Goal: Entertainment & Leisure: Browse casually

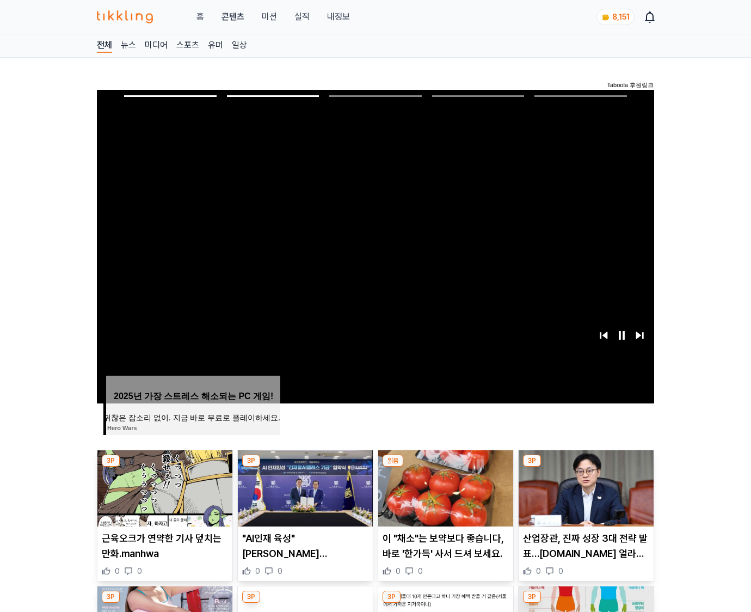
click at [584, 486] on img at bounding box center [586, 488] width 135 height 76
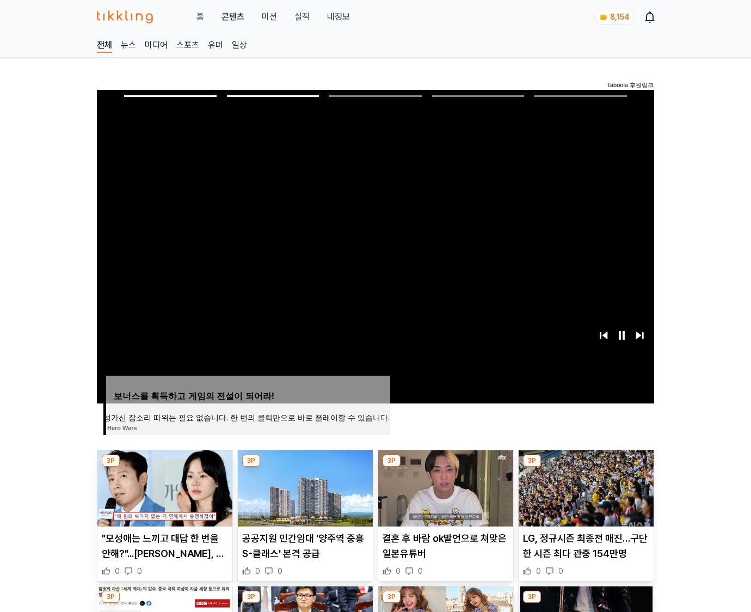
click at [584, 486] on img at bounding box center [586, 488] width 135 height 76
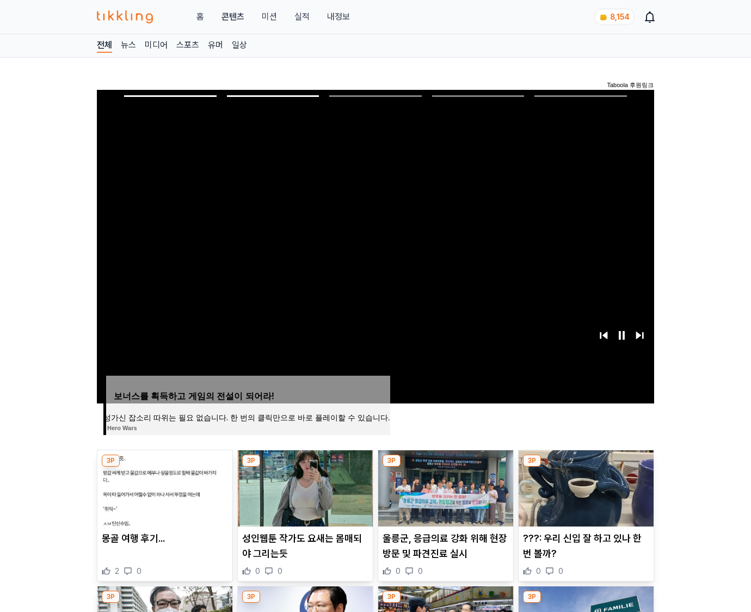
click at [584, 486] on img at bounding box center [586, 488] width 135 height 76
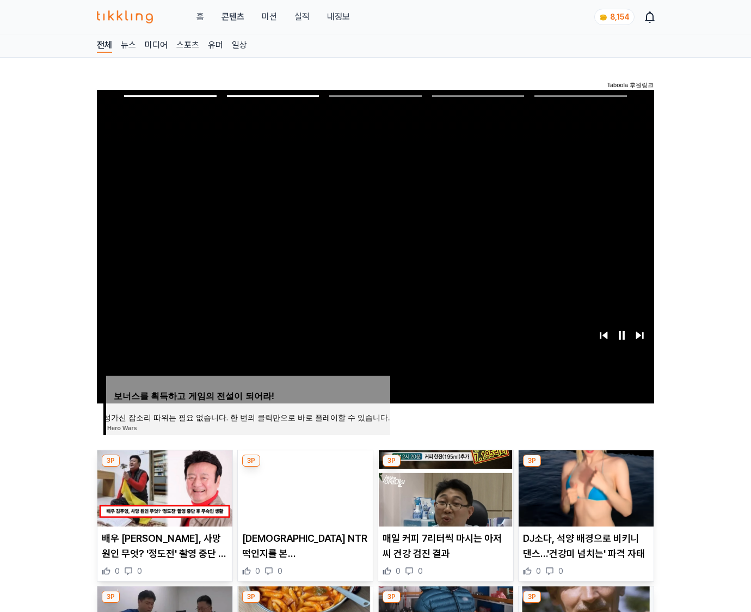
click at [584, 486] on img at bounding box center [586, 488] width 135 height 76
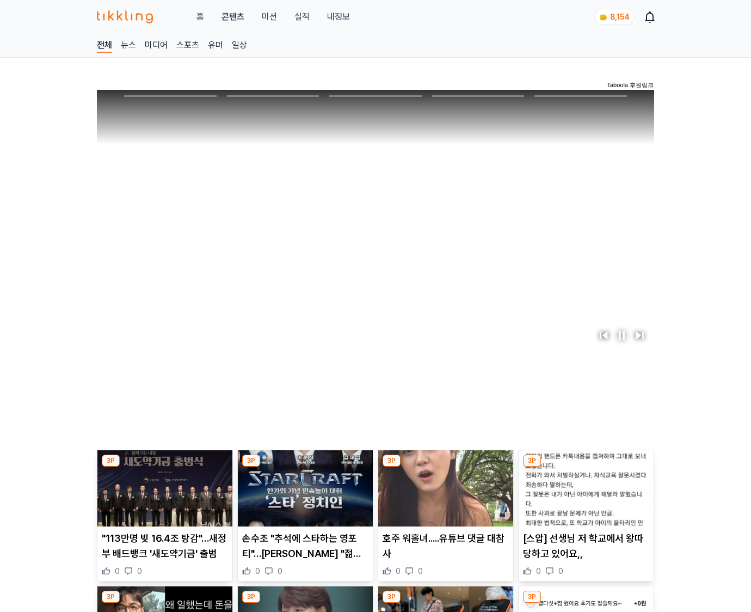
click at [584, 486] on img at bounding box center [586, 488] width 135 height 76
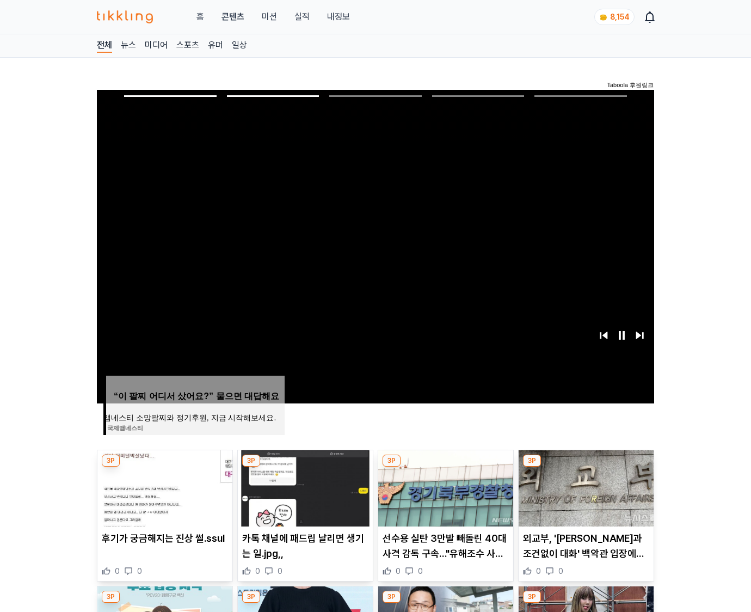
click at [584, 486] on img at bounding box center [586, 488] width 135 height 76
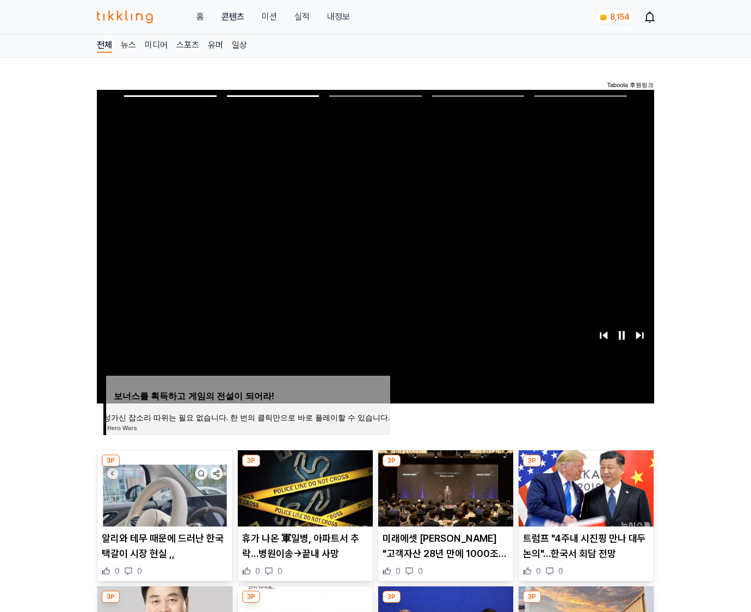
click at [584, 486] on img at bounding box center [586, 488] width 135 height 76
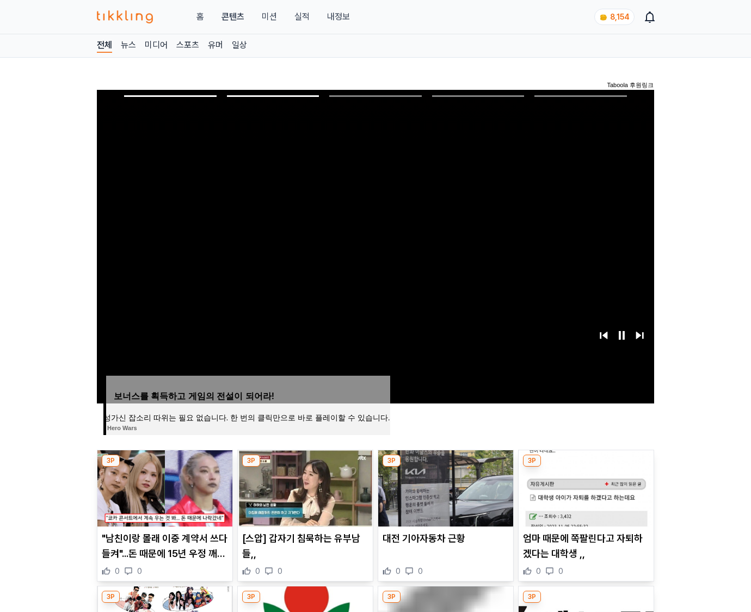
click at [584, 486] on img at bounding box center [586, 488] width 135 height 76
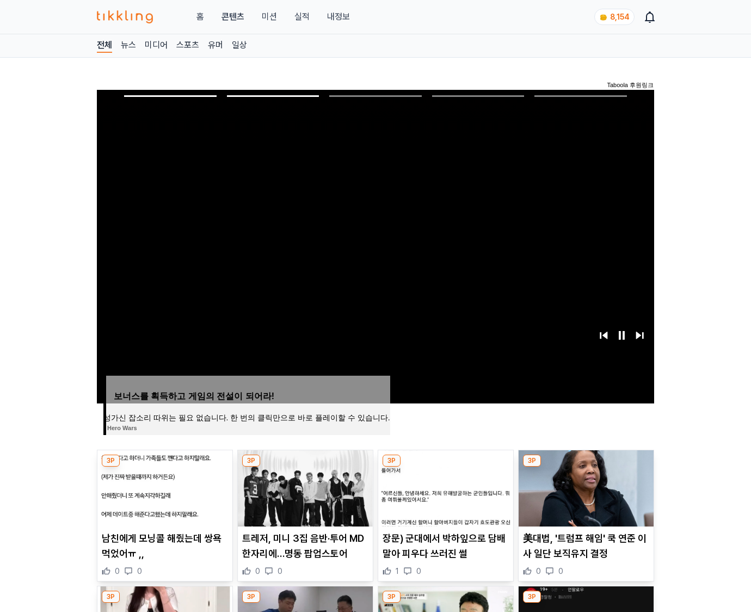
click at [584, 486] on img at bounding box center [586, 488] width 135 height 76
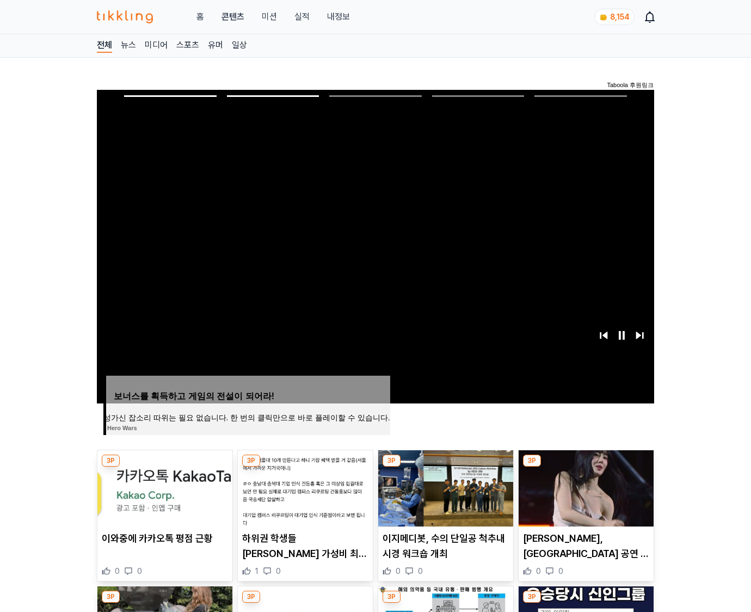
click at [584, 486] on img at bounding box center [586, 488] width 135 height 76
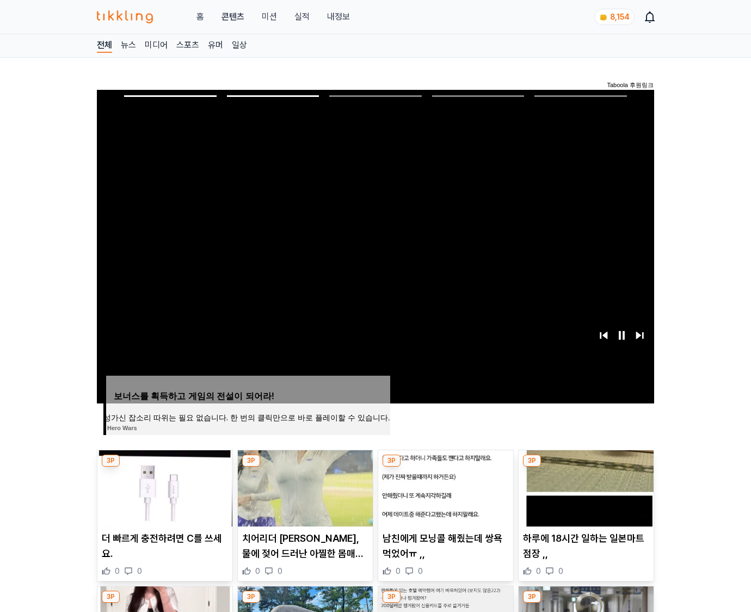
click at [584, 486] on img at bounding box center [586, 488] width 135 height 76
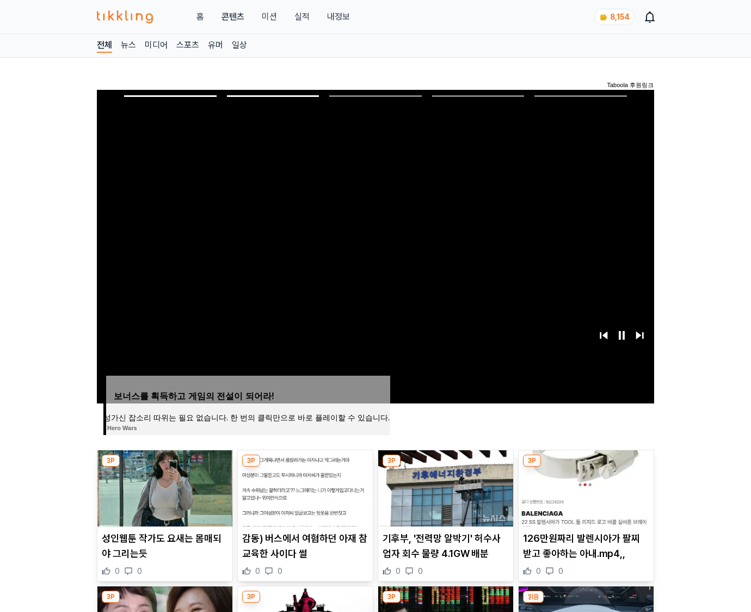
click at [584, 486] on img at bounding box center [586, 488] width 135 height 76
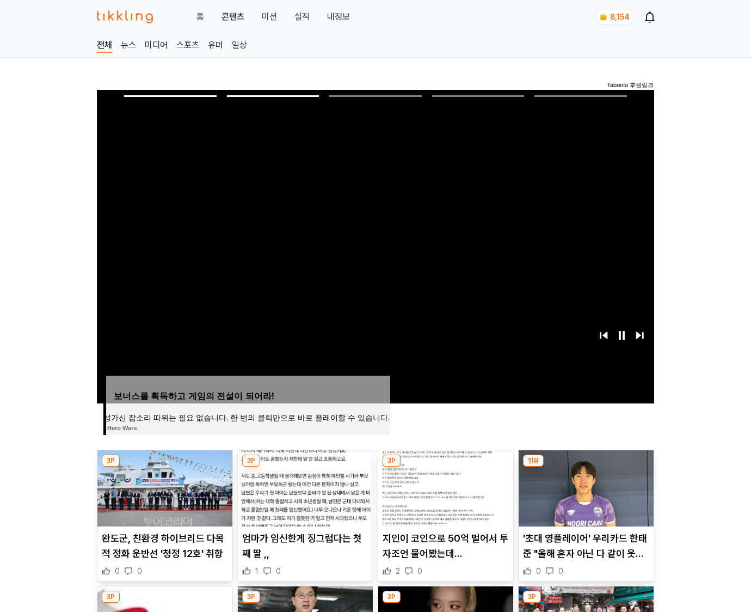
click at [584, 486] on img at bounding box center [586, 488] width 135 height 76
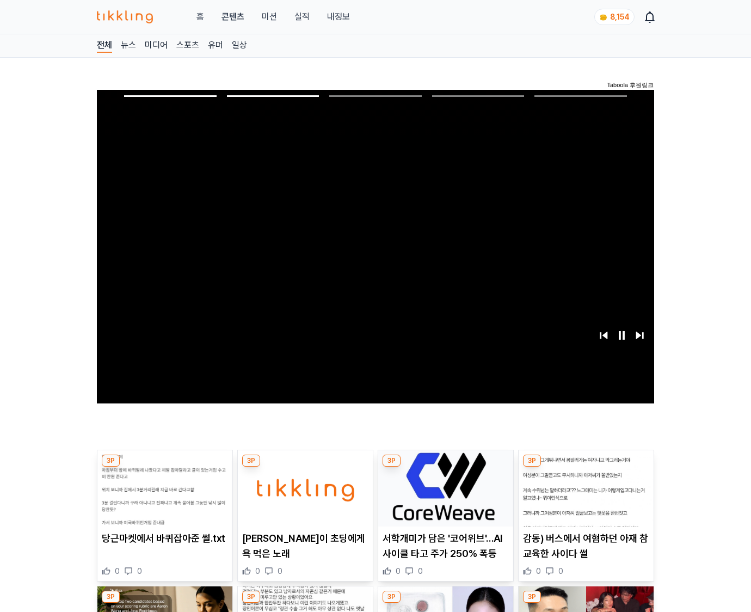
click at [584, 486] on img at bounding box center [586, 488] width 135 height 76
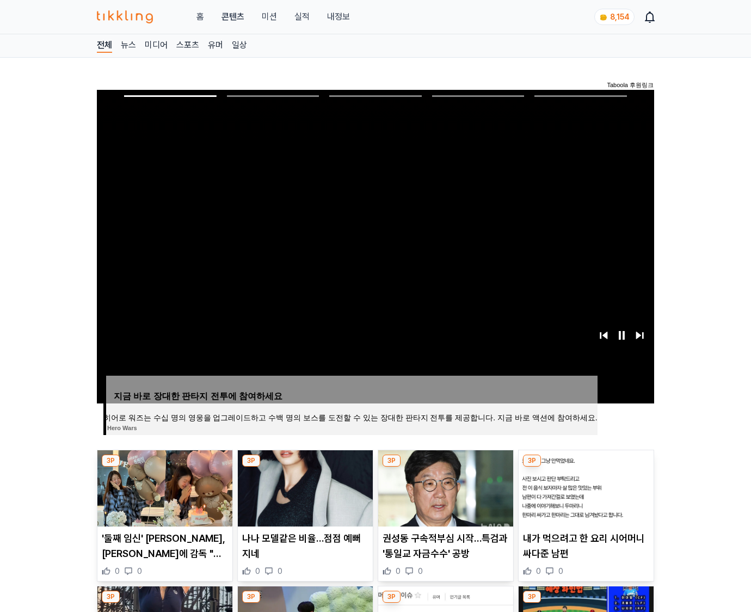
click at [584, 486] on img at bounding box center [586, 488] width 135 height 76
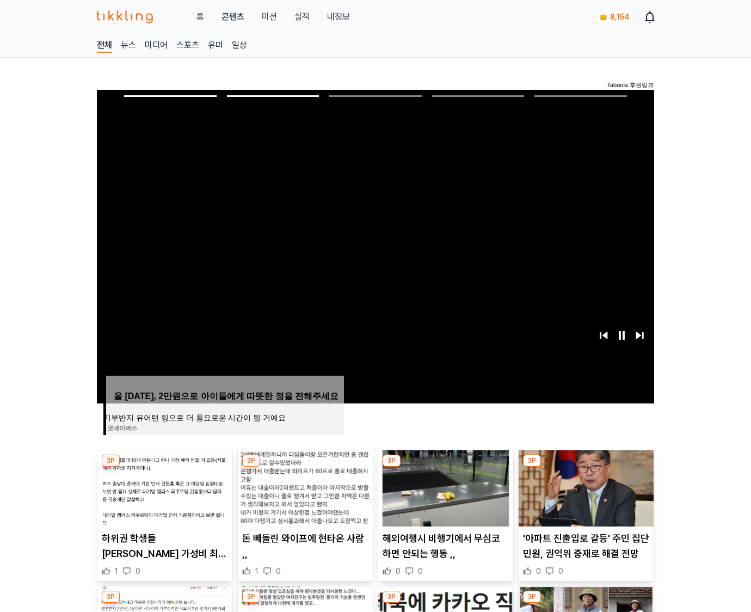
click at [584, 486] on img at bounding box center [586, 488] width 135 height 76
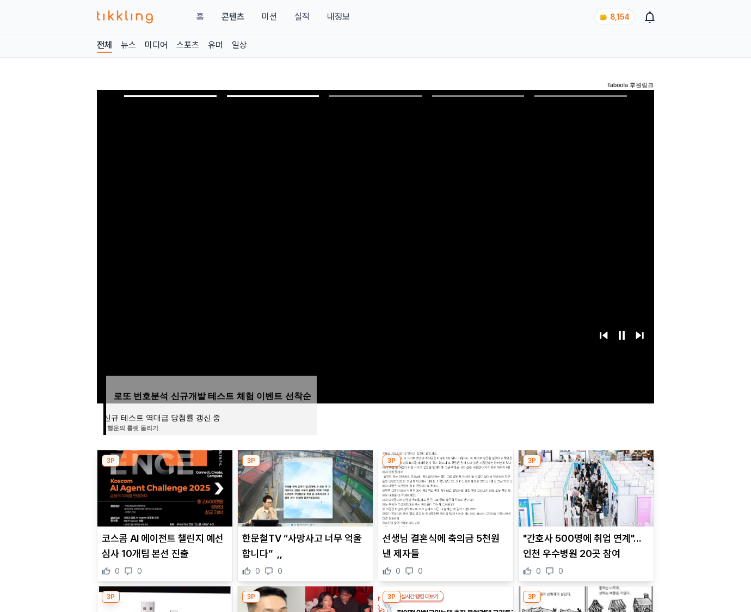
click at [584, 486] on img at bounding box center [586, 488] width 135 height 76
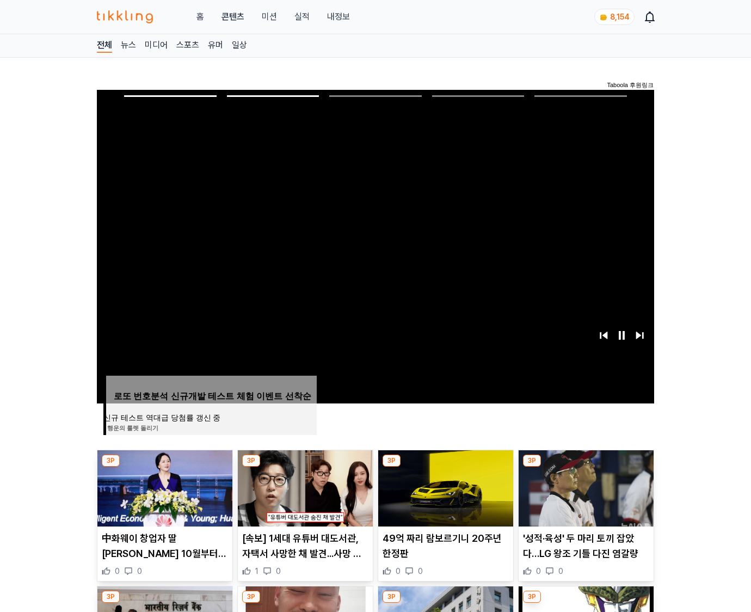
click at [584, 486] on img at bounding box center [586, 488] width 135 height 76
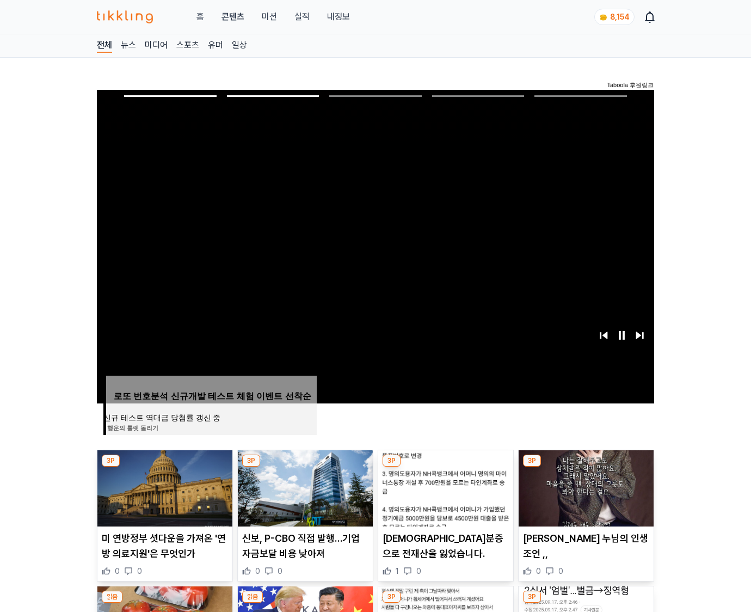
click at [584, 486] on img at bounding box center [586, 488] width 135 height 76
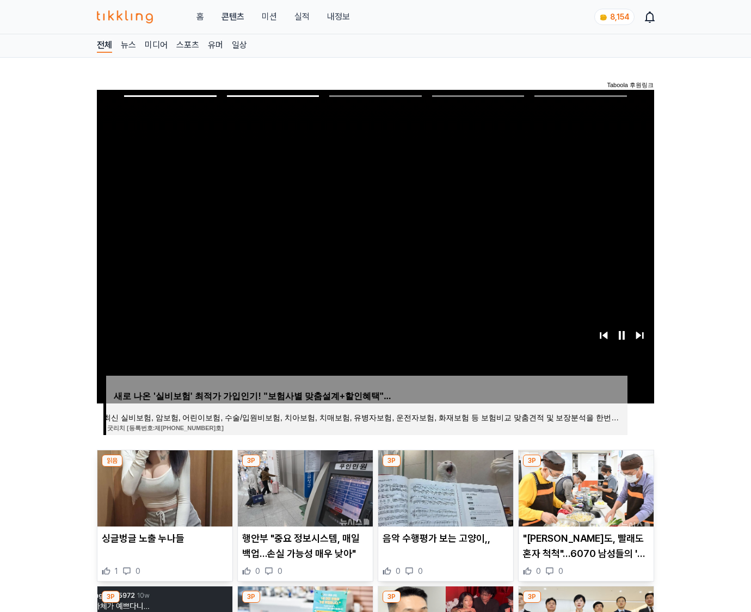
click at [584, 486] on img at bounding box center [586, 488] width 135 height 76
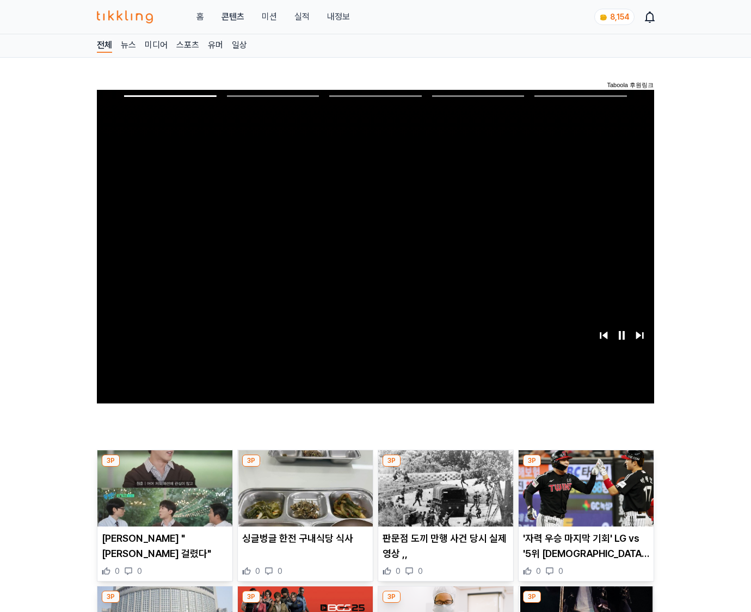
click at [584, 486] on img at bounding box center [586, 488] width 135 height 76
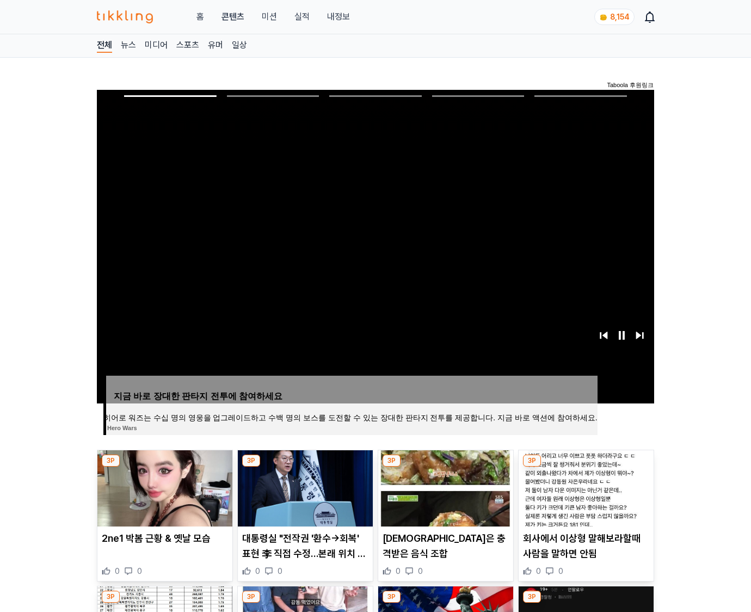
click at [584, 486] on img at bounding box center [586, 488] width 135 height 76
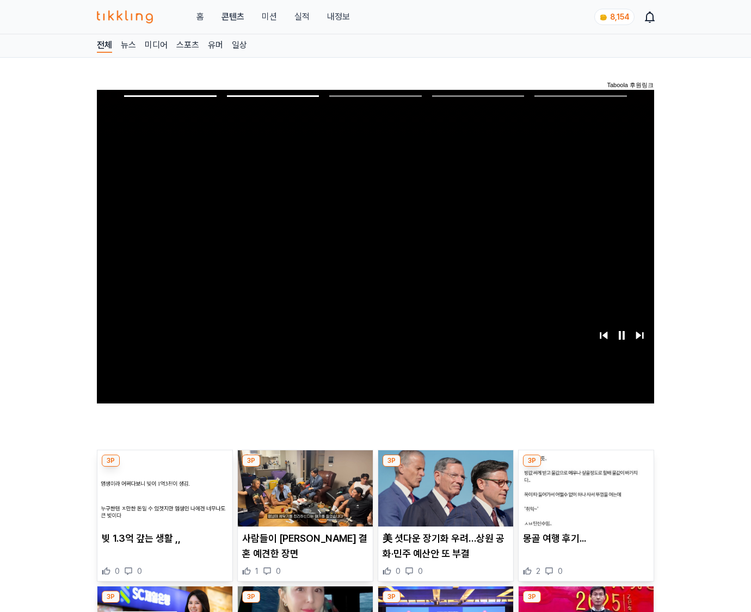
click at [584, 486] on img at bounding box center [586, 488] width 135 height 76
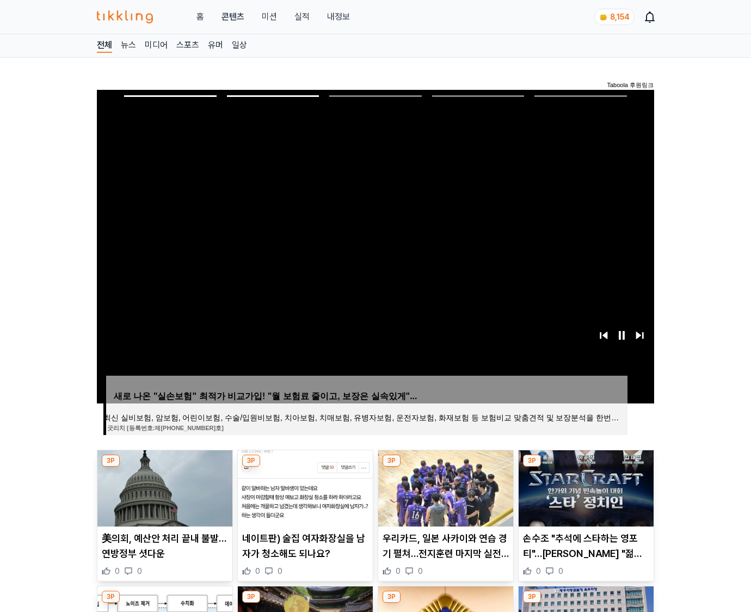
click at [584, 486] on img at bounding box center [586, 488] width 135 height 76
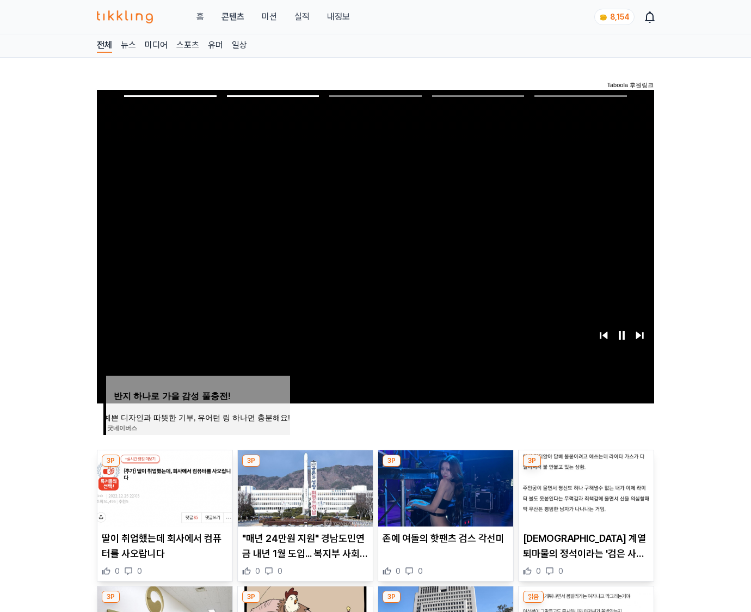
click at [584, 486] on img at bounding box center [586, 488] width 135 height 76
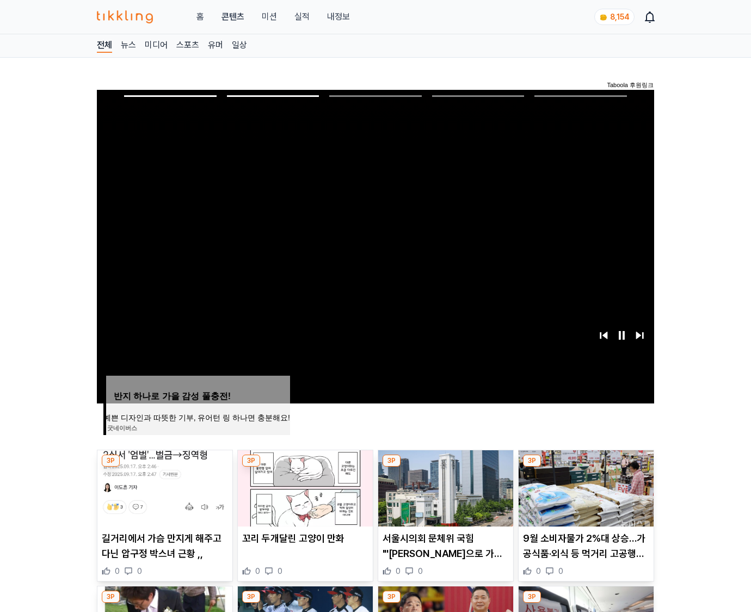
click at [584, 486] on img at bounding box center [586, 488] width 135 height 76
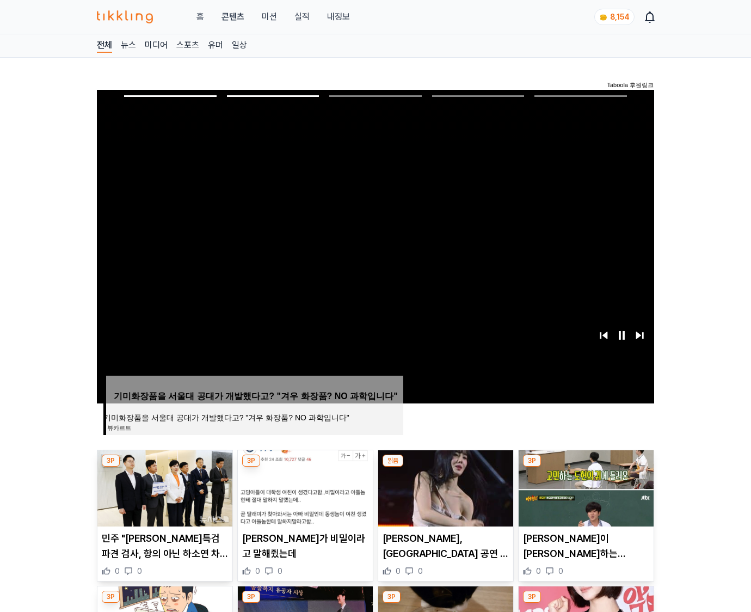
click at [584, 486] on img at bounding box center [586, 488] width 135 height 76
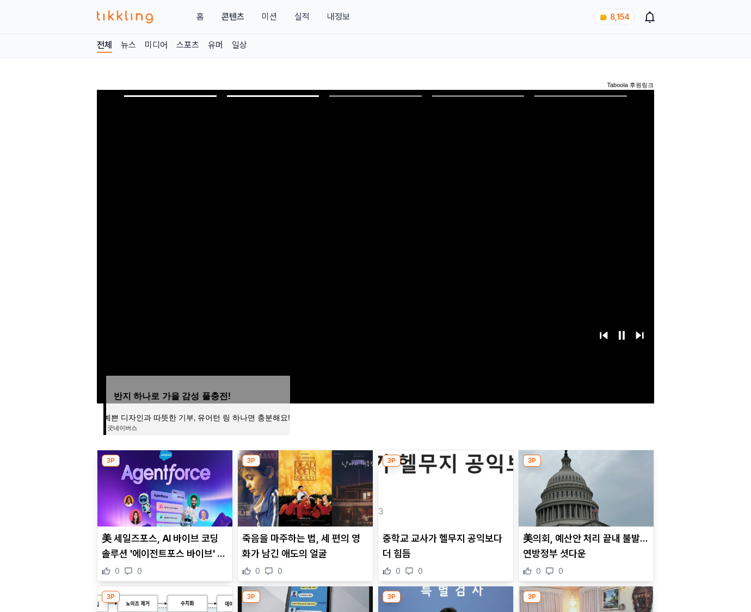
click at [584, 486] on img at bounding box center [586, 488] width 135 height 76
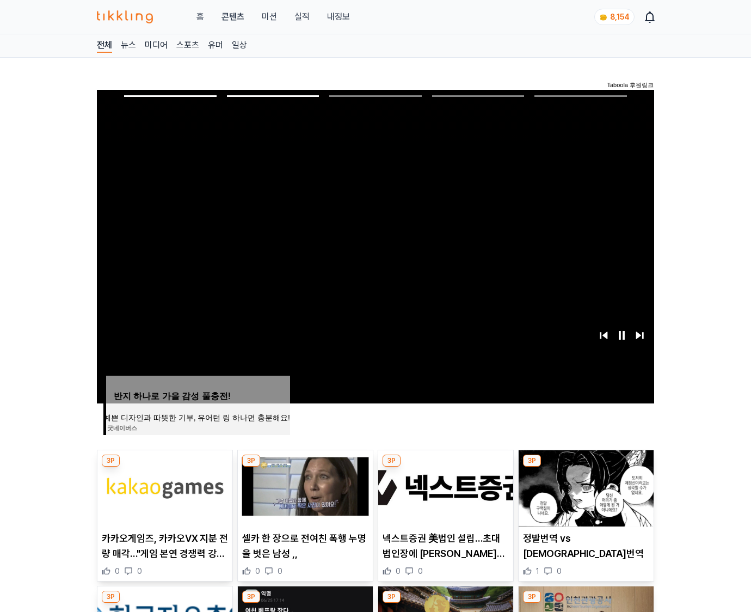
click at [584, 486] on img at bounding box center [586, 488] width 135 height 76
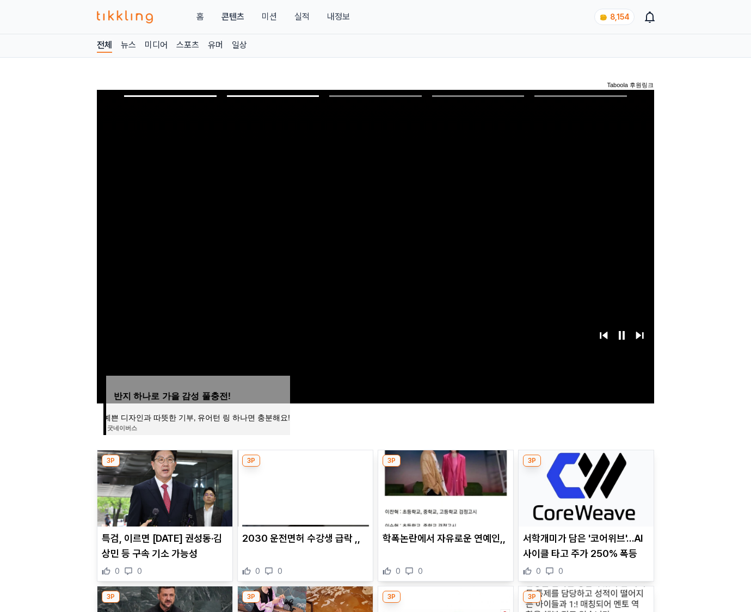
click at [584, 486] on img at bounding box center [586, 488] width 135 height 76
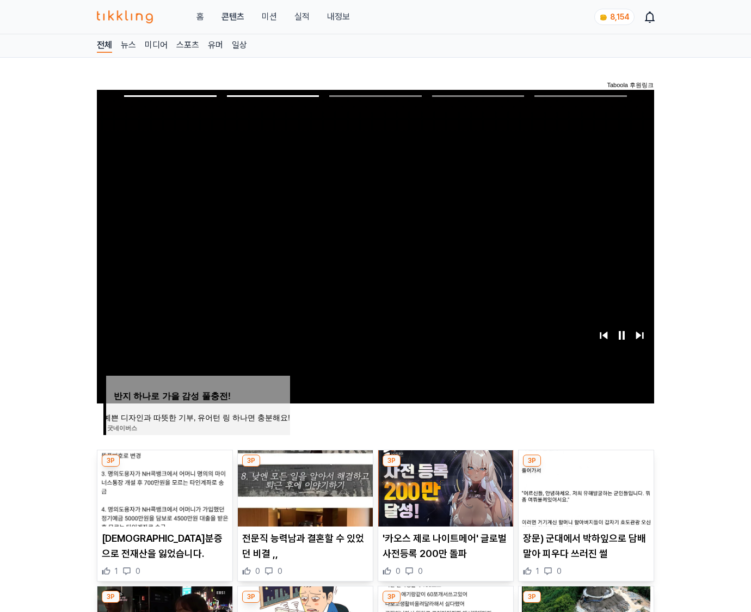
click at [584, 486] on img at bounding box center [586, 488] width 135 height 76
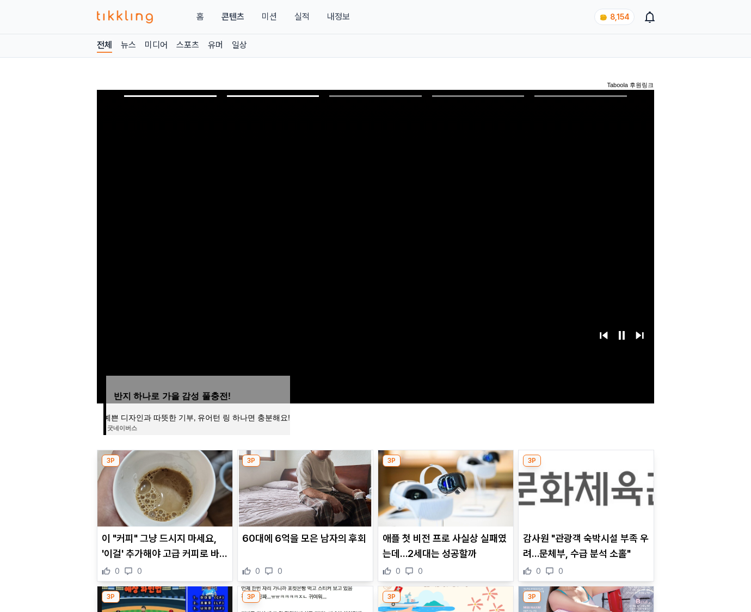
click at [584, 486] on img at bounding box center [586, 488] width 135 height 76
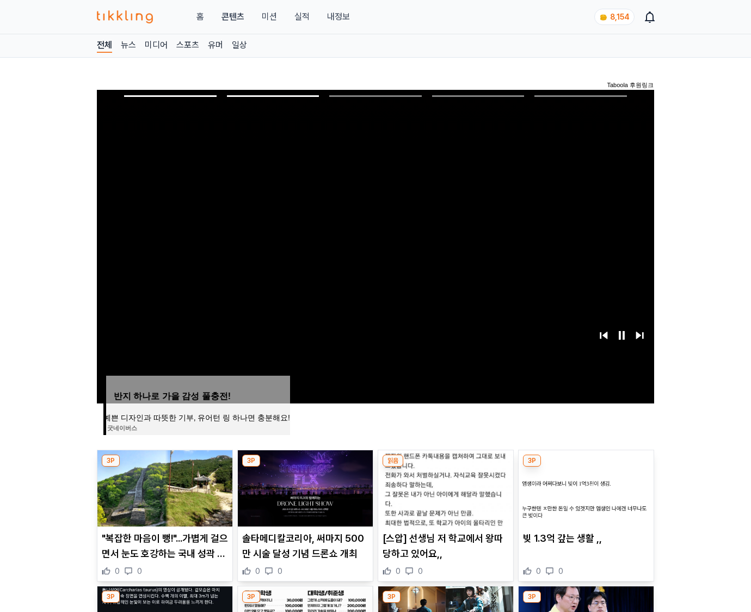
click at [584, 486] on img at bounding box center [586, 488] width 135 height 76
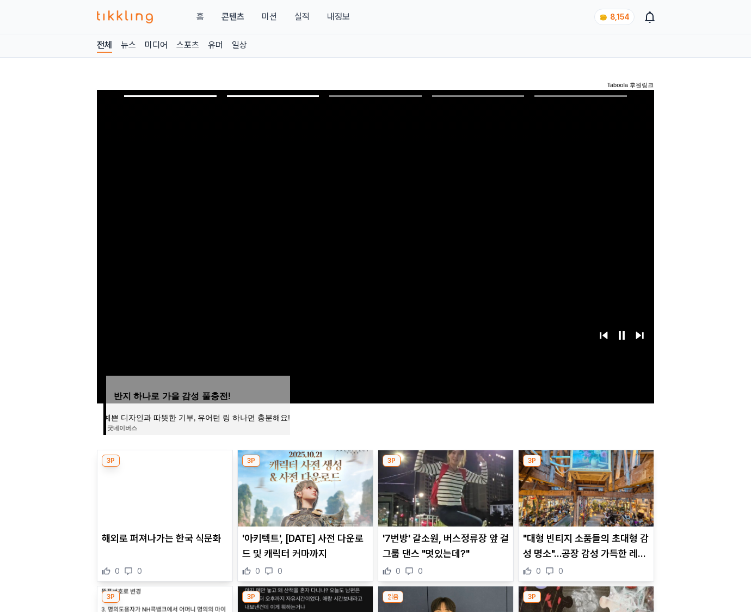
click at [584, 486] on img at bounding box center [586, 488] width 135 height 76
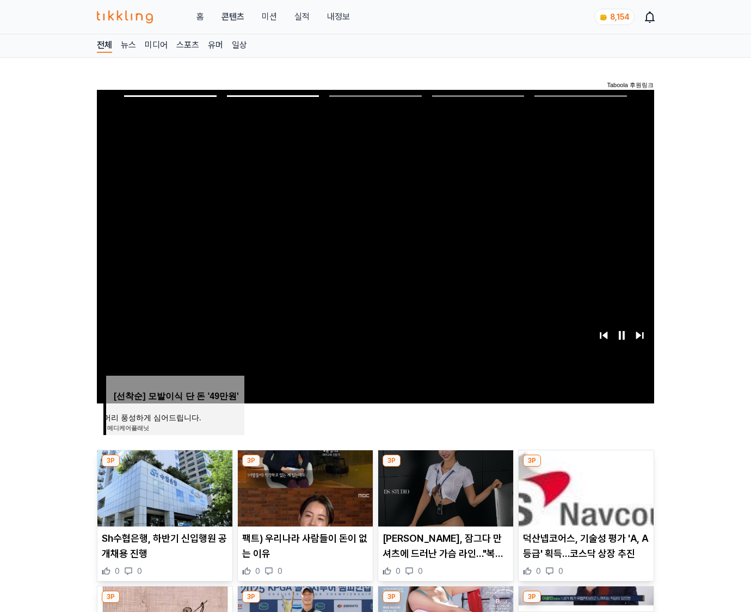
click at [584, 486] on img at bounding box center [586, 488] width 135 height 76
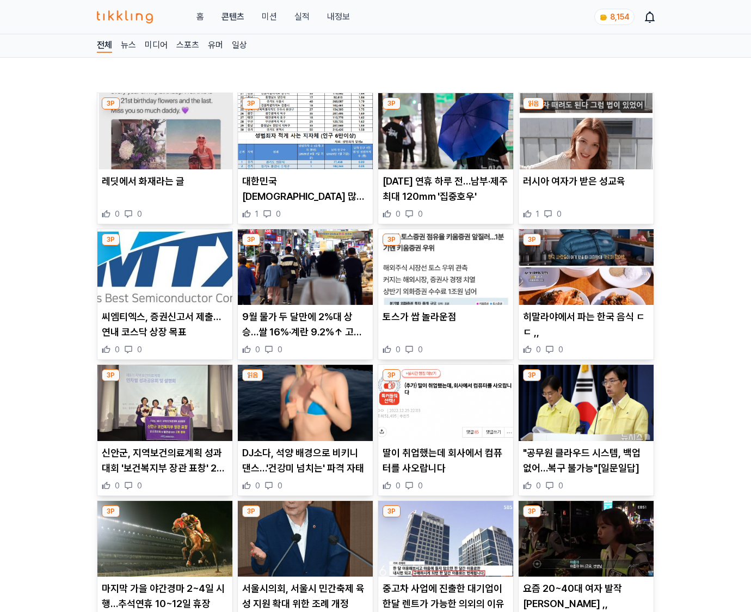
scroll to position [2318, 0]
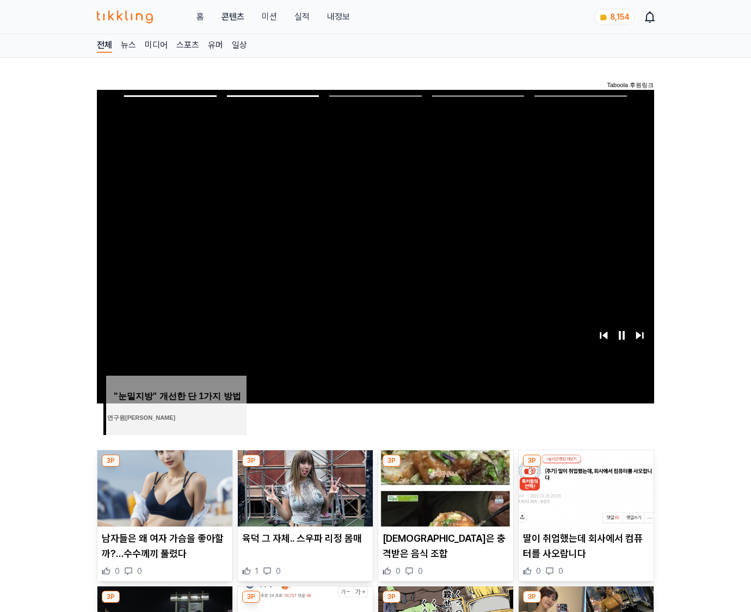
click at [584, 486] on img at bounding box center [586, 488] width 135 height 76
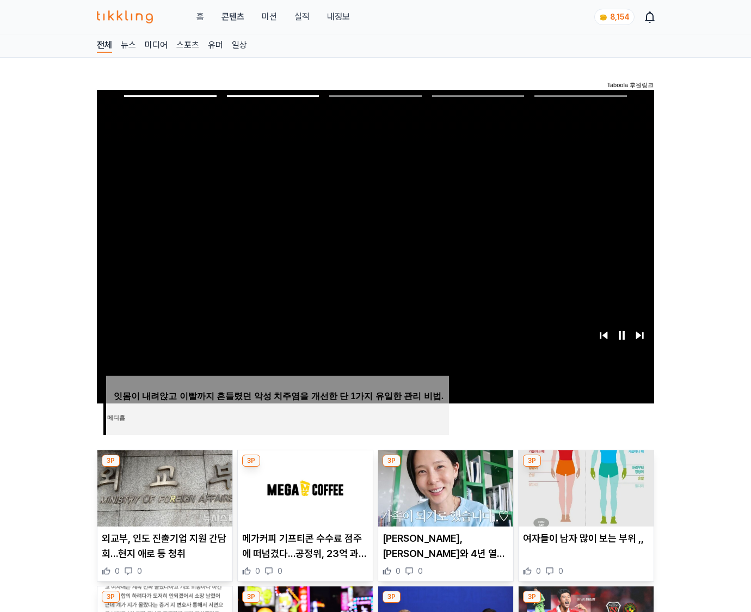
click at [584, 486] on img at bounding box center [586, 488] width 135 height 76
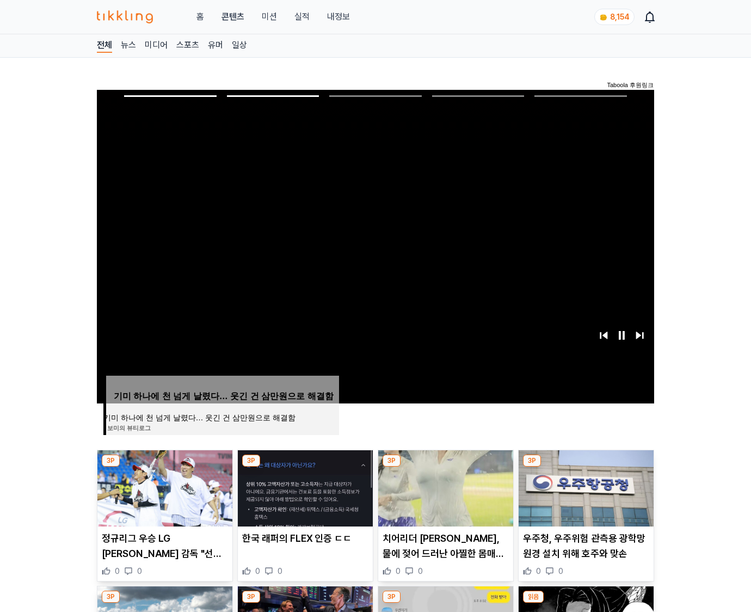
click at [584, 486] on img at bounding box center [586, 488] width 135 height 76
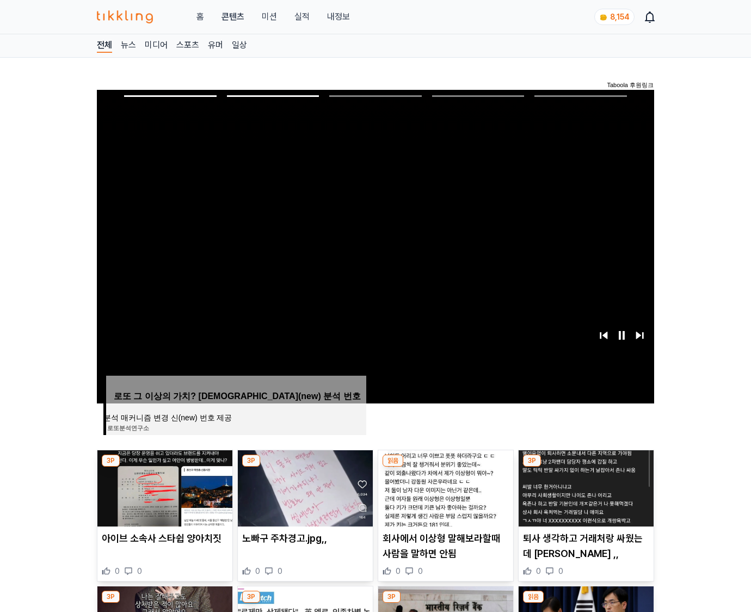
click at [584, 486] on img at bounding box center [586, 488] width 135 height 76
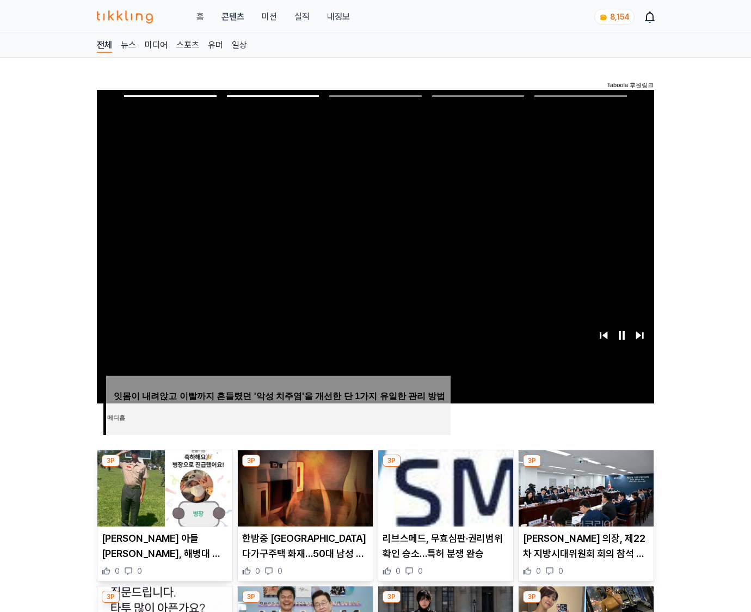
click at [584, 486] on img at bounding box center [586, 488] width 135 height 76
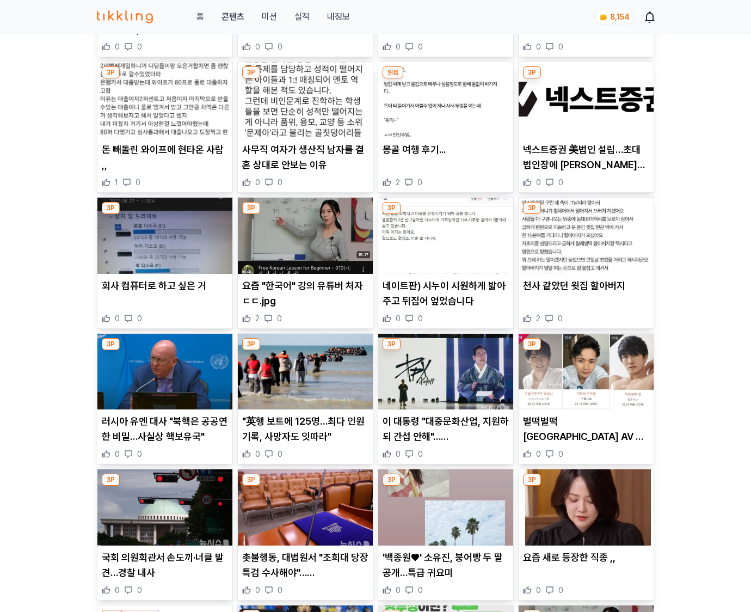
scroll to position [8212, 0]
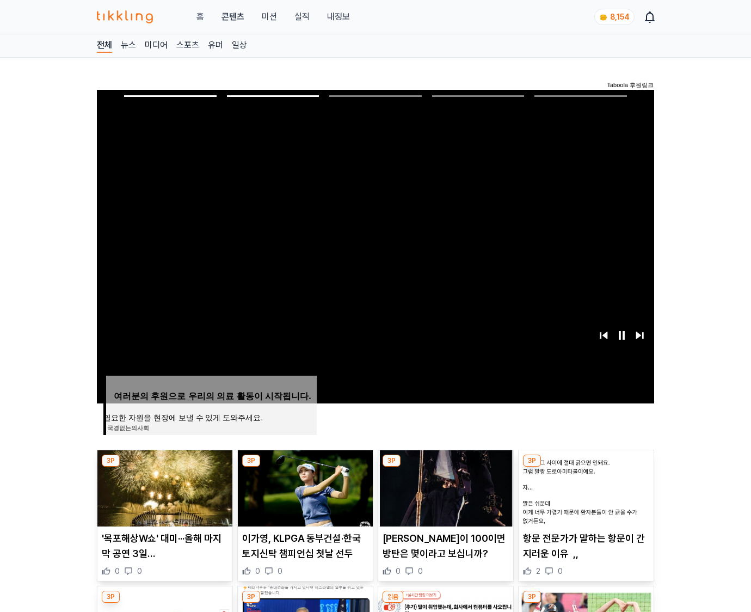
click at [584, 486] on img at bounding box center [586, 488] width 135 height 76
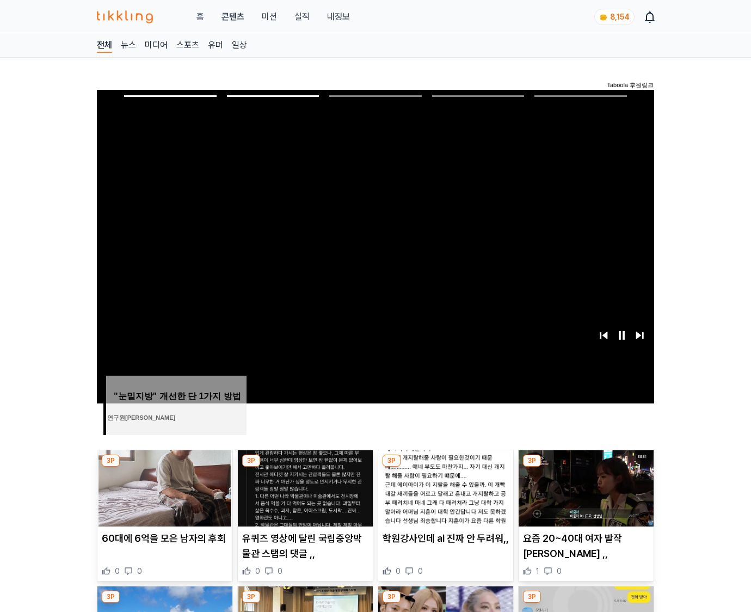
click at [584, 486] on img at bounding box center [586, 488] width 135 height 76
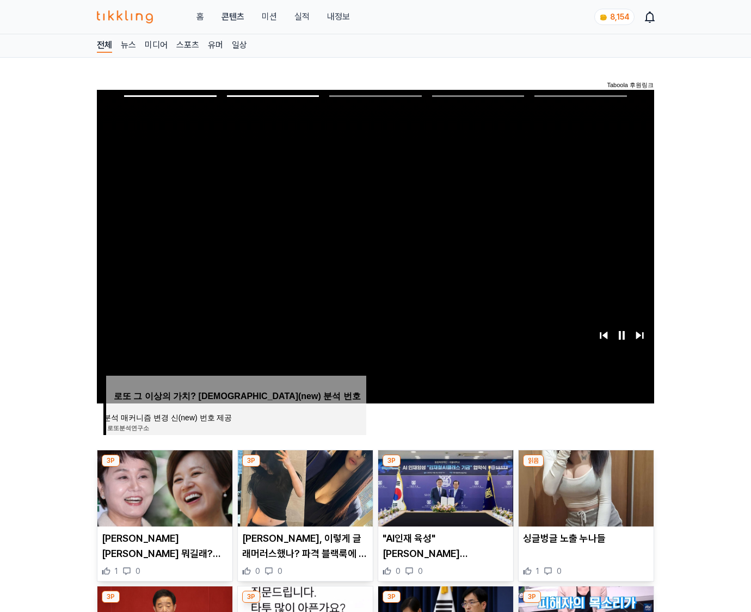
click at [584, 486] on img at bounding box center [586, 488] width 135 height 76
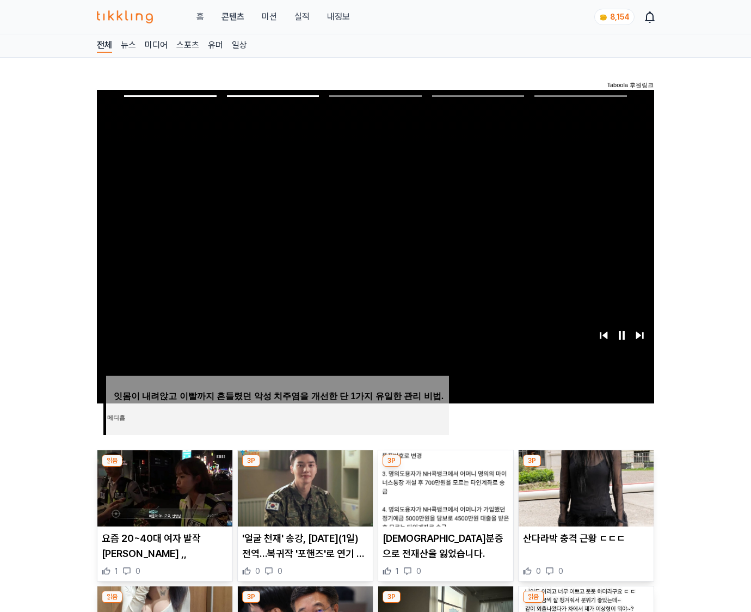
click at [584, 486] on img at bounding box center [586, 488] width 135 height 76
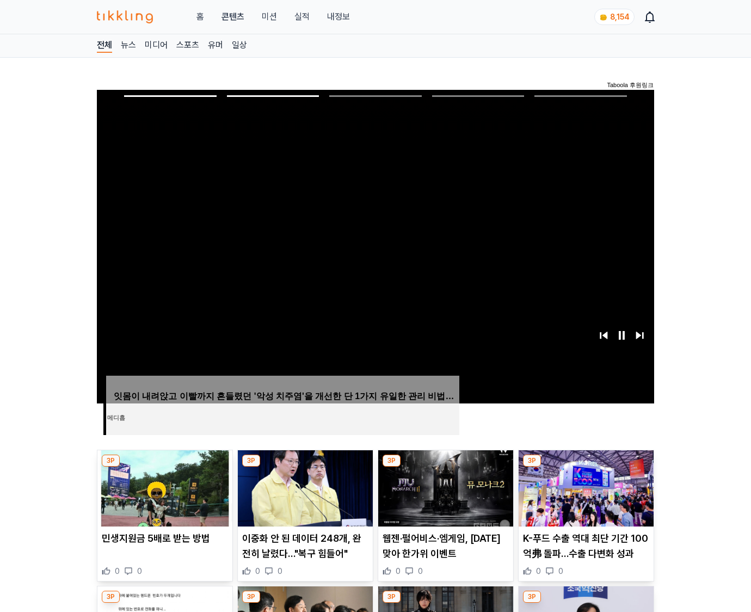
click at [584, 486] on img at bounding box center [586, 488] width 135 height 76
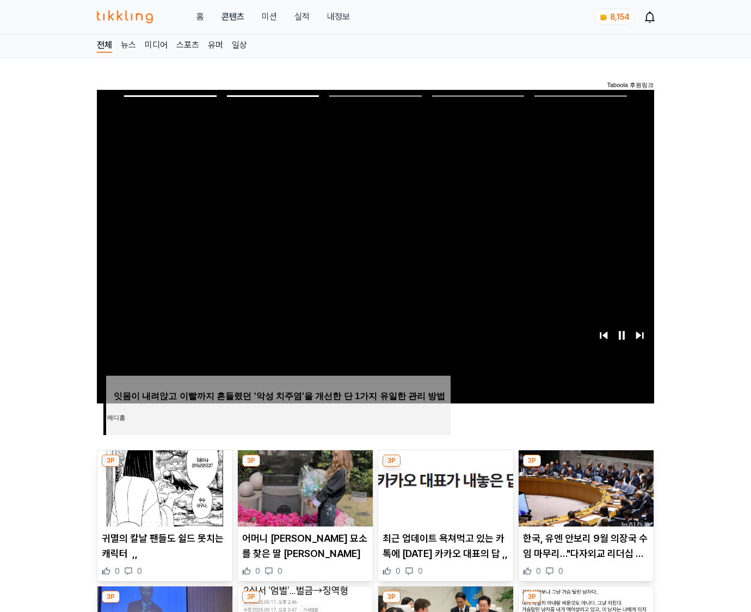
click at [584, 486] on img at bounding box center [586, 488] width 135 height 76
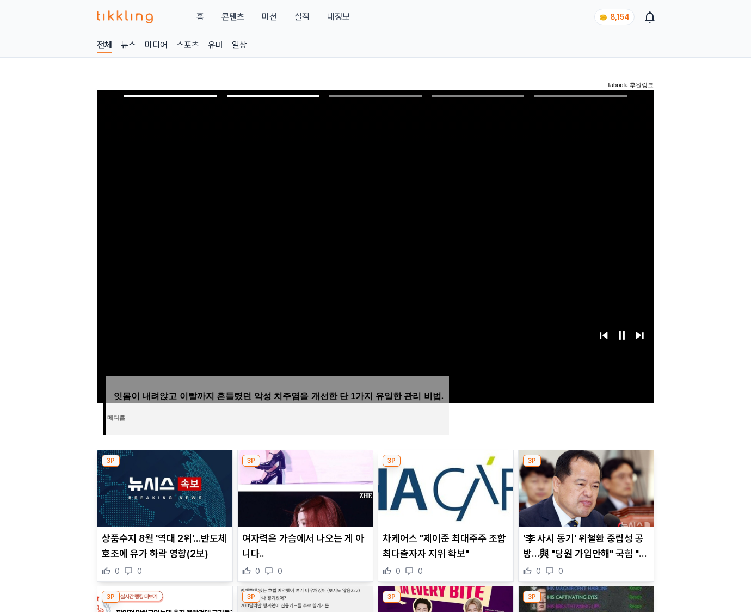
click at [584, 486] on img at bounding box center [586, 488] width 135 height 76
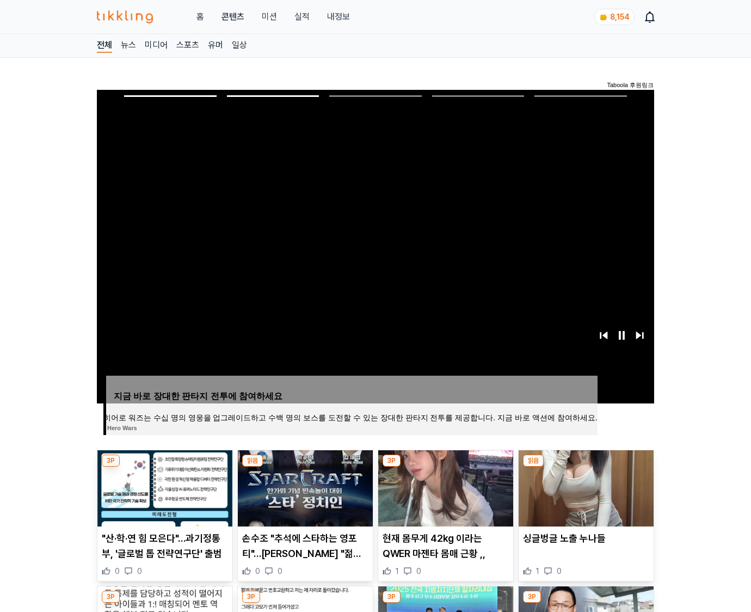
click at [584, 486] on img at bounding box center [586, 488] width 135 height 76
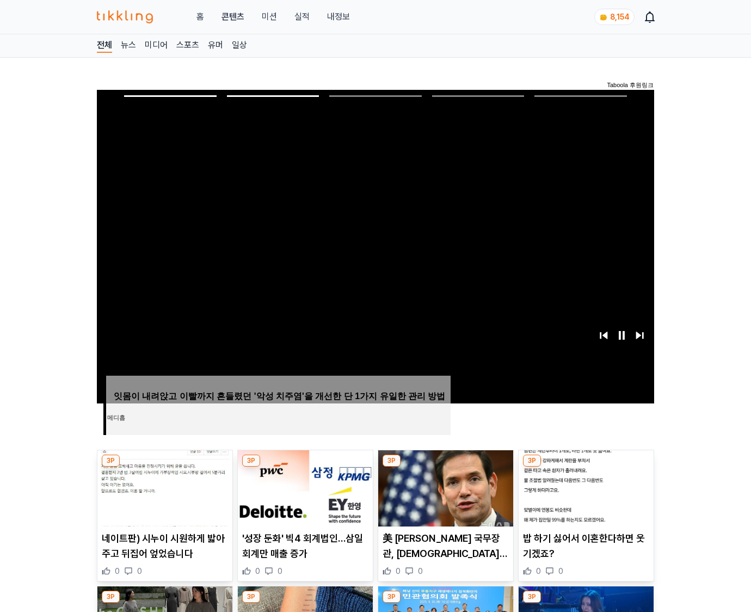
click at [584, 486] on img at bounding box center [586, 488] width 135 height 76
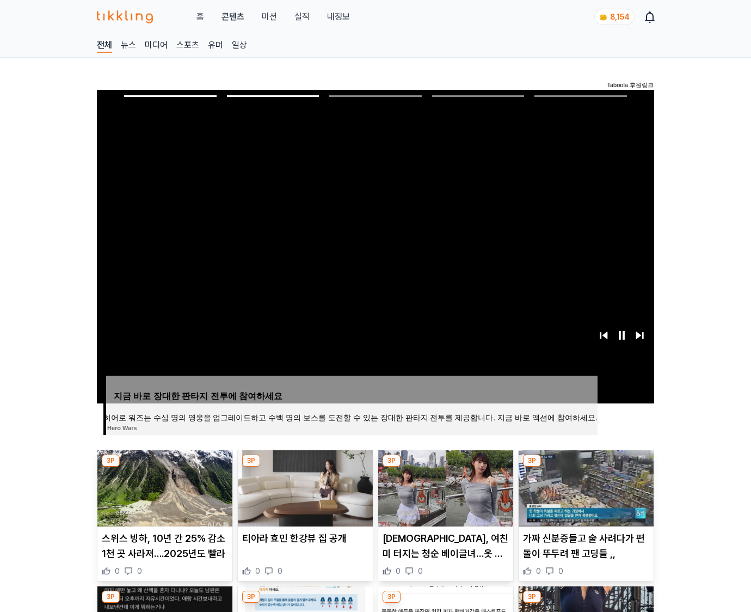
click at [584, 486] on img at bounding box center [586, 488] width 135 height 76
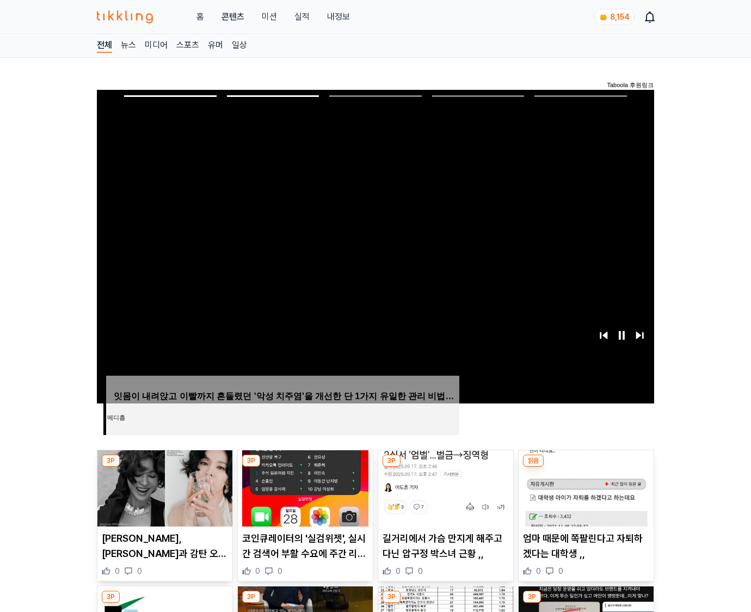
click at [584, 486] on img at bounding box center [586, 488] width 135 height 76
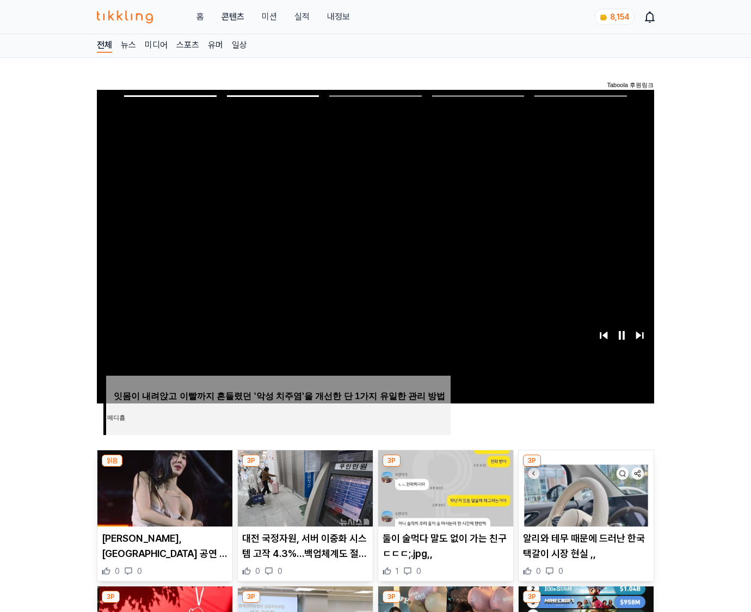
click at [584, 486] on img at bounding box center [586, 488] width 135 height 76
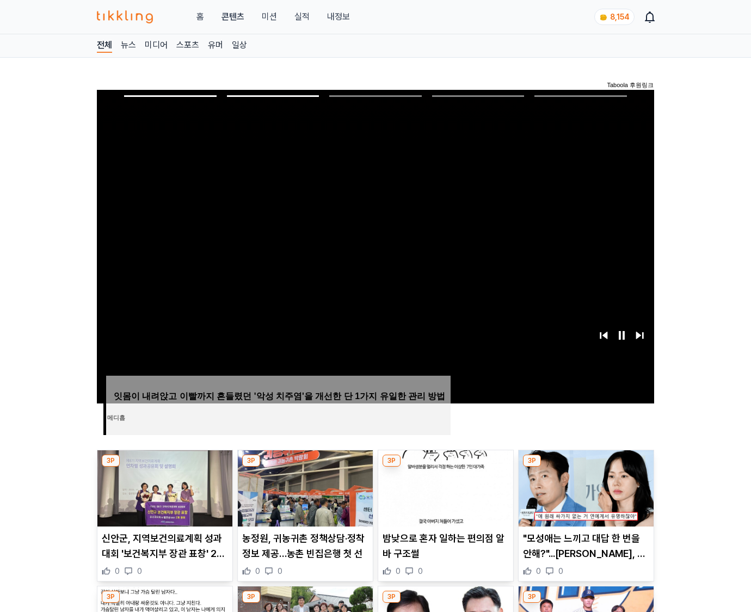
click at [584, 486] on img at bounding box center [586, 488] width 135 height 76
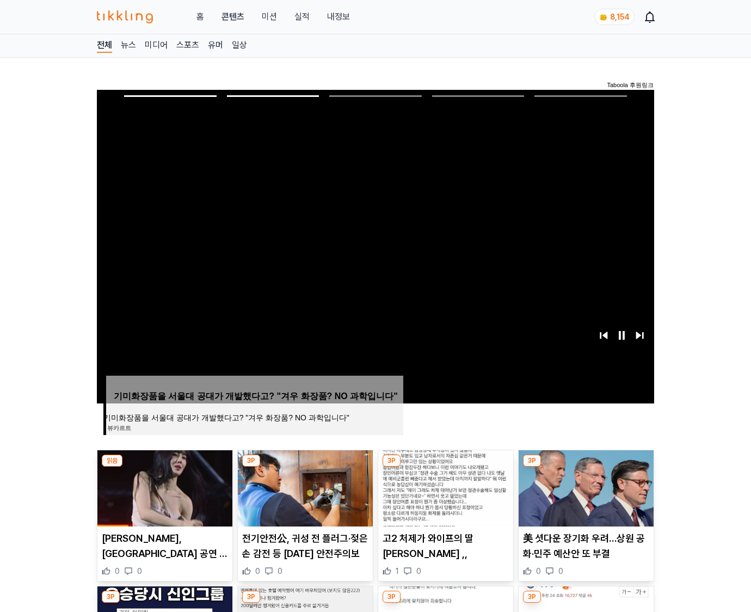
click at [584, 486] on img at bounding box center [586, 488] width 135 height 76
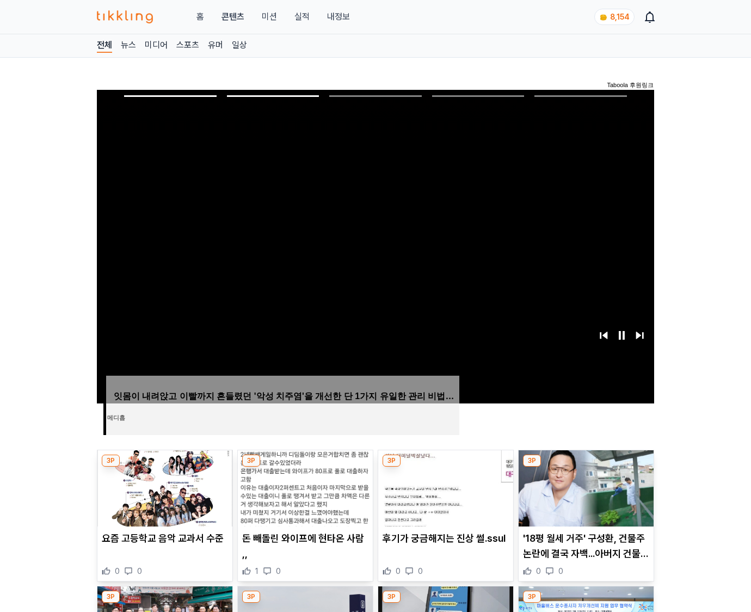
click at [584, 486] on img at bounding box center [586, 488] width 135 height 76
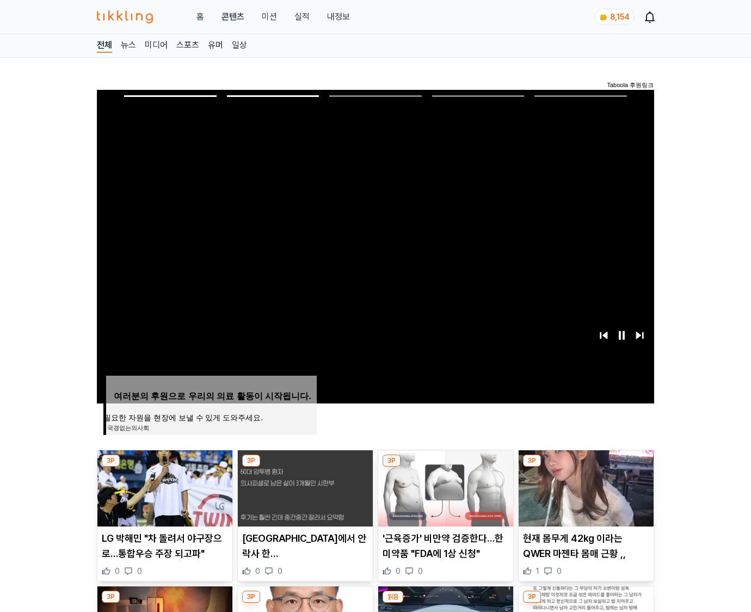
click at [584, 486] on img at bounding box center [586, 488] width 135 height 76
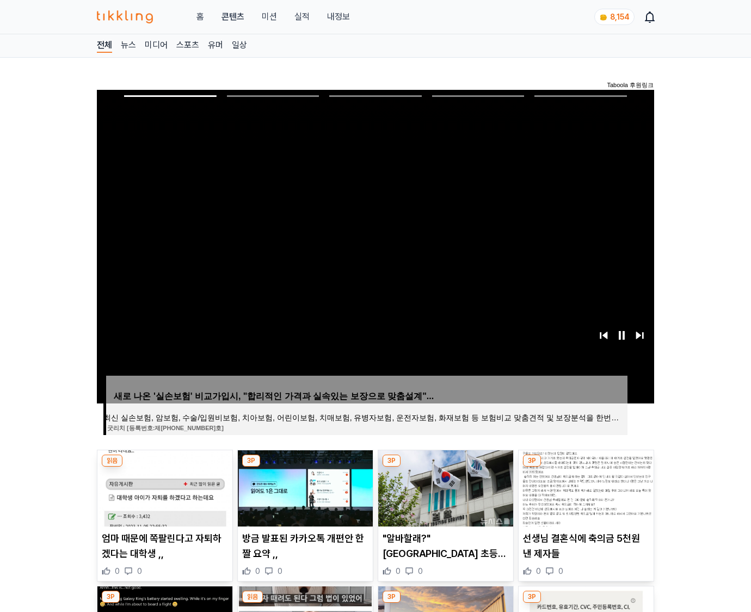
click at [584, 486] on img at bounding box center [586, 488] width 135 height 76
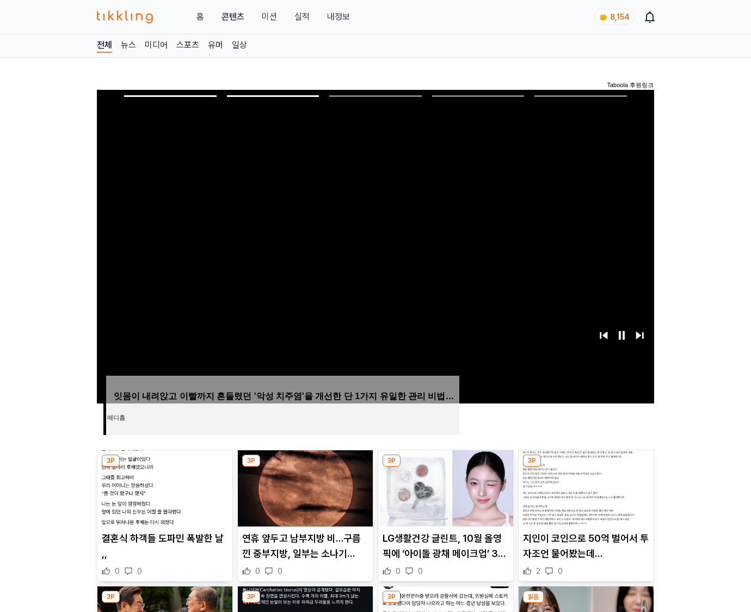
click at [584, 486] on img at bounding box center [586, 488] width 135 height 76
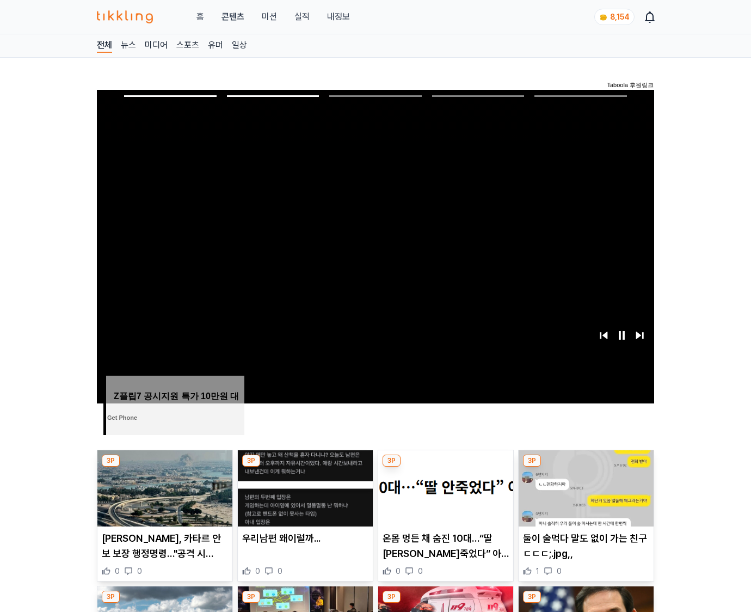
click at [584, 486] on img at bounding box center [586, 488] width 135 height 76
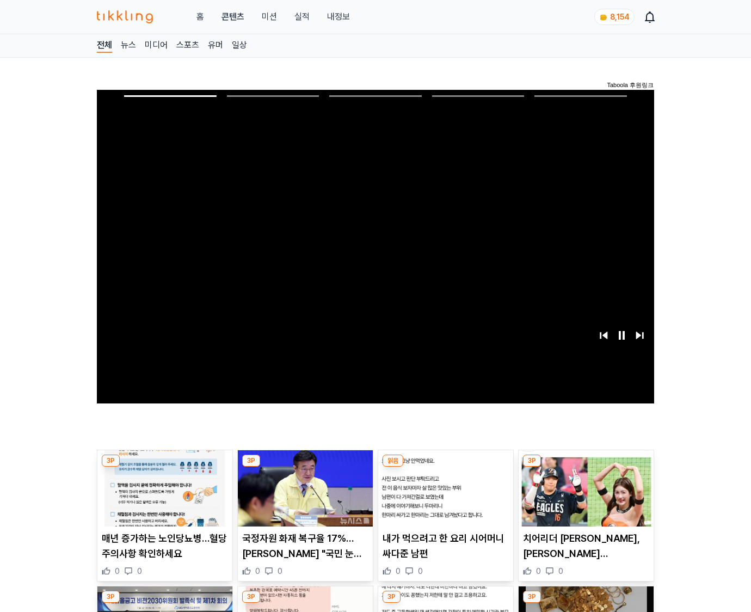
click at [584, 486] on img at bounding box center [586, 488] width 135 height 76
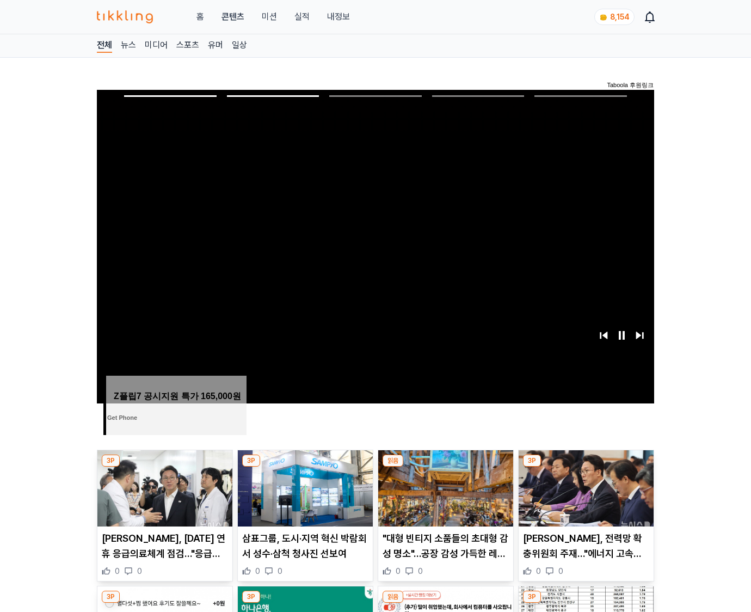
click at [584, 486] on img at bounding box center [586, 488] width 135 height 76
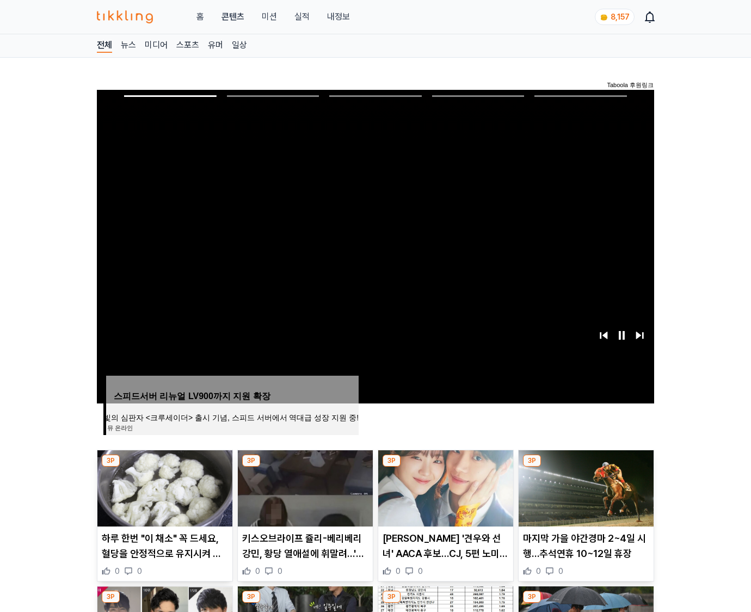
click at [584, 486] on img at bounding box center [586, 488] width 135 height 76
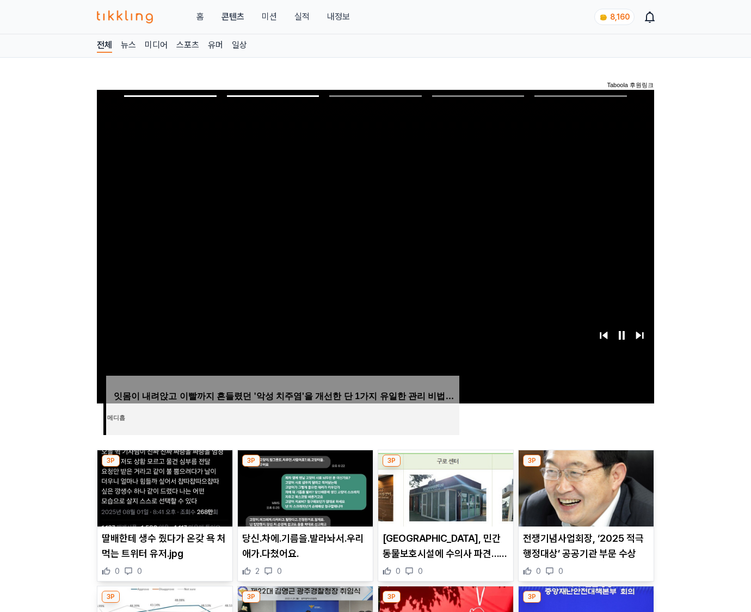
click at [584, 486] on img at bounding box center [586, 488] width 135 height 76
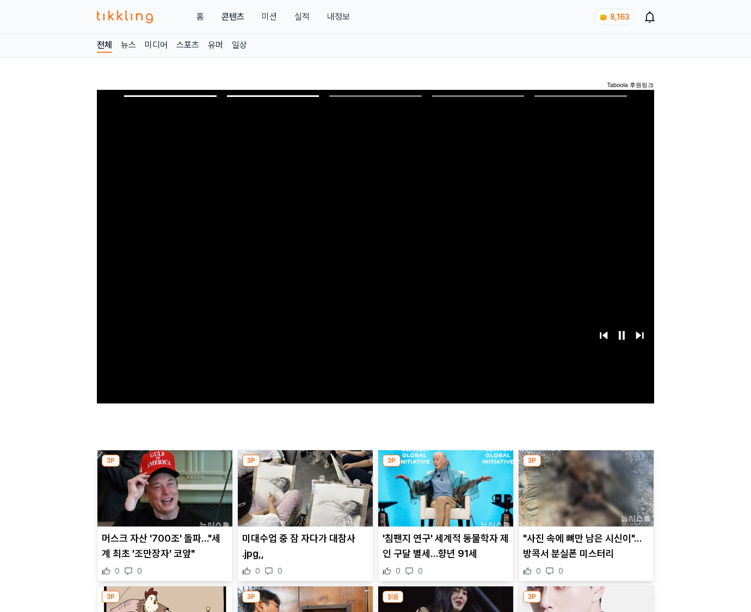
click at [584, 486] on img at bounding box center [586, 488] width 135 height 76
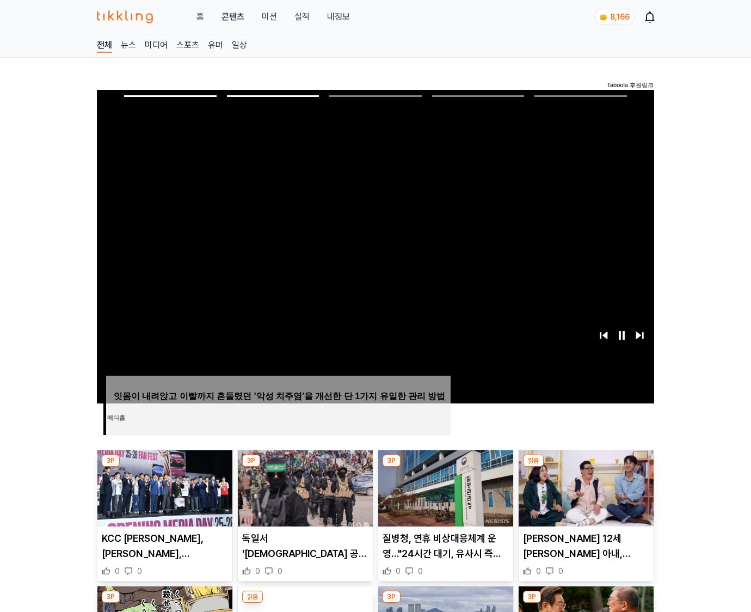
click at [584, 486] on img at bounding box center [586, 488] width 135 height 76
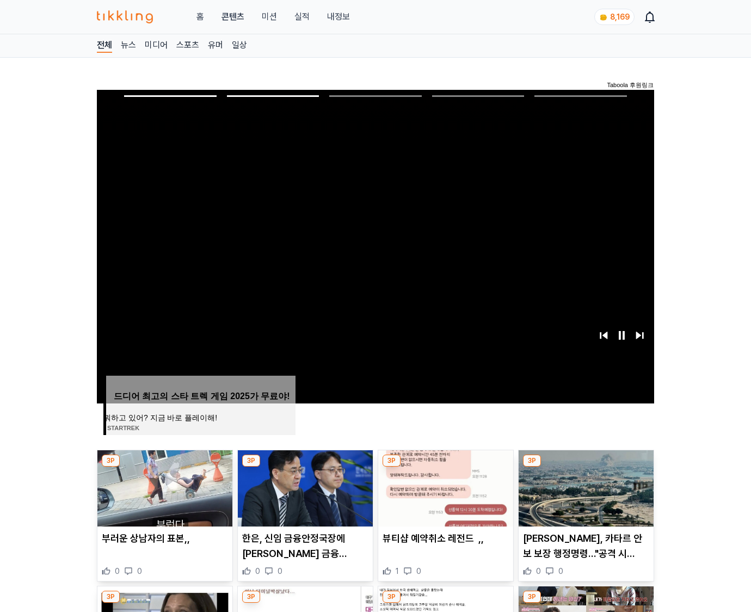
click at [584, 486] on img at bounding box center [586, 488] width 135 height 76
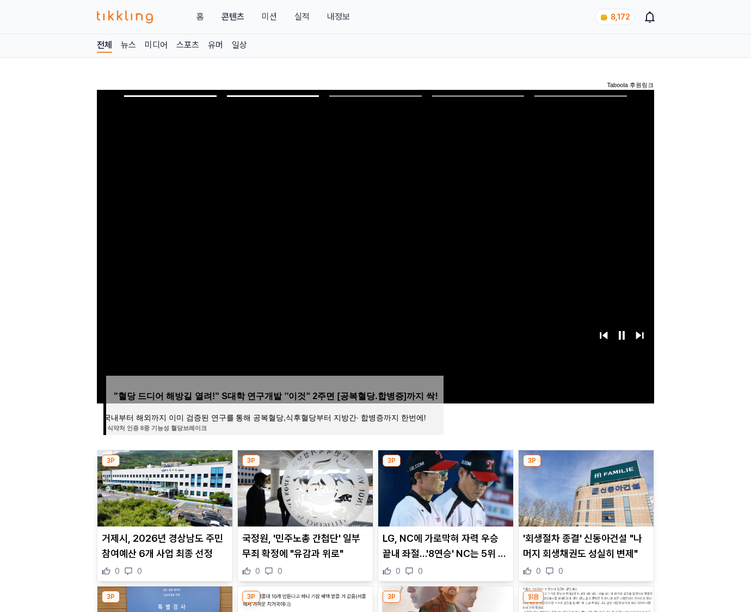
click at [584, 486] on img at bounding box center [586, 488] width 135 height 76
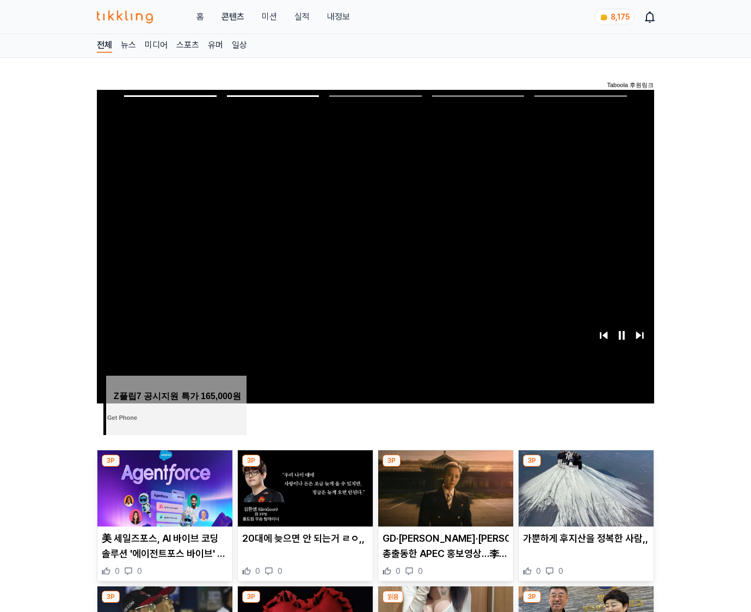
click at [584, 486] on img at bounding box center [586, 488] width 135 height 76
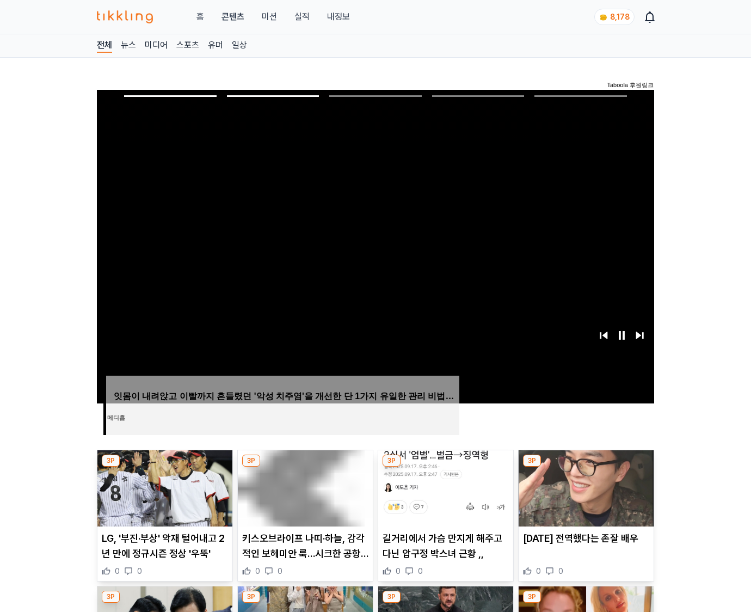
click at [584, 486] on img at bounding box center [586, 488] width 135 height 76
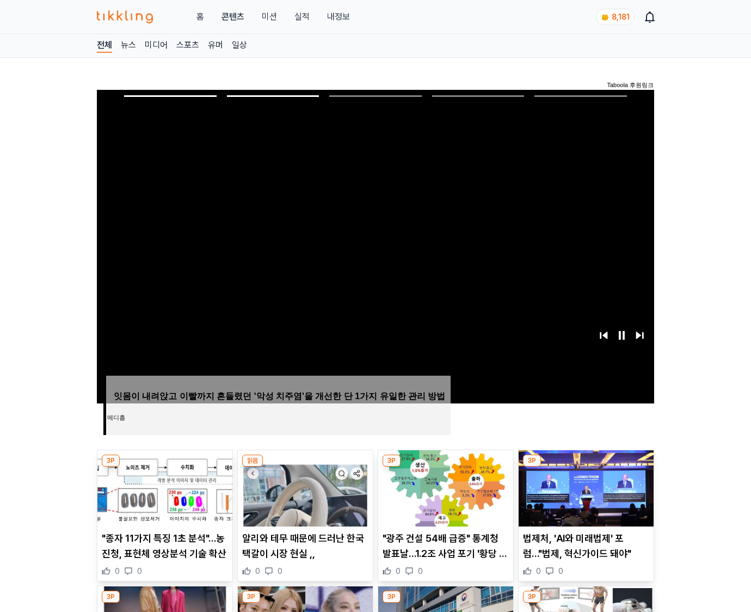
click at [584, 486] on img at bounding box center [586, 488] width 135 height 76
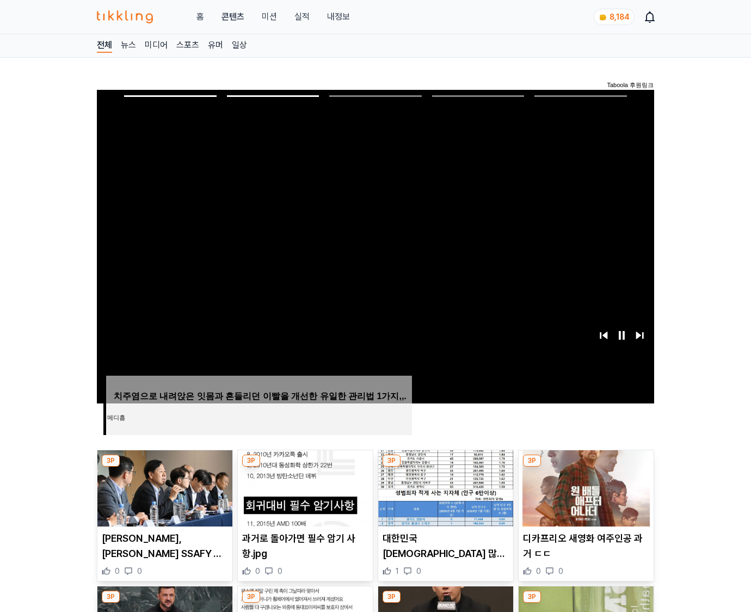
click at [584, 486] on img at bounding box center [586, 488] width 135 height 76
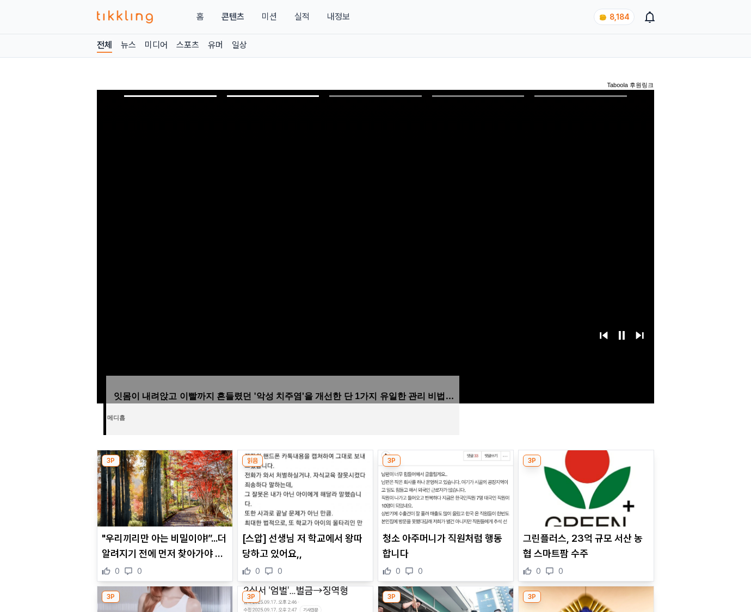
click at [584, 486] on img at bounding box center [586, 488] width 135 height 76
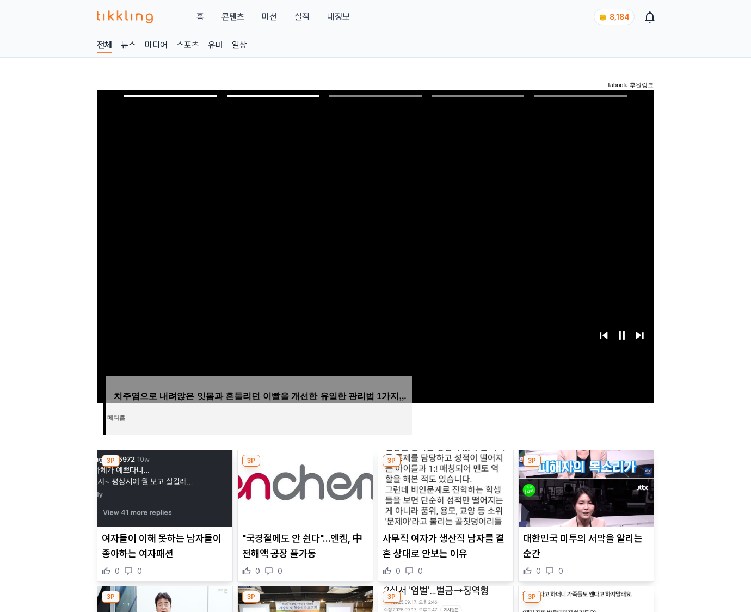
click at [584, 486] on img at bounding box center [586, 488] width 135 height 76
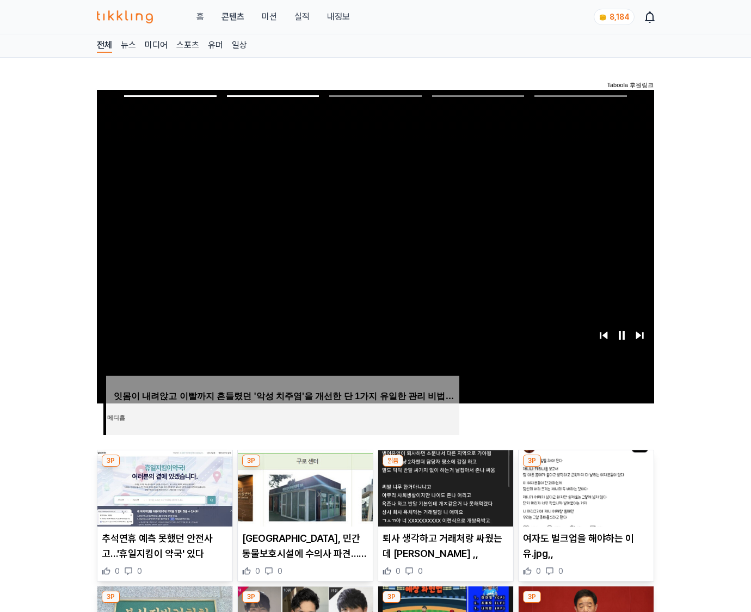
click at [584, 486] on img at bounding box center [586, 488] width 135 height 76
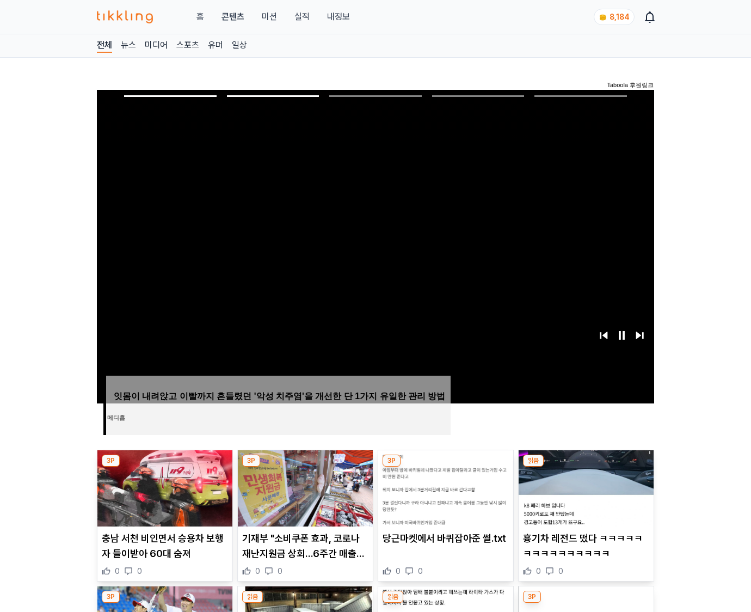
click at [584, 486] on img at bounding box center [586, 488] width 135 height 76
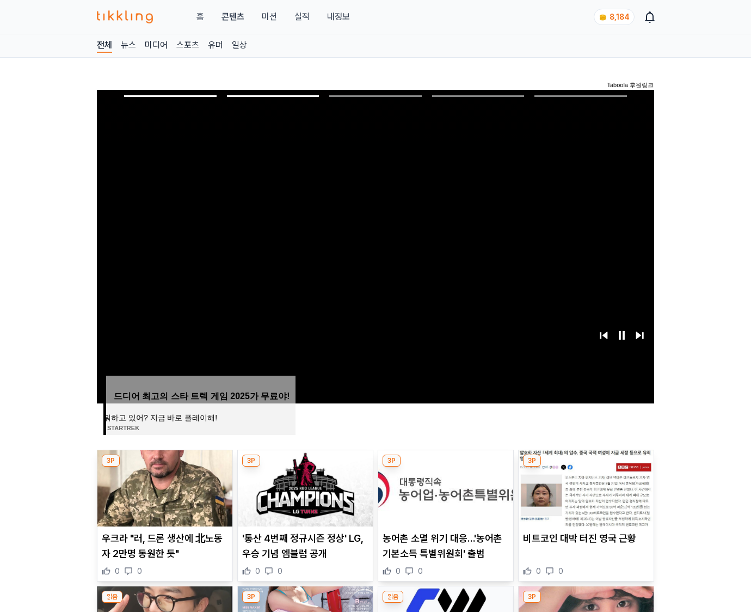
click at [584, 486] on img at bounding box center [586, 488] width 135 height 76
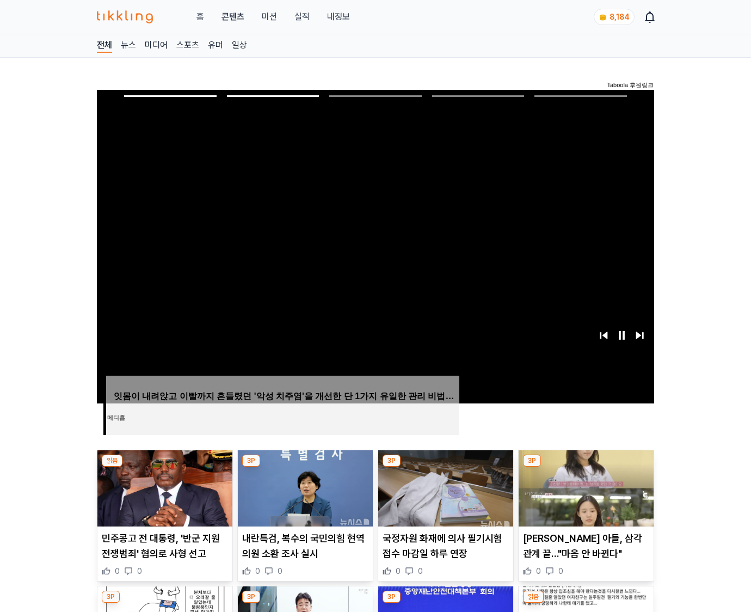
click at [584, 486] on img at bounding box center [586, 488] width 135 height 76
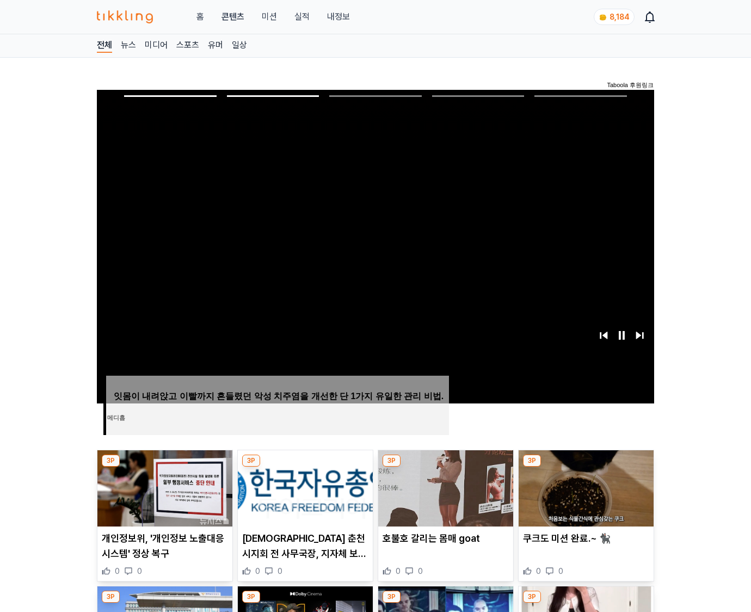
click at [584, 486] on img at bounding box center [586, 488] width 135 height 76
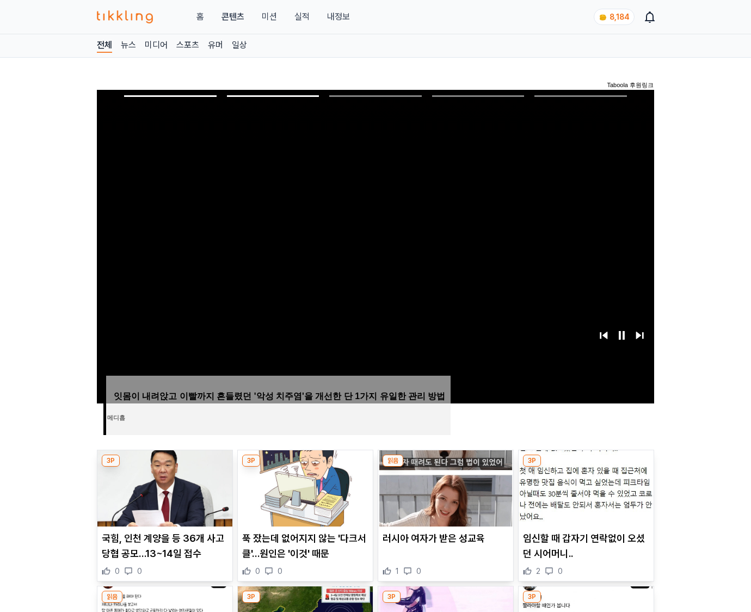
click at [584, 486] on img at bounding box center [586, 488] width 135 height 76
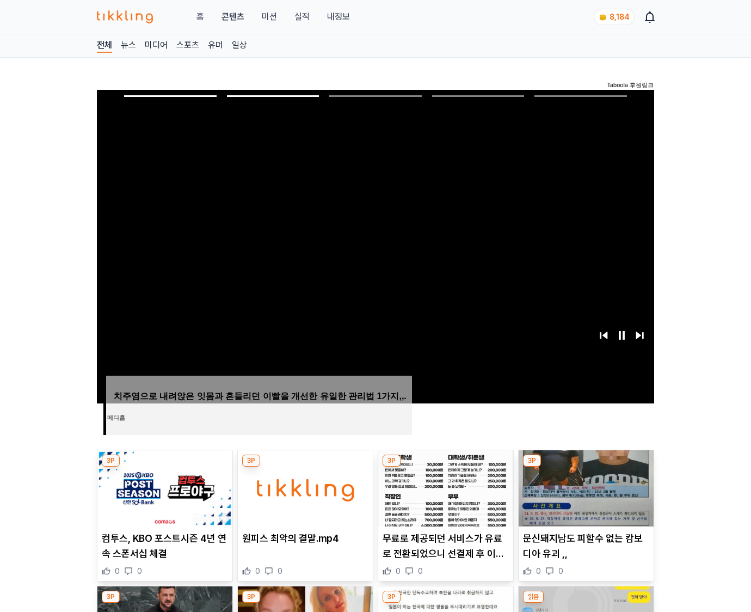
click at [584, 486] on img at bounding box center [586, 488] width 135 height 76
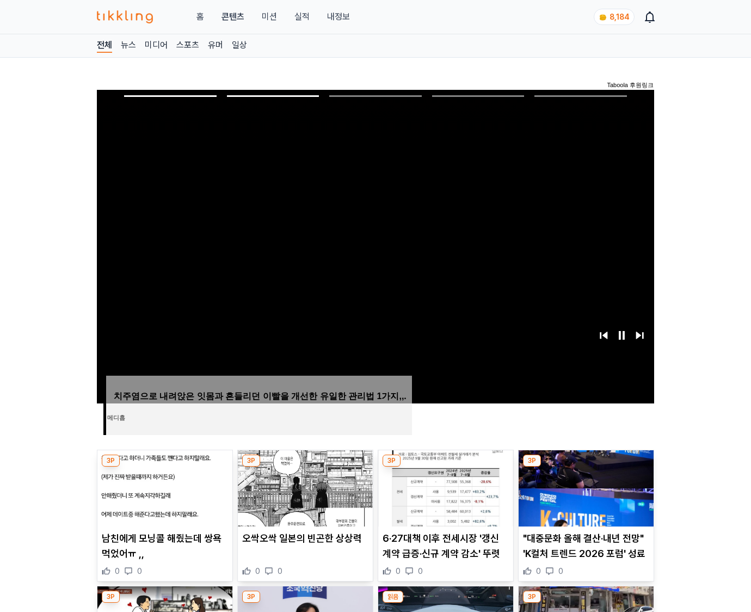
click at [584, 486] on img at bounding box center [586, 488] width 135 height 76
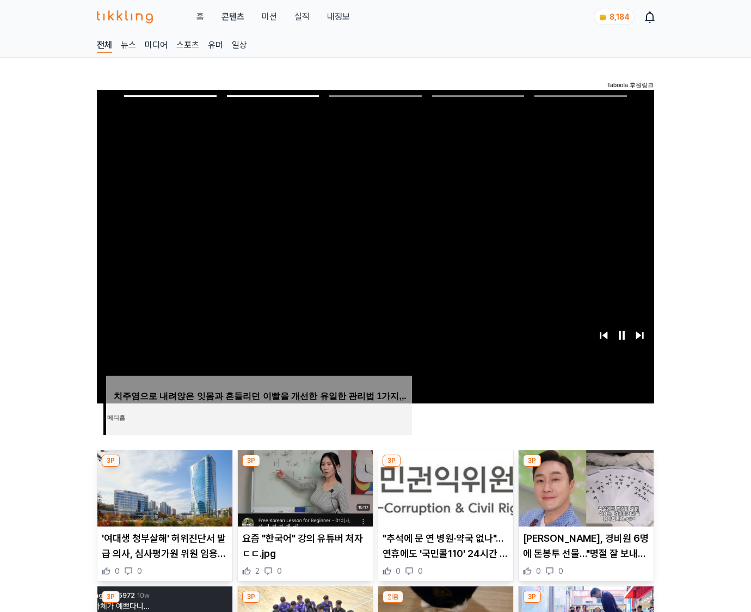
click at [584, 486] on img at bounding box center [586, 488] width 135 height 76
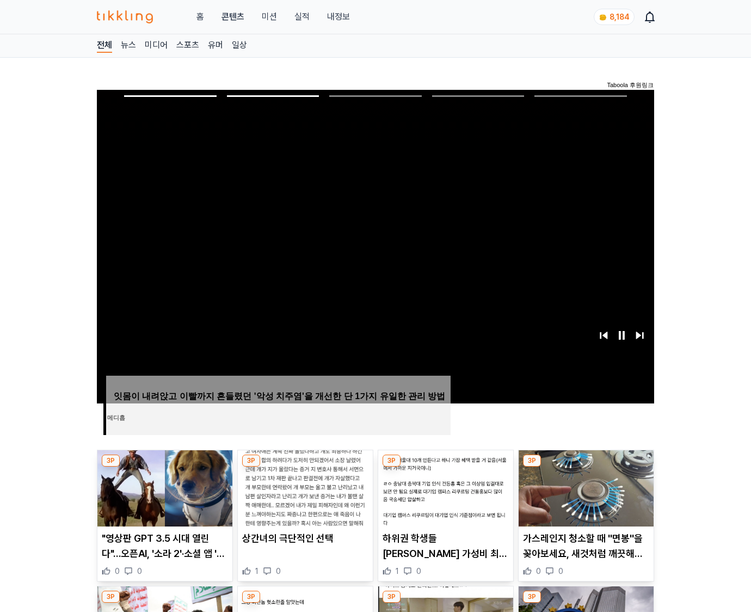
click at [584, 486] on img at bounding box center [586, 488] width 135 height 76
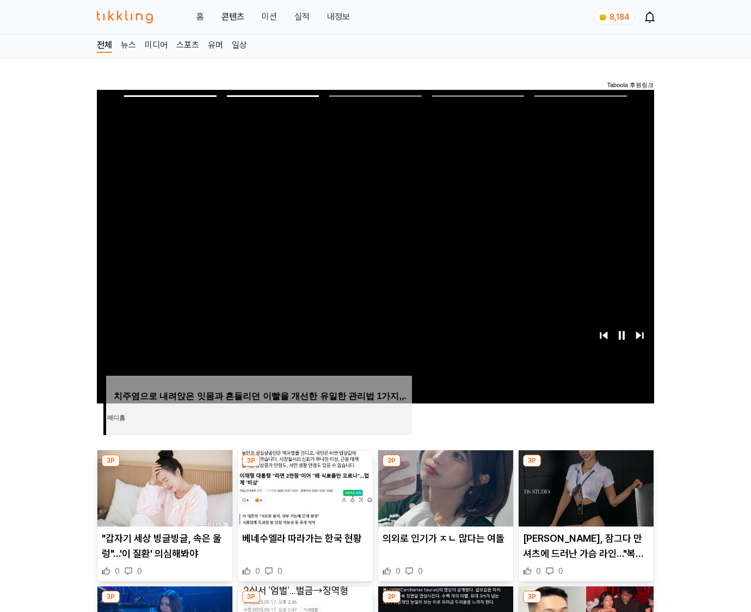
click at [584, 486] on img at bounding box center [586, 488] width 135 height 76
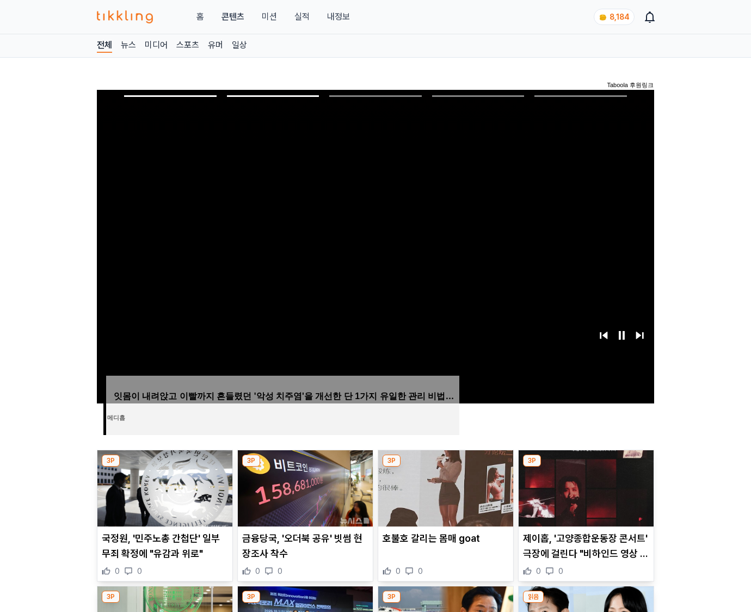
click at [584, 486] on img at bounding box center [586, 488] width 135 height 76
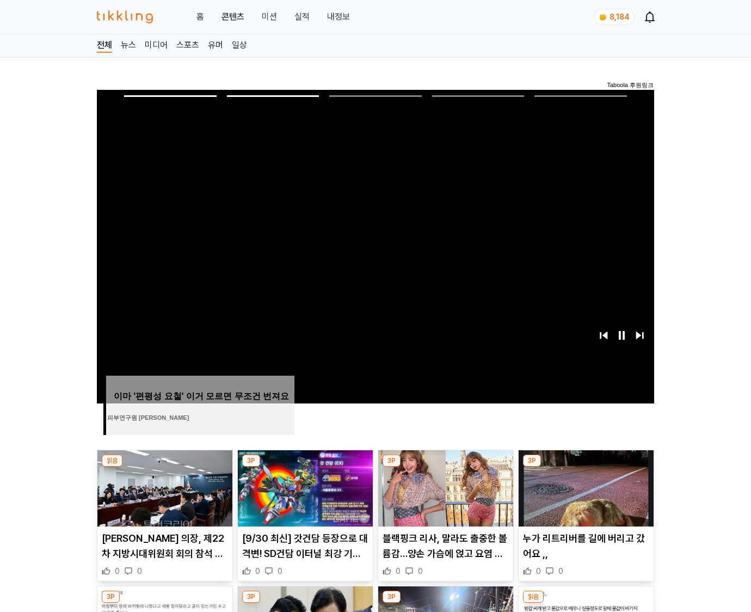
click at [584, 486] on img at bounding box center [586, 488] width 135 height 76
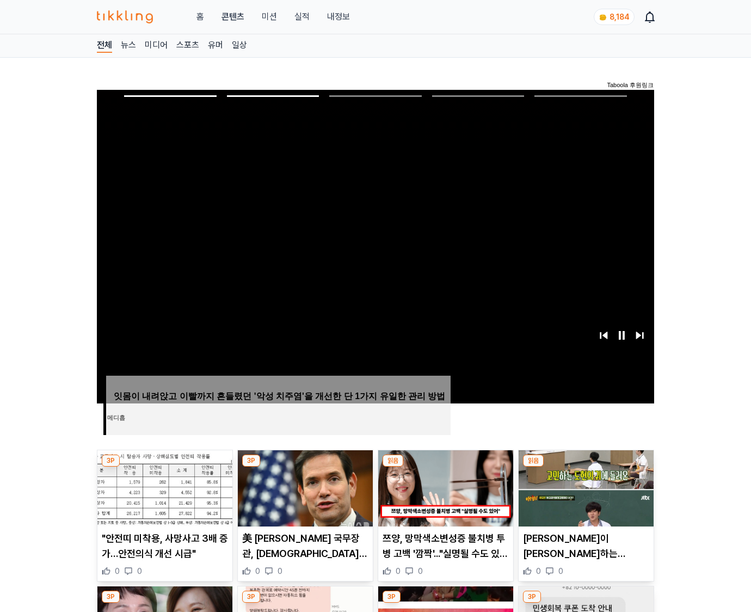
click at [584, 486] on img at bounding box center [586, 488] width 135 height 76
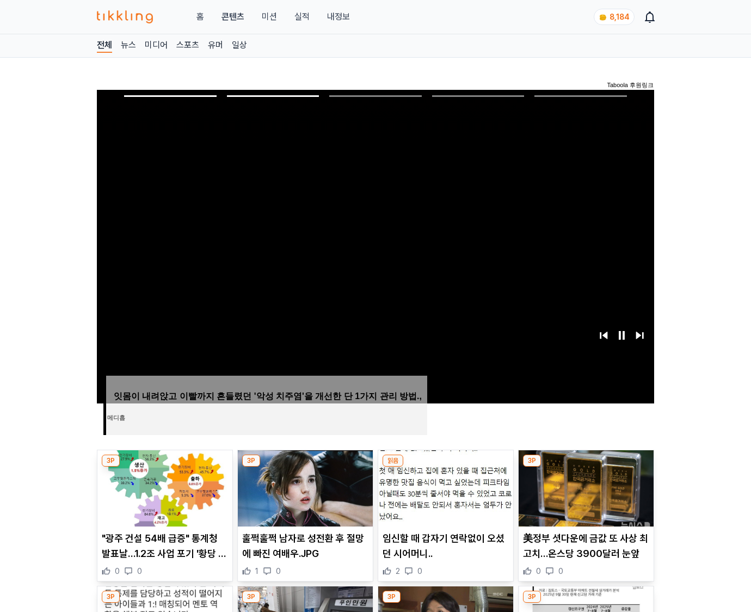
click at [584, 486] on img at bounding box center [586, 488] width 135 height 76
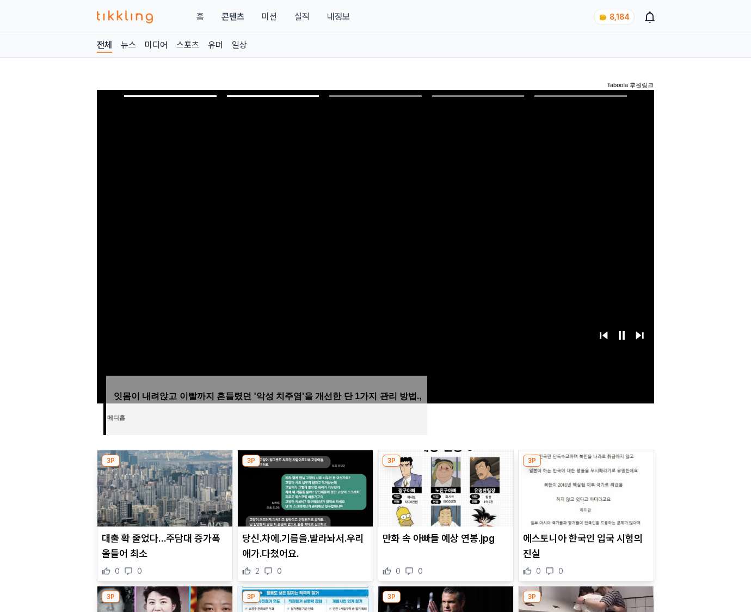
click at [584, 486] on img at bounding box center [586, 488] width 135 height 76
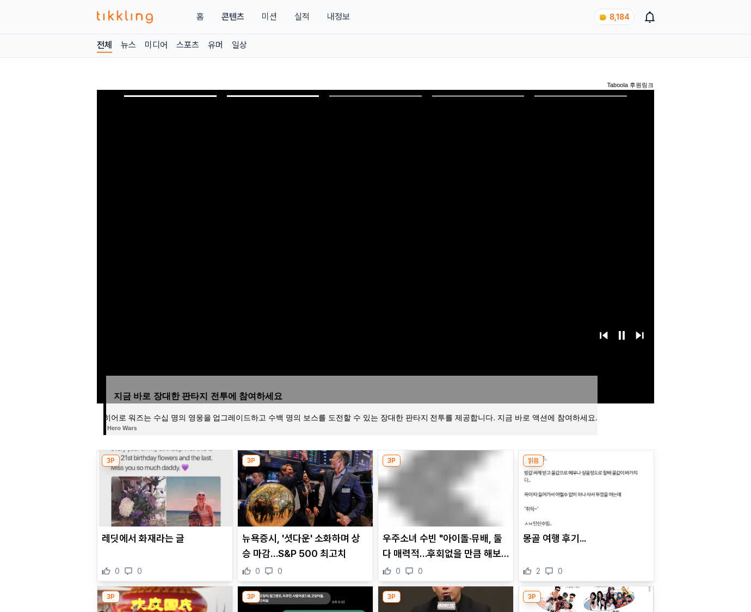
click at [584, 486] on img at bounding box center [586, 488] width 135 height 76
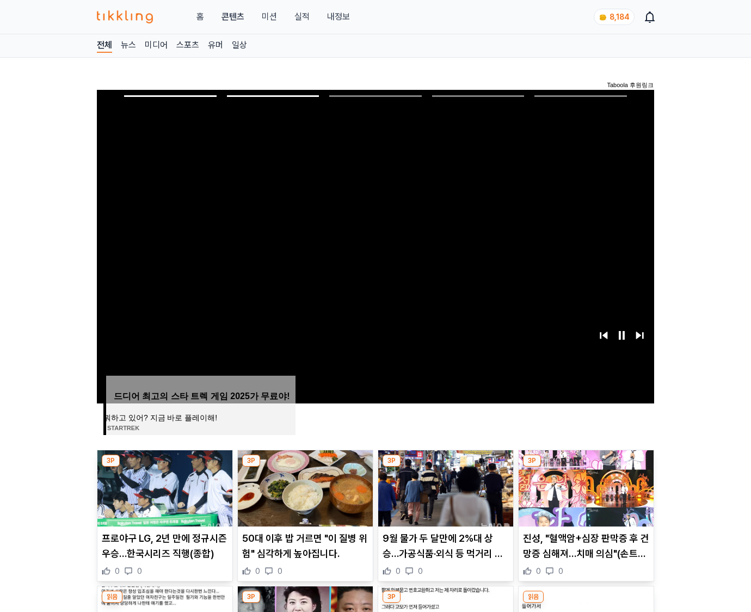
click at [584, 486] on img at bounding box center [586, 488] width 135 height 76
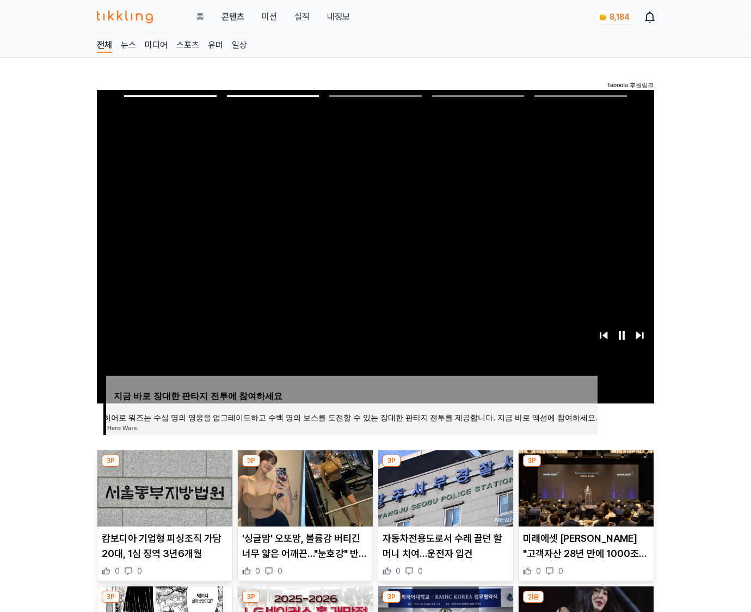
click at [584, 486] on img at bounding box center [586, 488] width 135 height 76
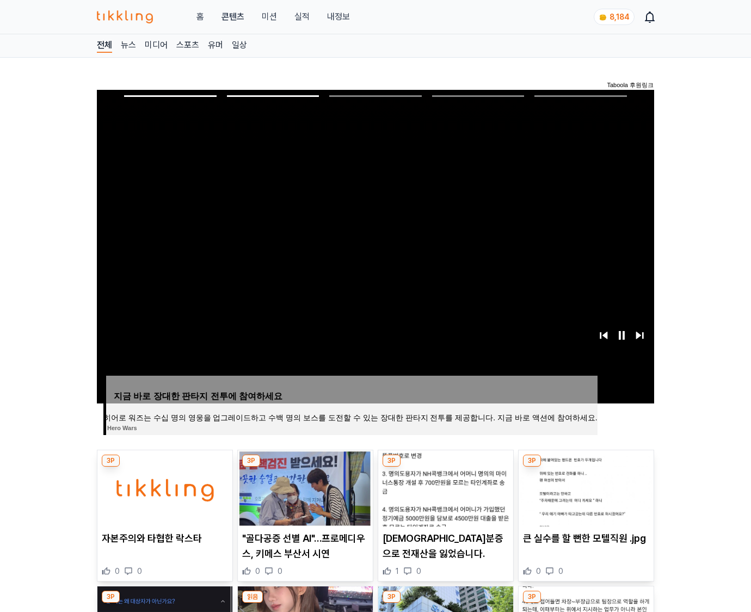
click at [584, 486] on img at bounding box center [586, 488] width 135 height 76
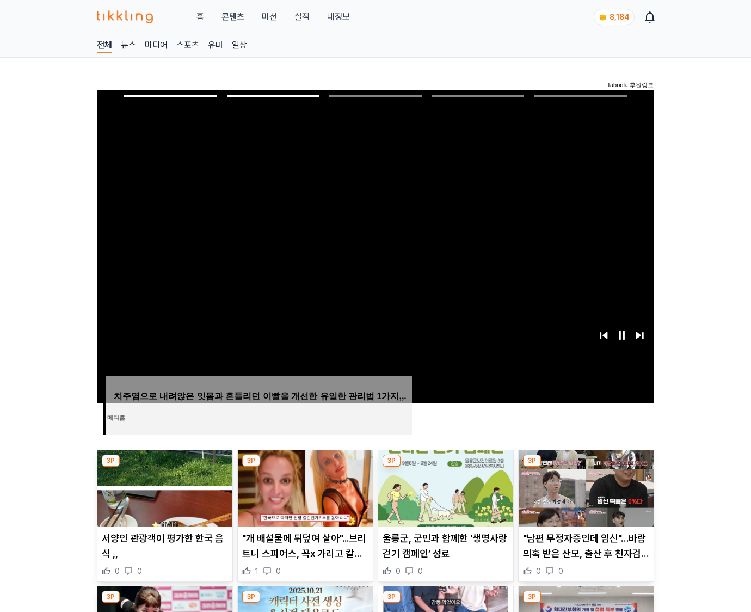
click at [584, 486] on img at bounding box center [586, 488] width 135 height 76
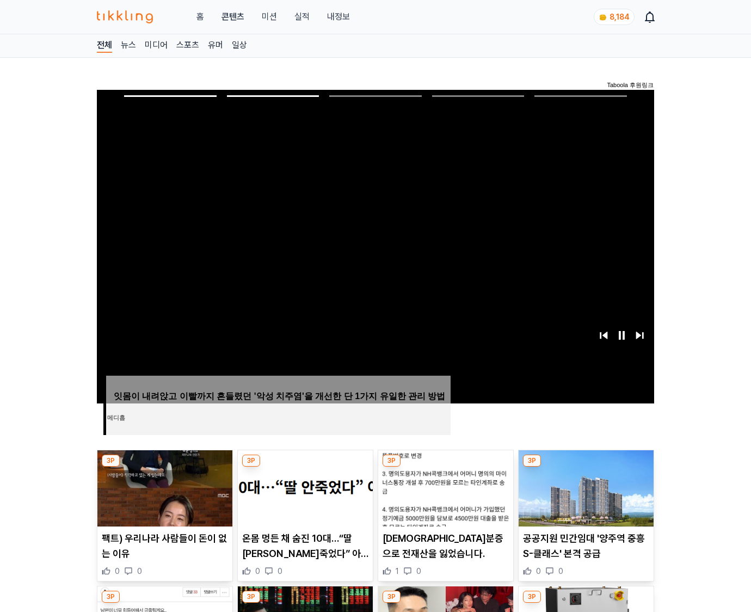
click at [584, 486] on img at bounding box center [586, 488] width 135 height 76
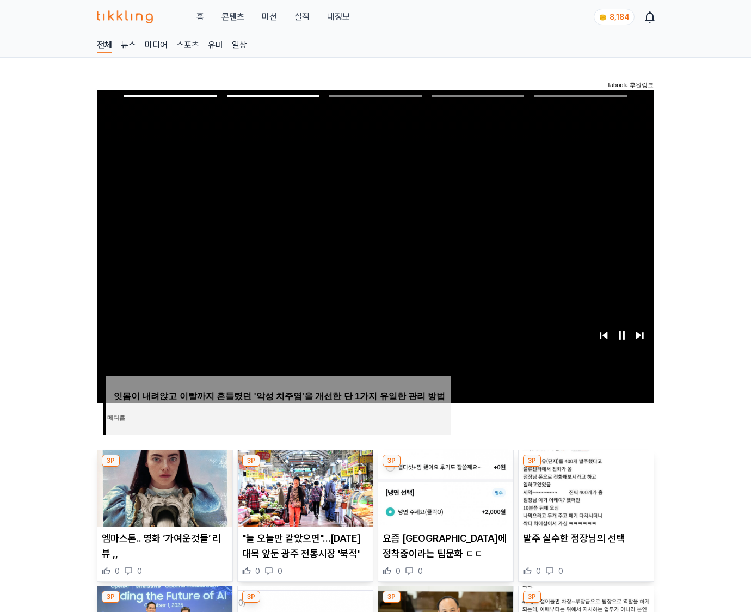
click at [584, 486] on img at bounding box center [586, 488] width 135 height 76
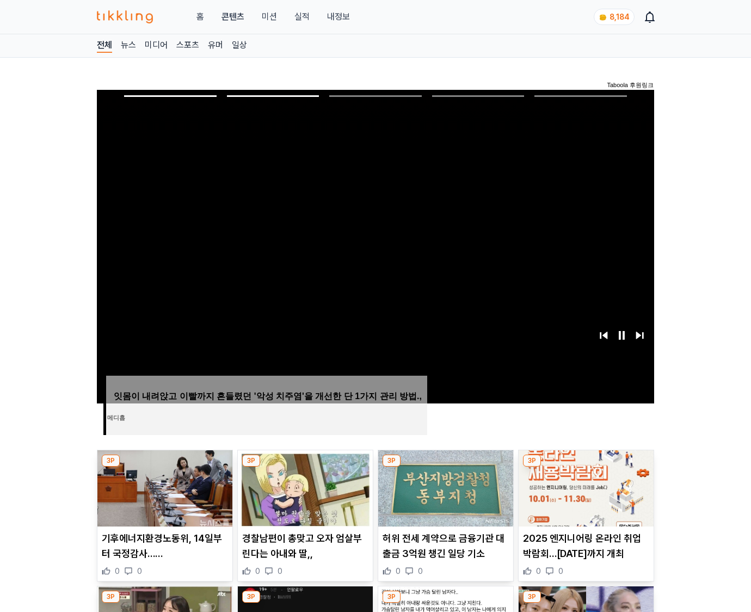
click at [584, 486] on img at bounding box center [586, 488] width 135 height 76
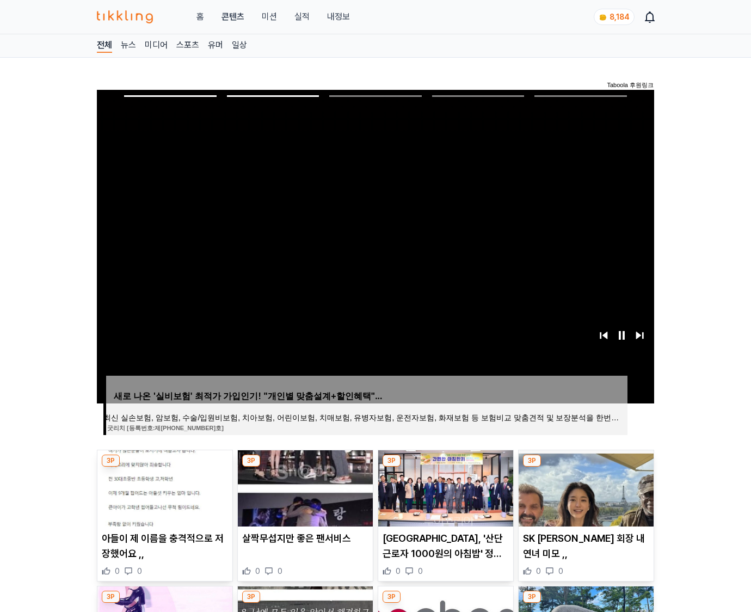
click at [584, 486] on img at bounding box center [586, 488] width 135 height 76
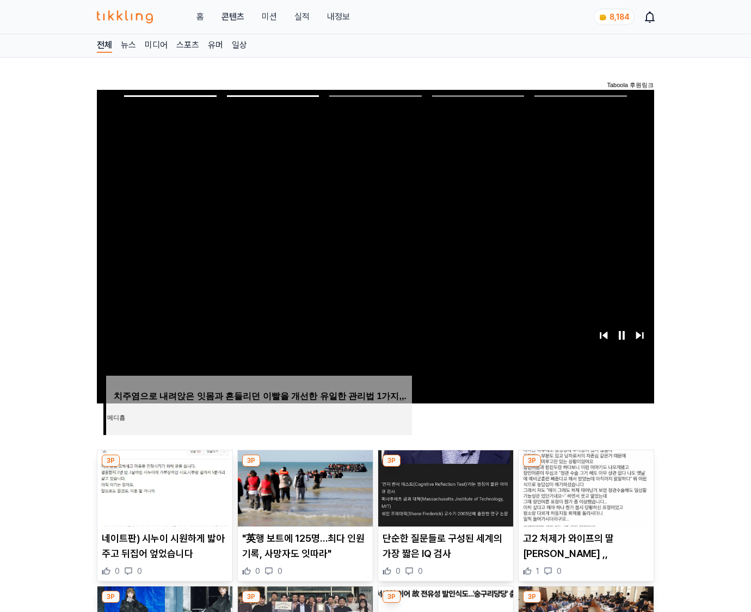
click at [584, 486] on img at bounding box center [586, 488] width 135 height 76
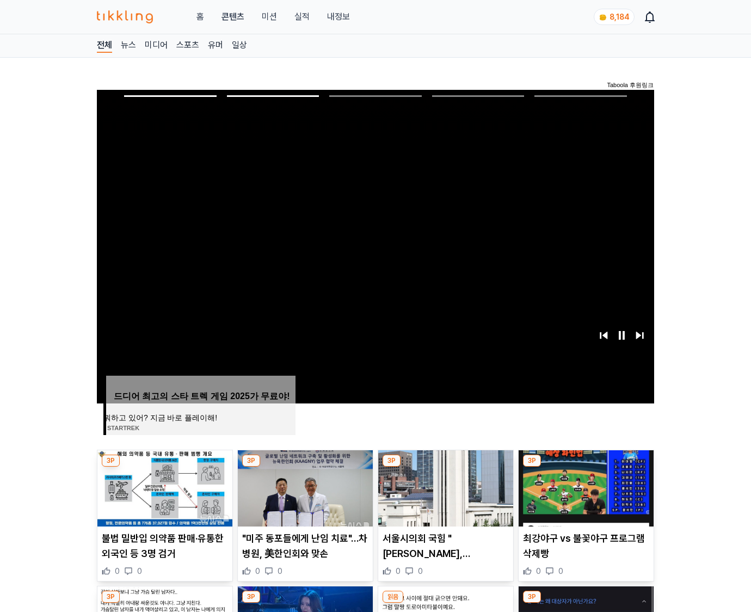
click at [584, 486] on img at bounding box center [586, 488] width 135 height 76
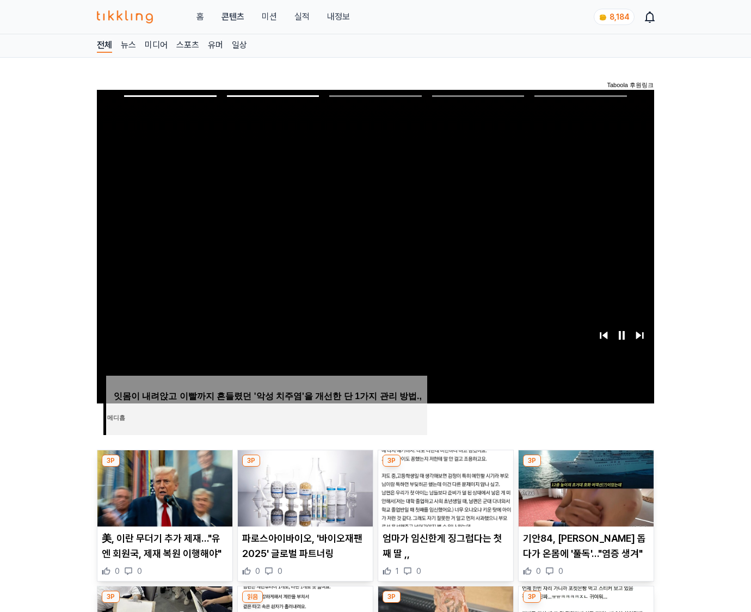
click at [584, 486] on img at bounding box center [586, 488] width 135 height 76
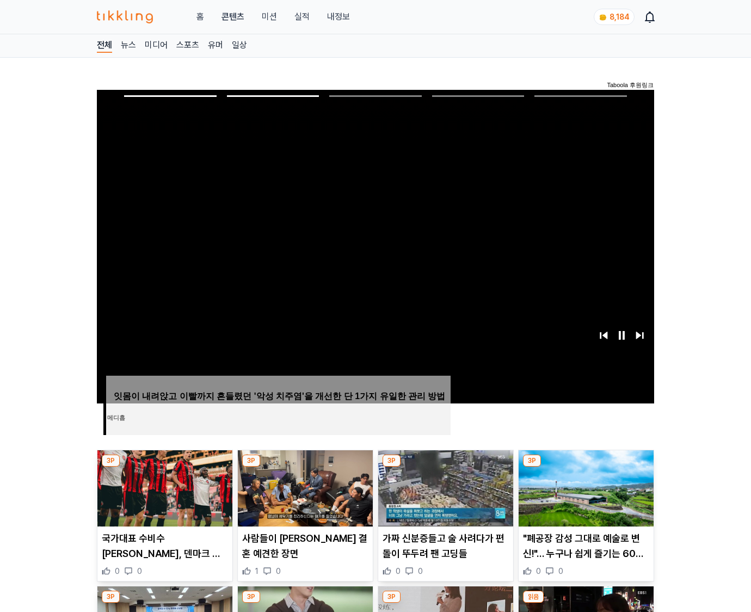
click at [584, 486] on img at bounding box center [586, 488] width 135 height 76
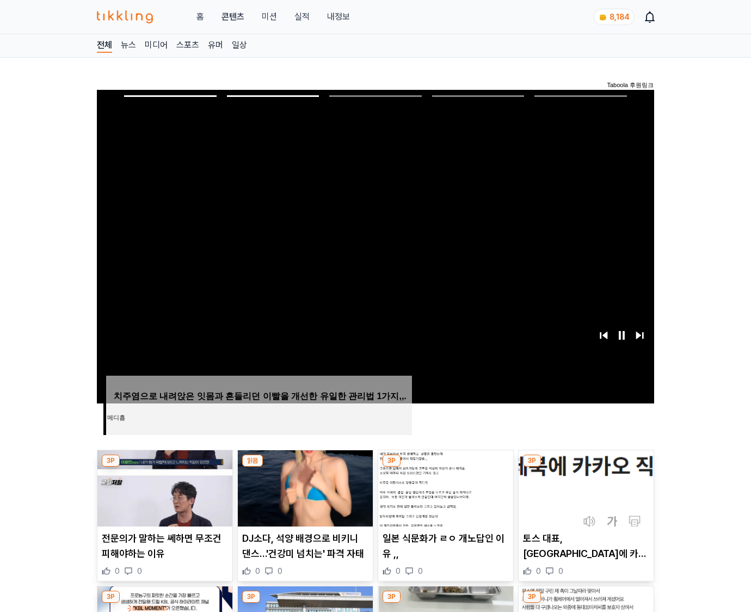
click at [584, 486] on img at bounding box center [586, 488] width 135 height 76
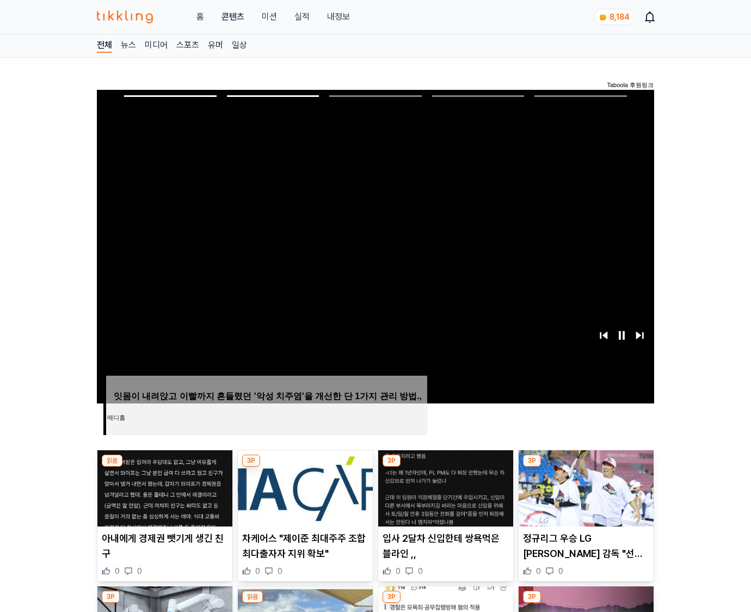
click at [584, 486] on img at bounding box center [586, 488] width 135 height 76
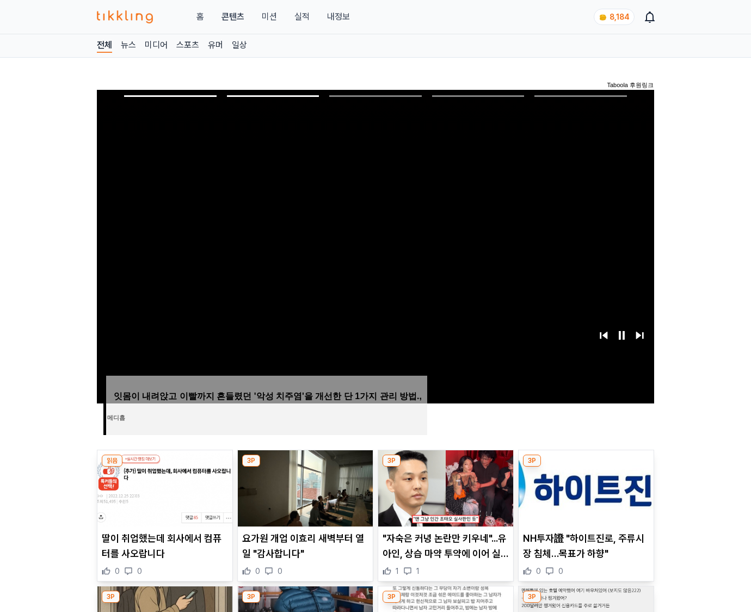
click at [584, 486] on img at bounding box center [586, 488] width 135 height 76
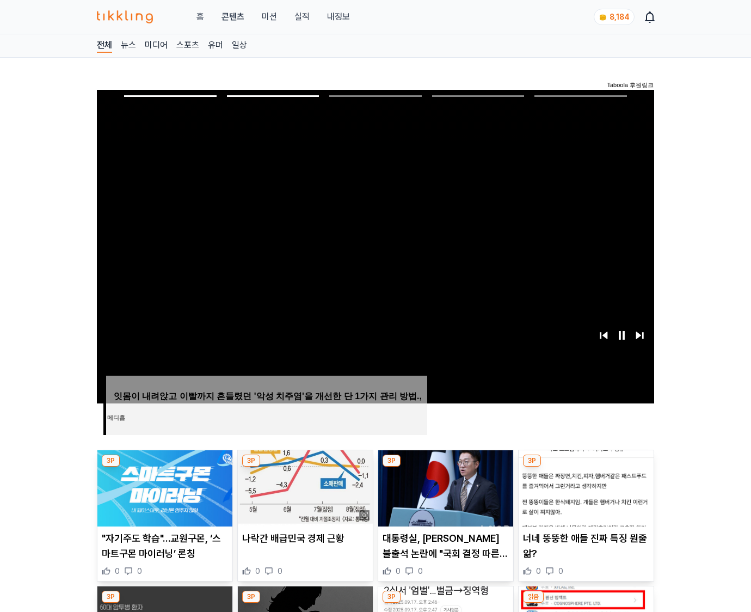
click at [584, 486] on img at bounding box center [586, 488] width 135 height 76
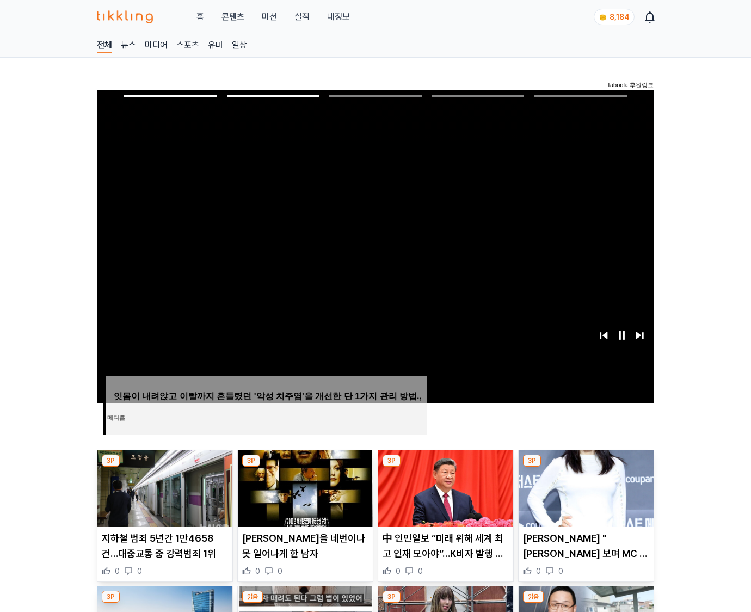
click at [584, 486] on img at bounding box center [586, 488] width 135 height 76
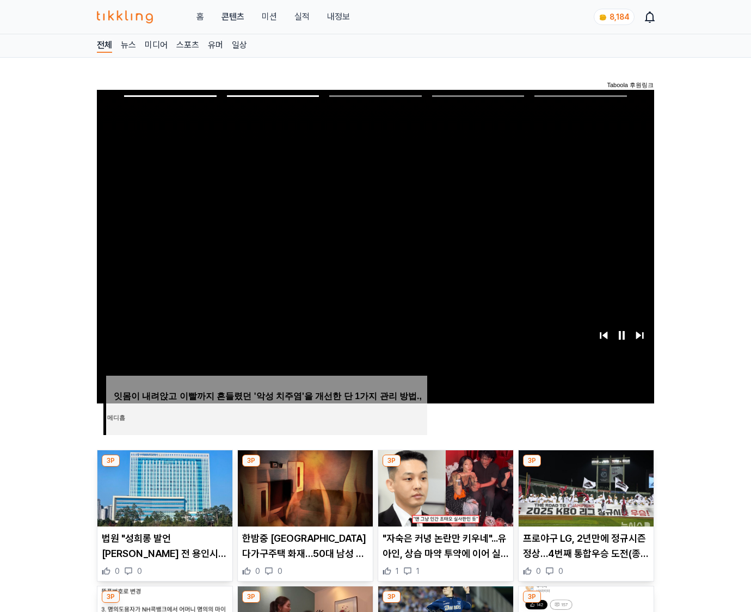
click at [584, 486] on img at bounding box center [586, 488] width 135 height 76
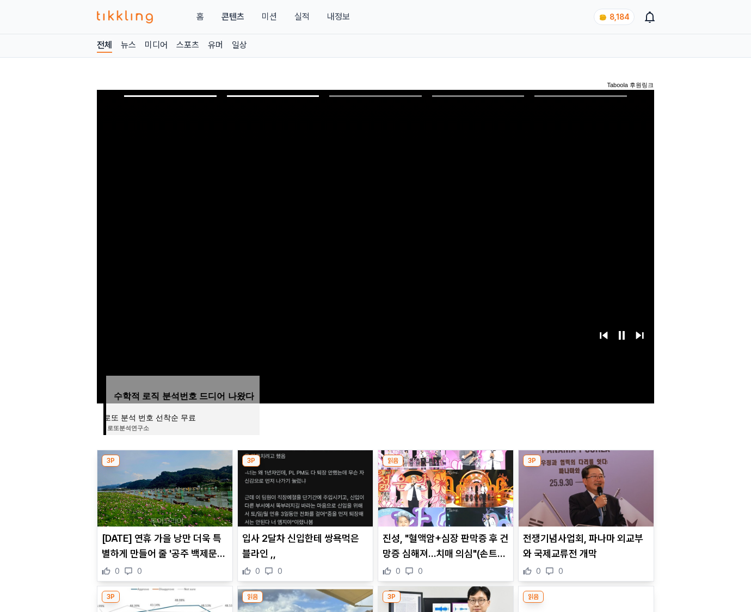
click at [584, 486] on img at bounding box center [586, 488] width 135 height 76
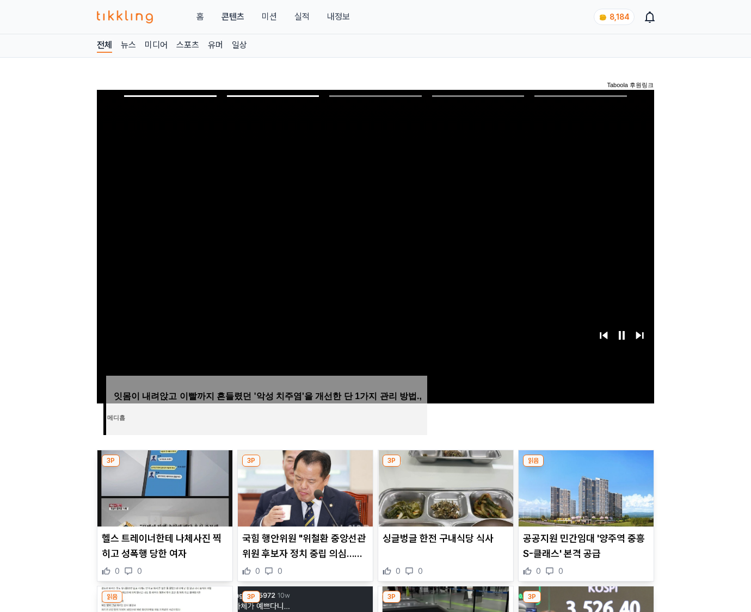
click at [584, 486] on img at bounding box center [586, 488] width 135 height 76
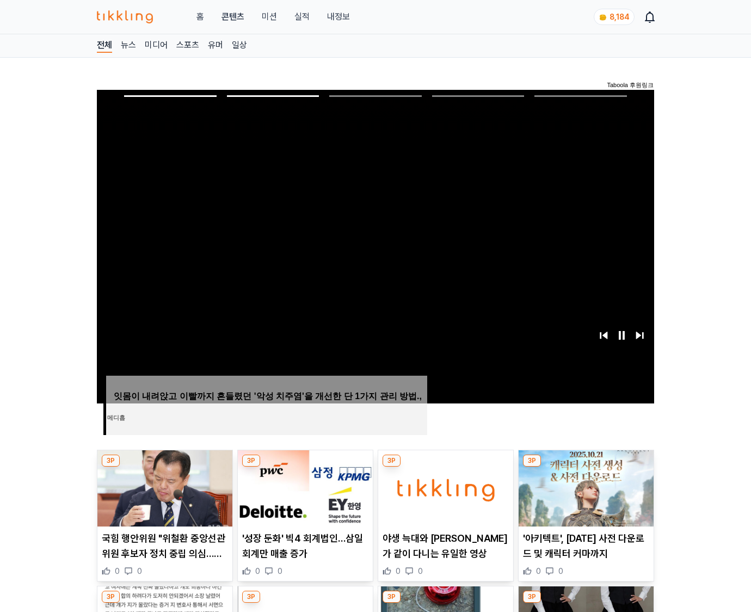
click at [584, 486] on img at bounding box center [586, 488] width 135 height 76
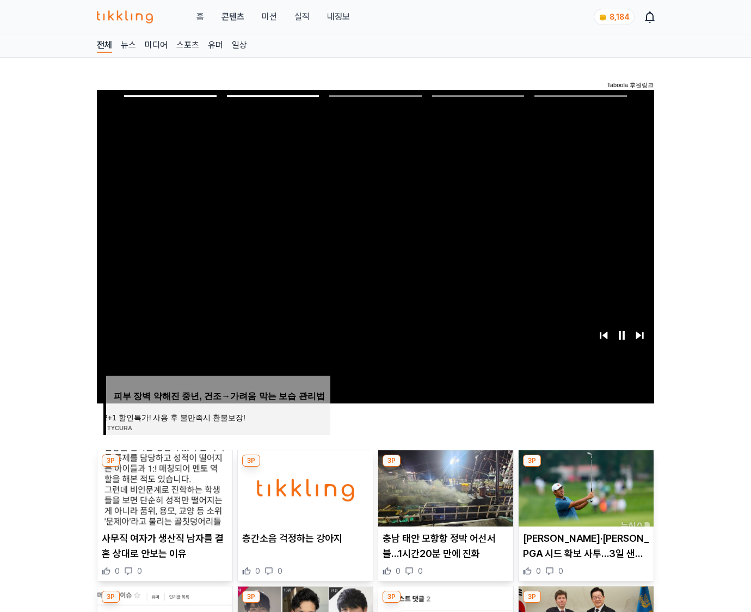
click at [584, 486] on img at bounding box center [586, 488] width 135 height 76
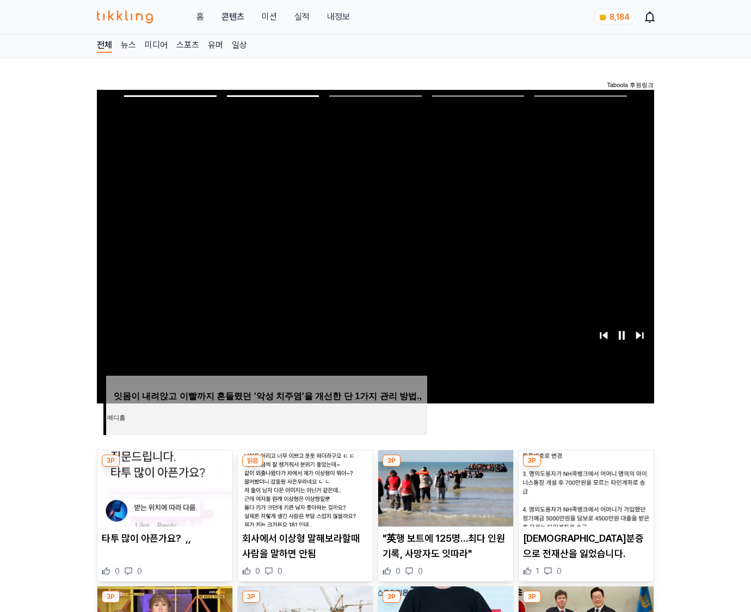
click at [584, 486] on img at bounding box center [586, 488] width 135 height 76
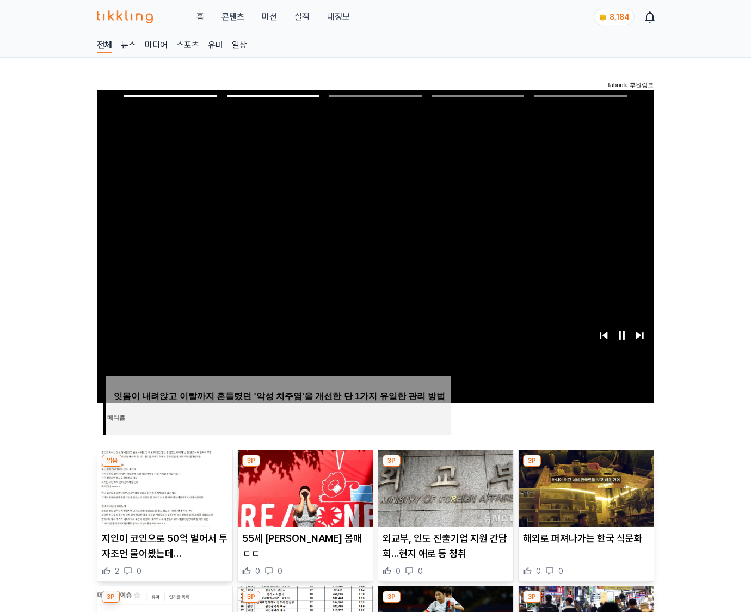
click at [584, 486] on img at bounding box center [586, 488] width 135 height 76
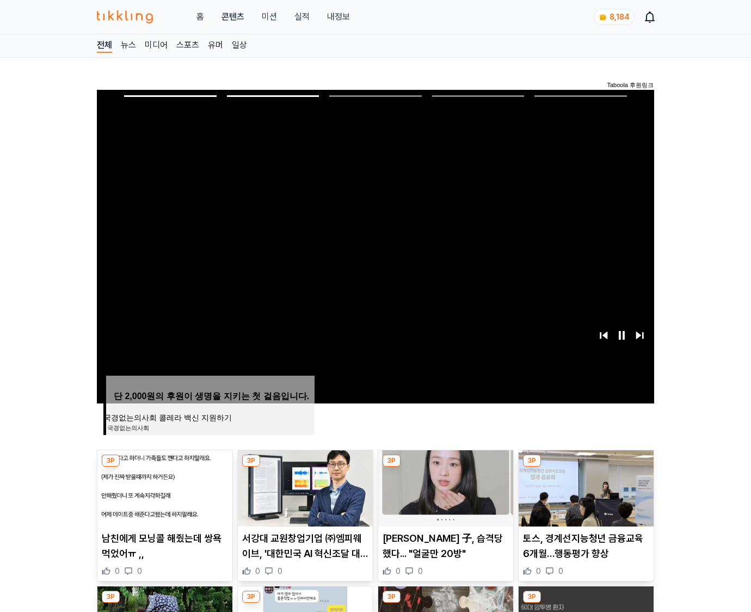
click at [584, 486] on img at bounding box center [586, 488] width 135 height 76
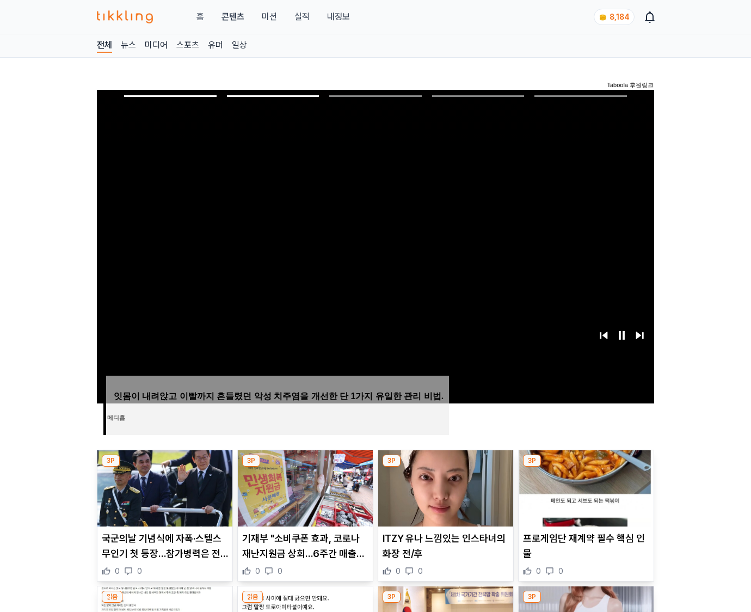
click at [584, 486] on img at bounding box center [586, 488] width 135 height 76
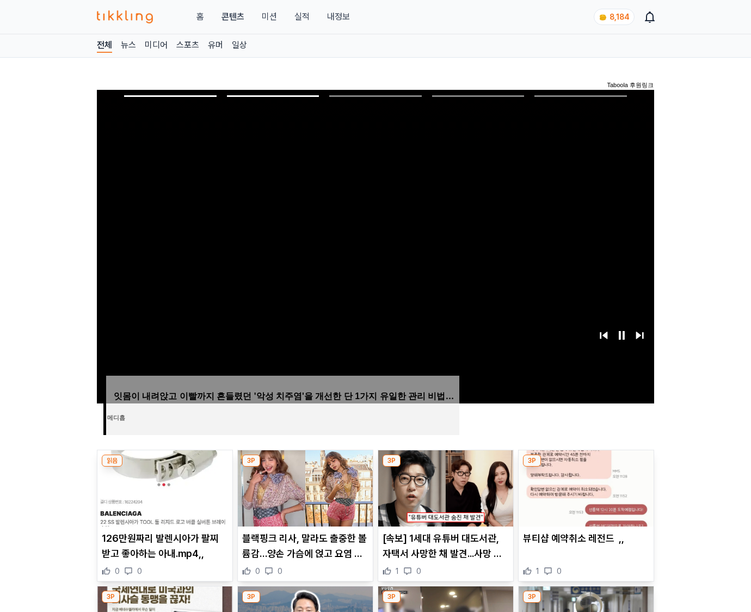
click at [584, 486] on img at bounding box center [586, 488] width 135 height 76
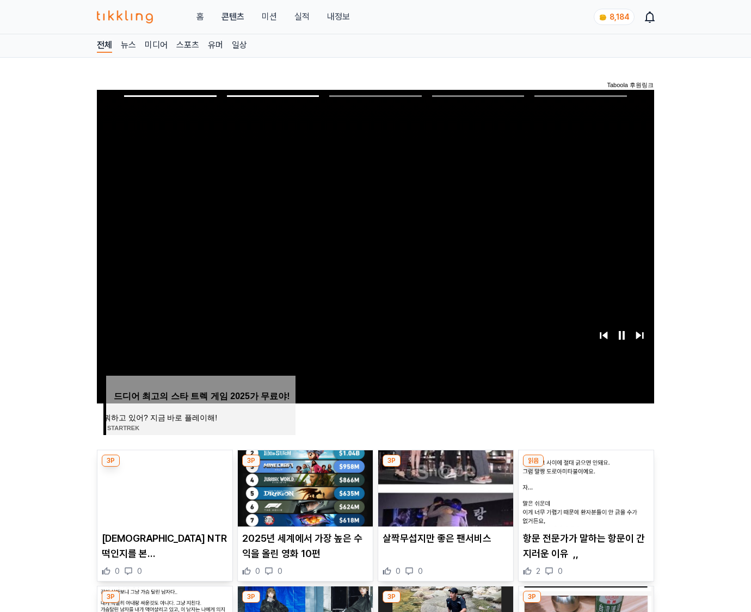
click at [584, 486] on img at bounding box center [586, 488] width 135 height 76
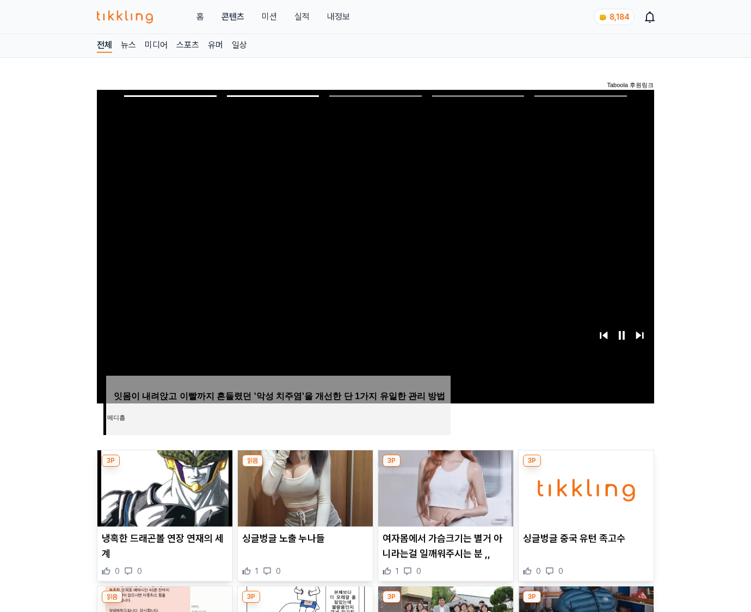
click at [584, 486] on img at bounding box center [586, 488] width 135 height 76
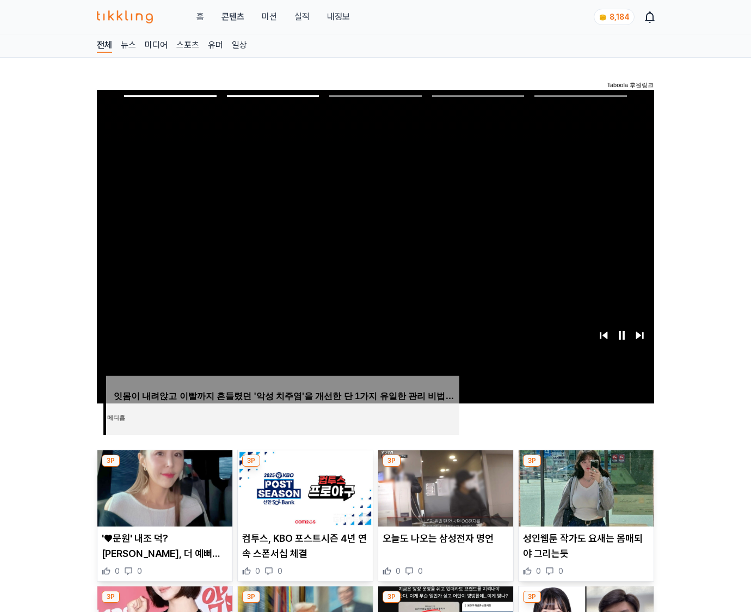
click at [584, 486] on img at bounding box center [586, 488] width 135 height 76
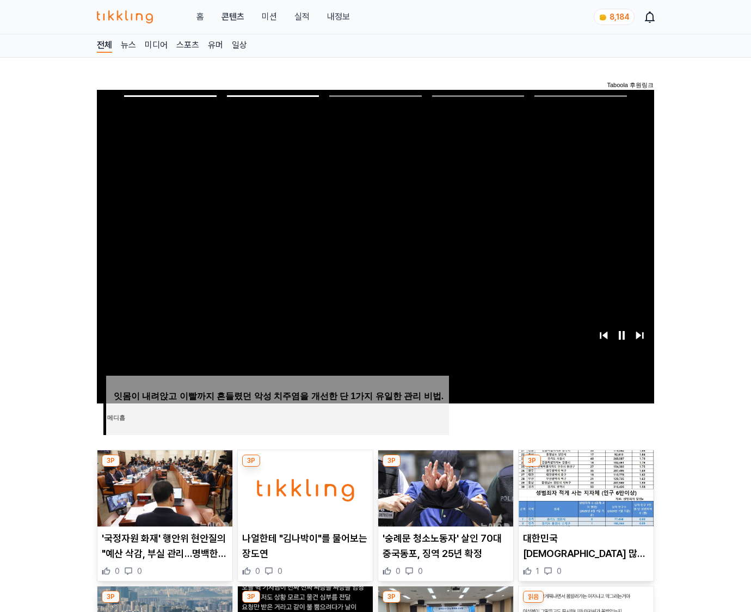
click at [584, 486] on img at bounding box center [586, 488] width 135 height 76
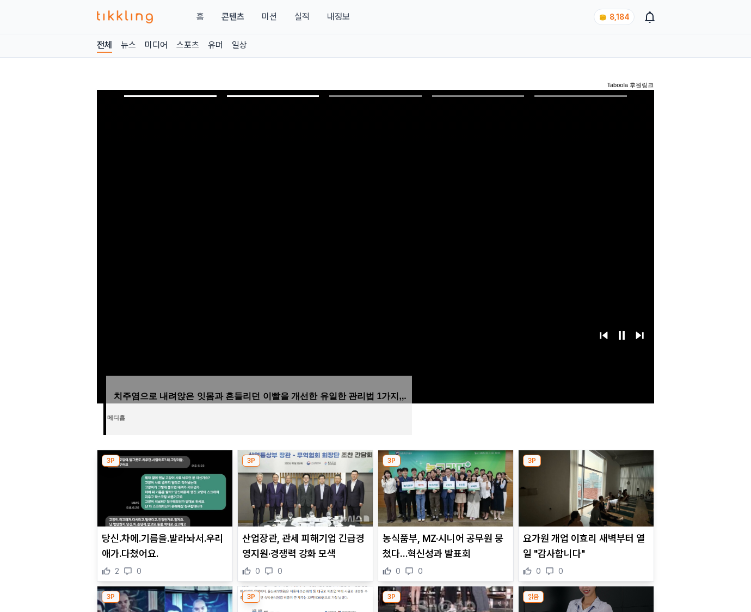
click at [584, 486] on img at bounding box center [586, 488] width 135 height 76
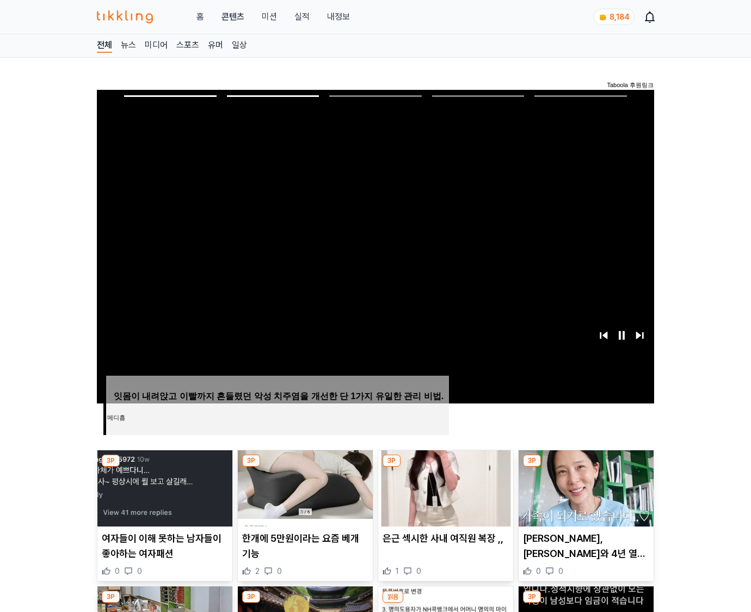
click at [584, 486] on img at bounding box center [586, 488] width 135 height 76
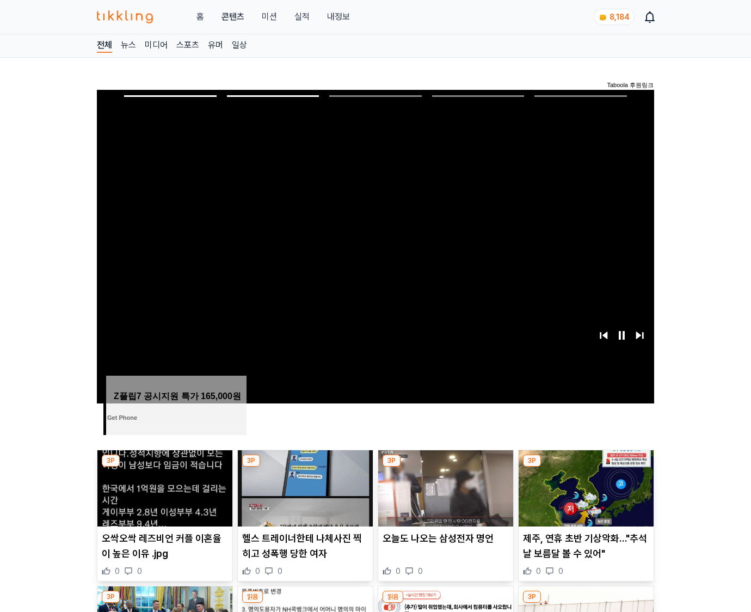
click at [584, 486] on img at bounding box center [586, 488] width 135 height 76
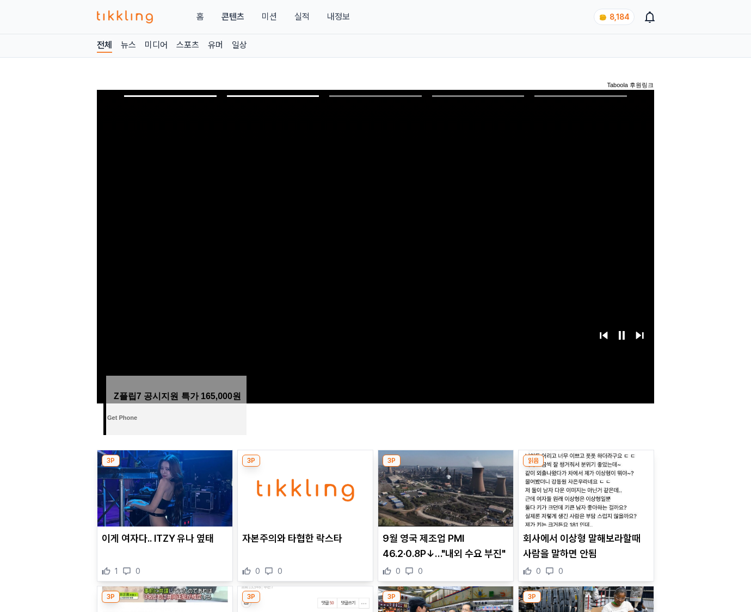
click at [584, 486] on img at bounding box center [586, 488] width 135 height 76
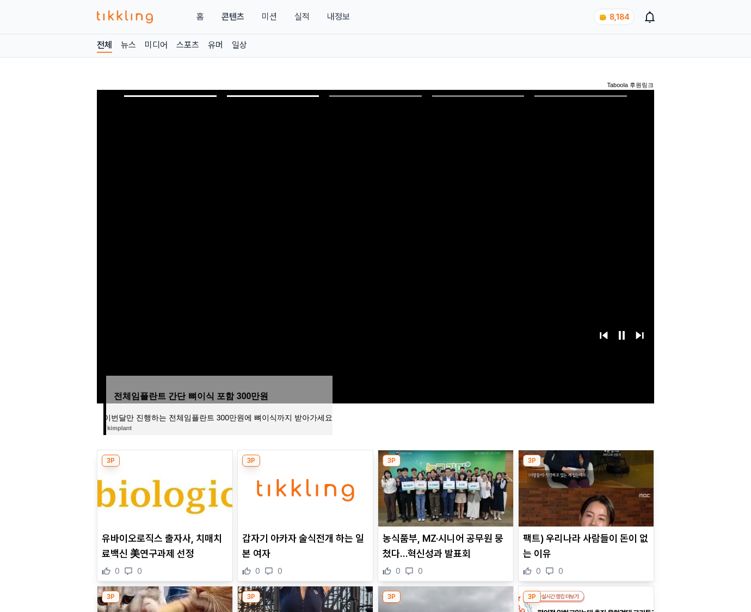
click at [584, 486] on img at bounding box center [586, 488] width 135 height 76
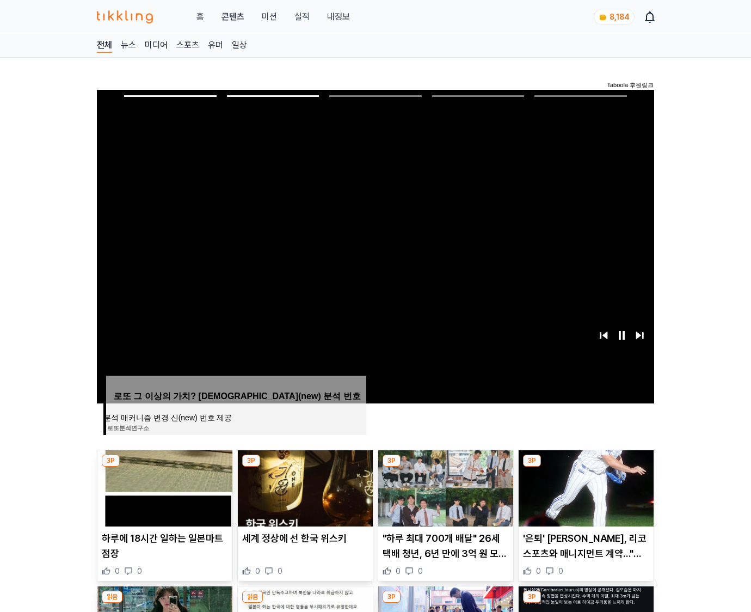
click at [584, 486] on img at bounding box center [586, 488] width 135 height 76
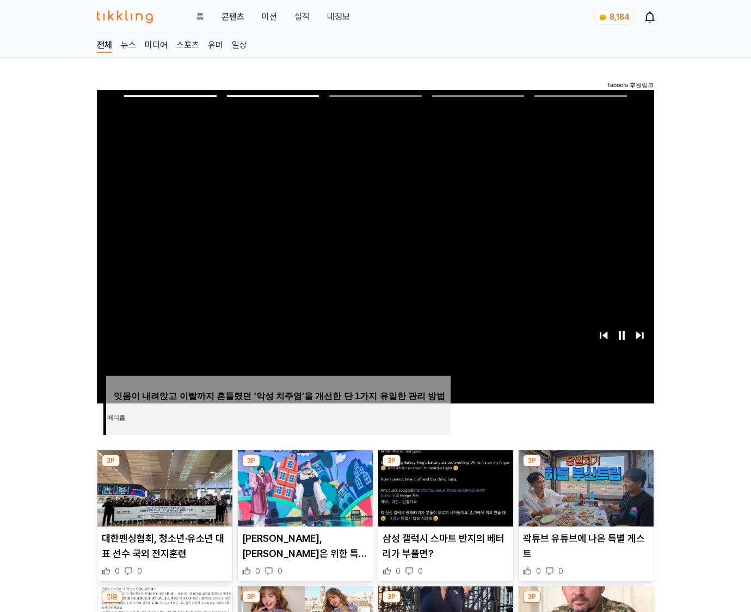
click at [584, 486] on img at bounding box center [586, 488] width 135 height 76
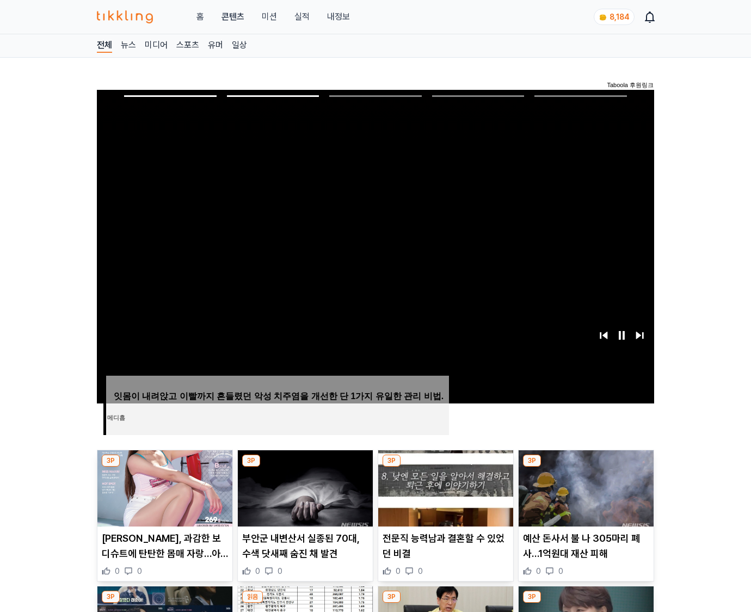
click at [584, 486] on img at bounding box center [586, 488] width 135 height 76
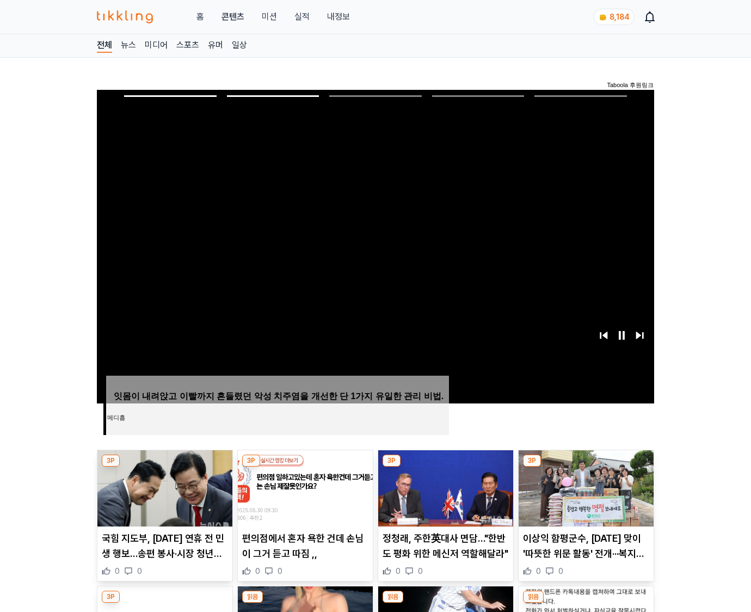
click at [584, 486] on img at bounding box center [586, 488] width 135 height 76
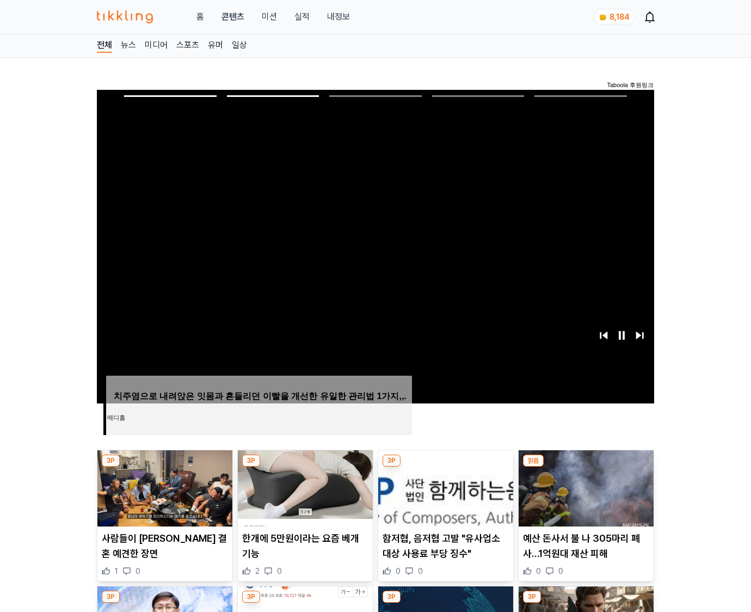
click at [584, 486] on img at bounding box center [586, 488] width 135 height 76
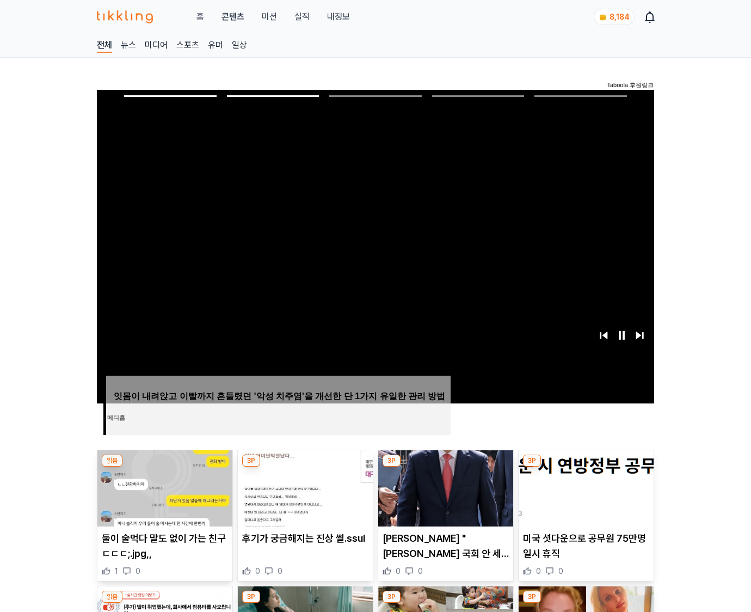
click at [584, 486] on img at bounding box center [586, 488] width 135 height 76
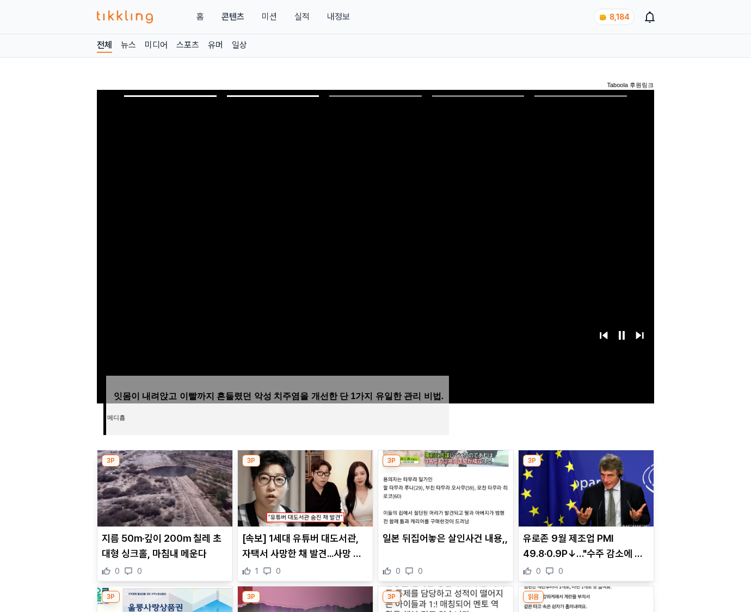
click at [584, 486] on img at bounding box center [586, 488] width 135 height 76
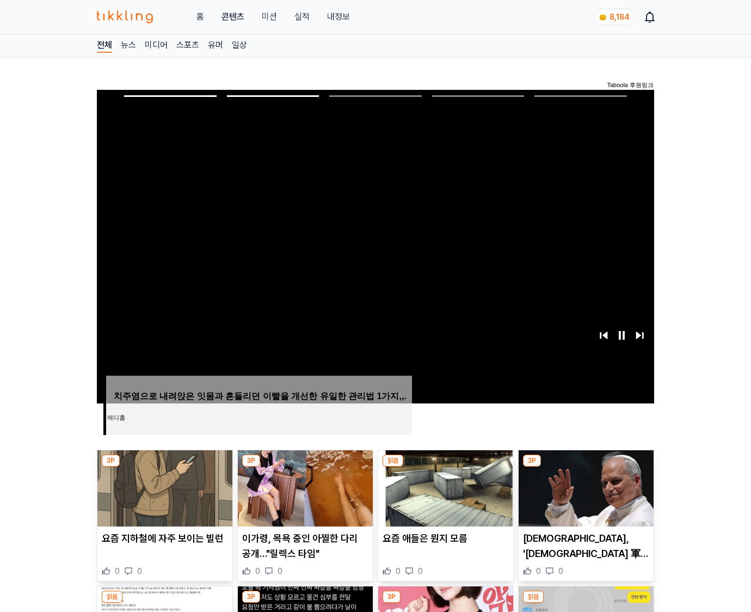
click at [584, 486] on img at bounding box center [586, 488] width 135 height 76
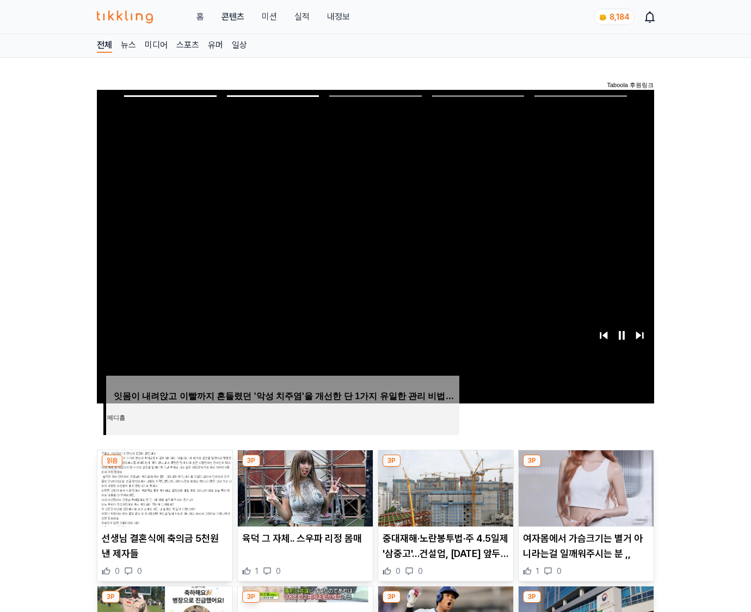
click at [584, 486] on img at bounding box center [586, 488] width 135 height 76
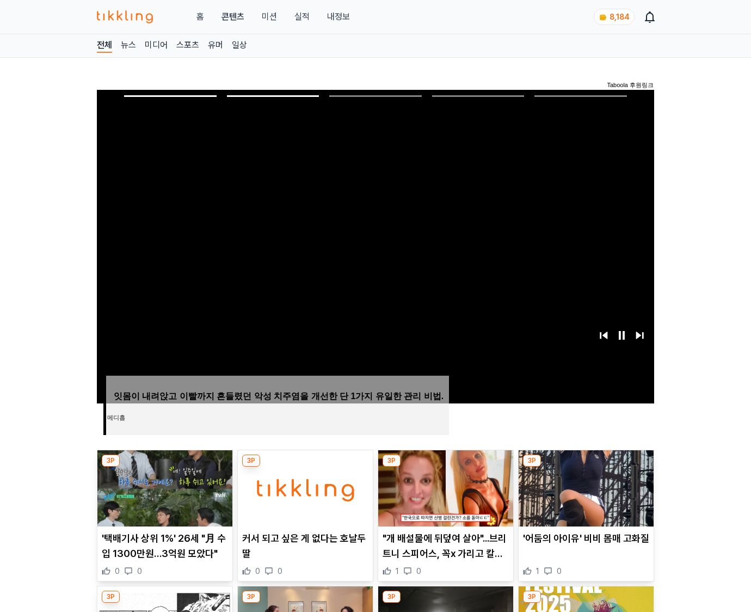
click at [584, 486] on img at bounding box center [586, 488] width 135 height 76
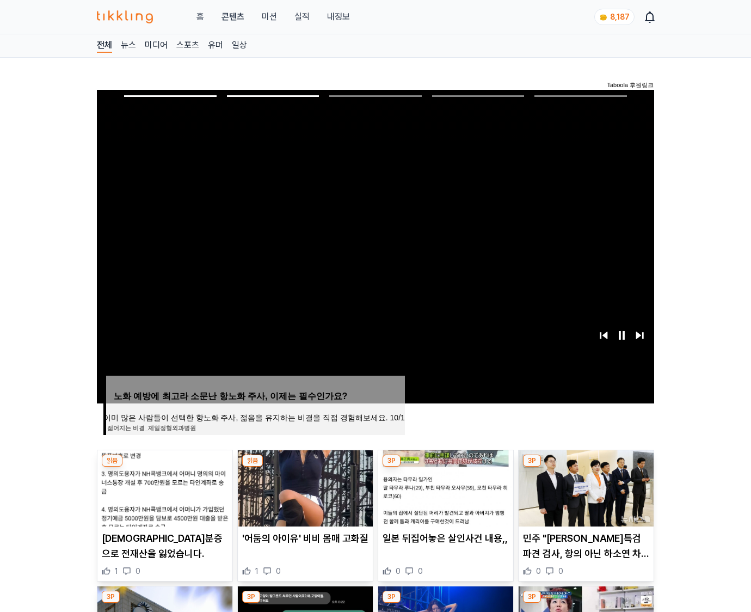
click at [584, 486] on img at bounding box center [586, 488] width 135 height 76
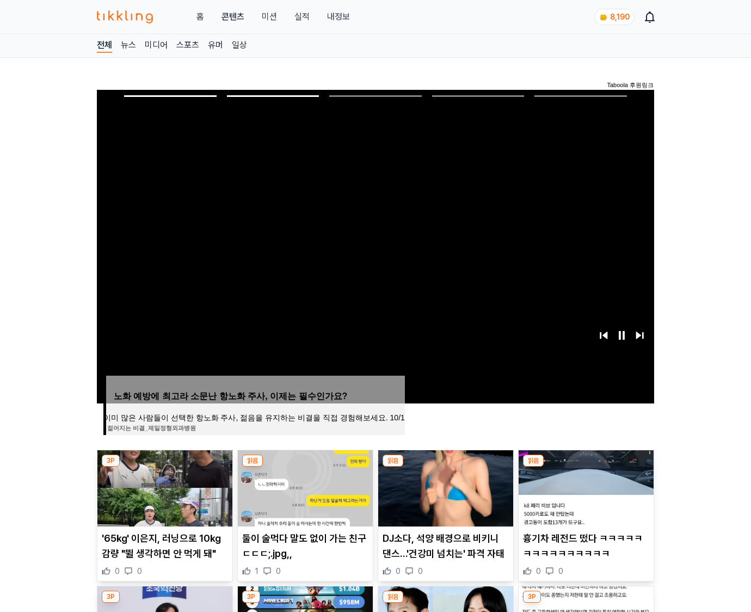
click at [584, 486] on img at bounding box center [586, 488] width 135 height 76
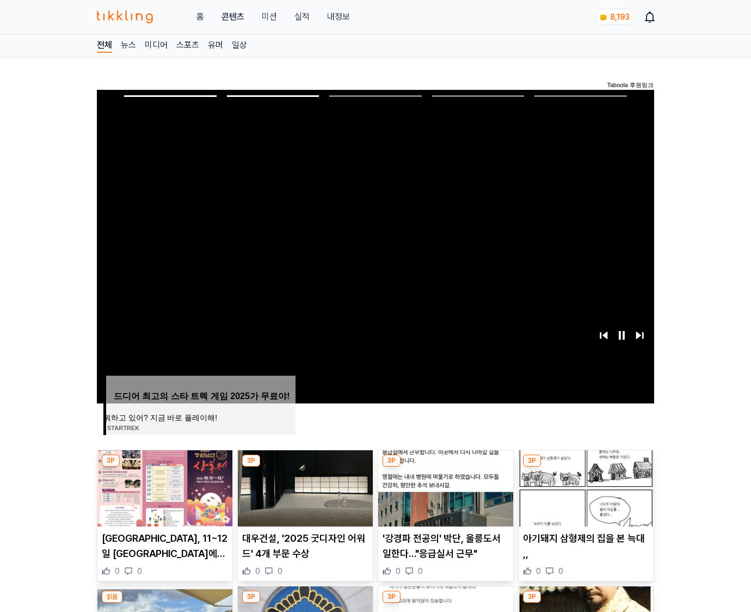
click at [584, 486] on img at bounding box center [586, 488] width 135 height 76
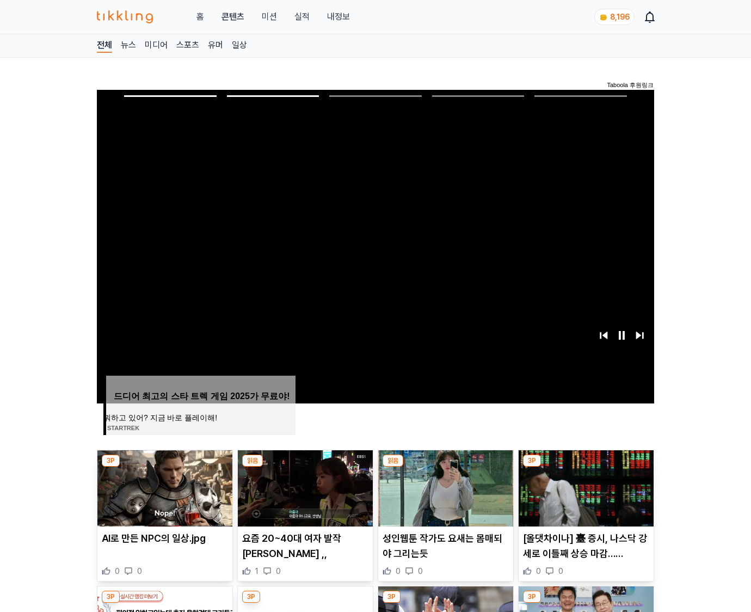
click at [584, 486] on img at bounding box center [586, 488] width 135 height 76
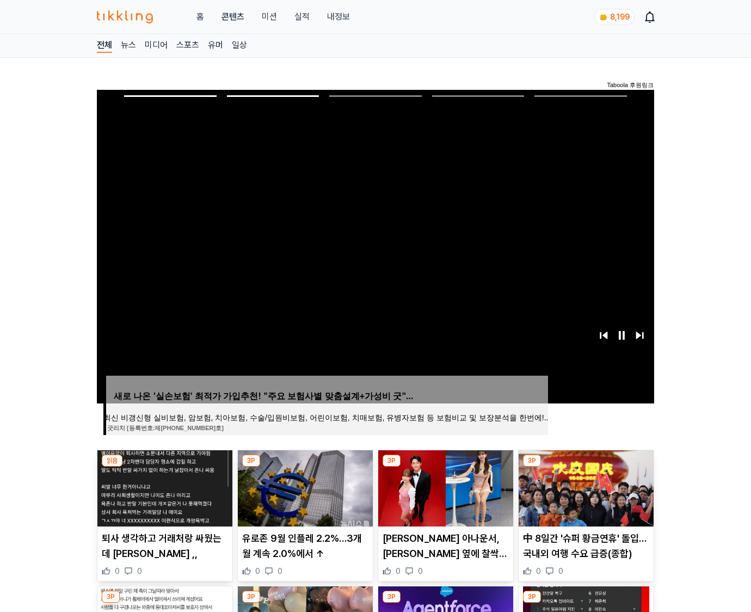
click at [584, 486] on img at bounding box center [586, 488] width 135 height 76
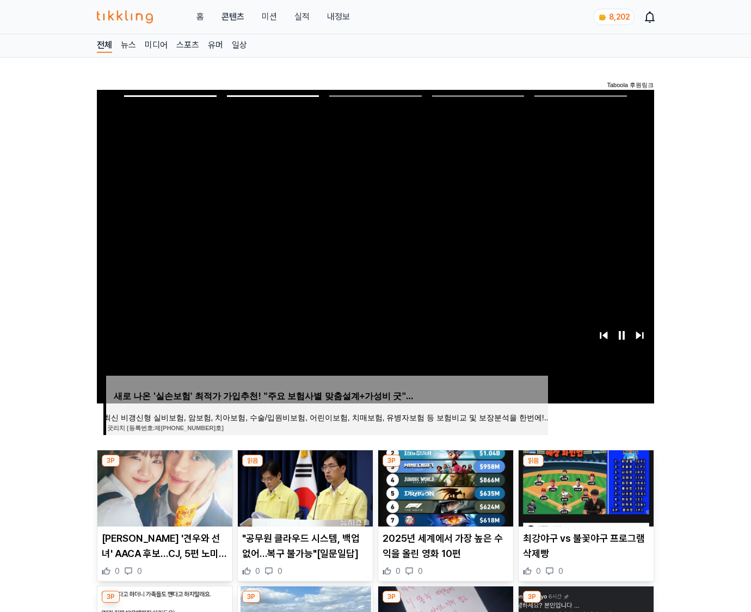
click at [584, 486] on img at bounding box center [586, 488] width 135 height 76
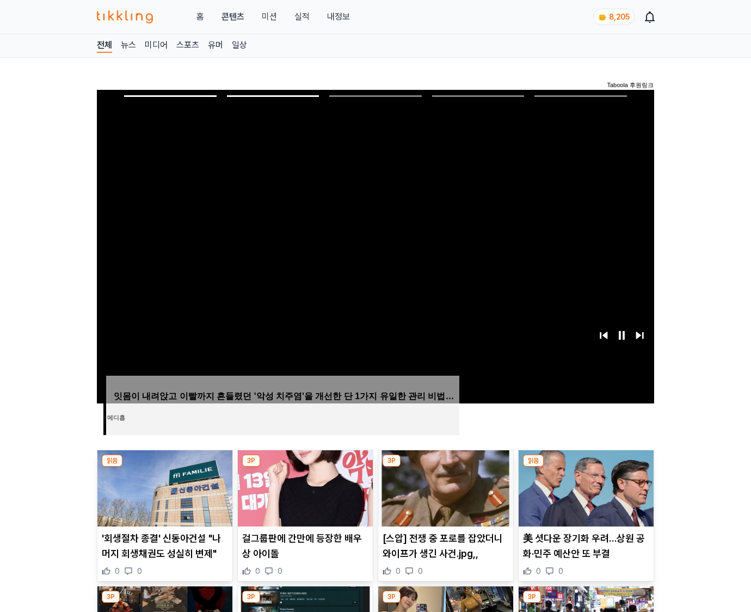
click at [584, 486] on img at bounding box center [586, 488] width 135 height 76
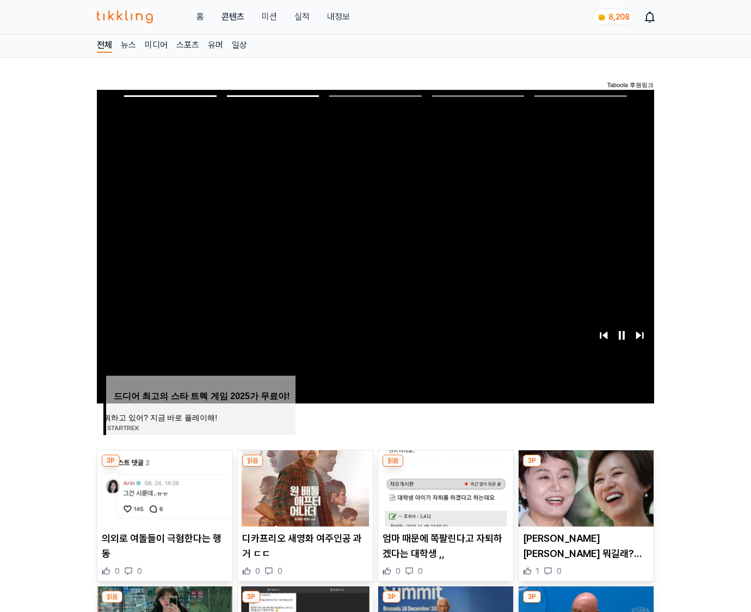
click at [584, 486] on img at bounding box center [586, 488] width 135 height 76
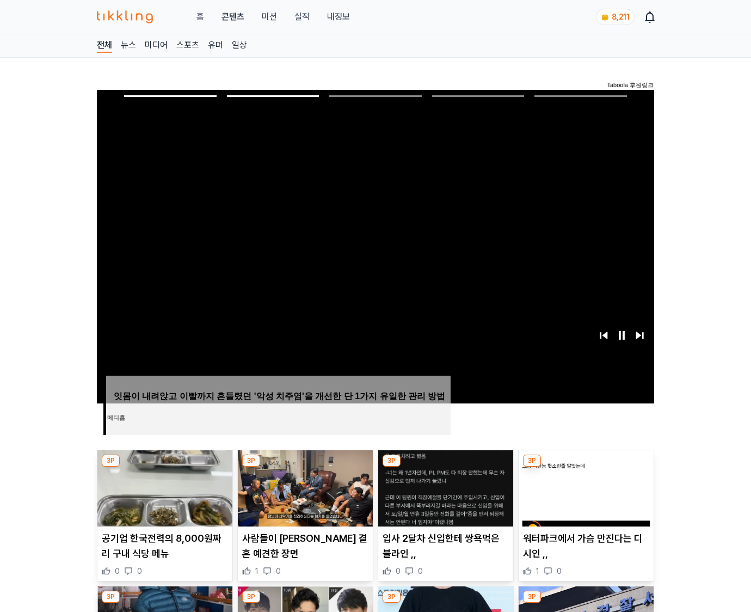
click at [584, 486] on img at bounding box center [586, 488] width 135 height 76
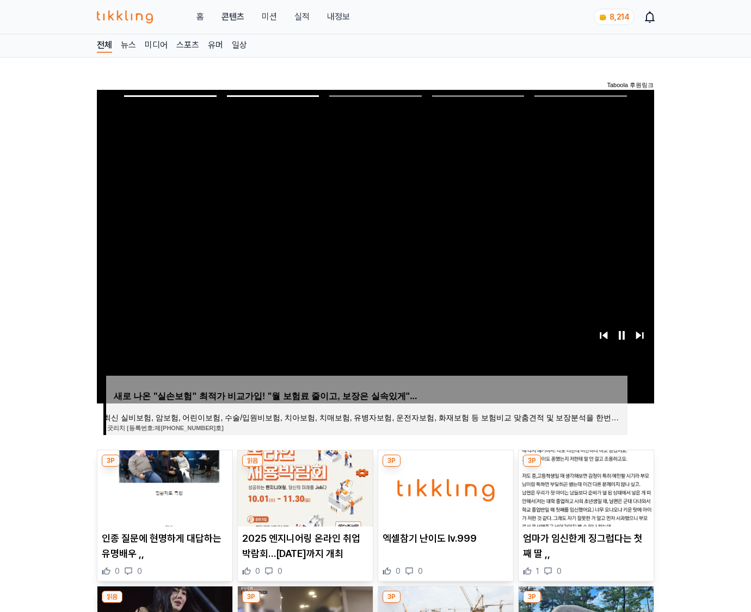
click at [584, 486] on img at bounding box center [586, 488] width 135 height 76
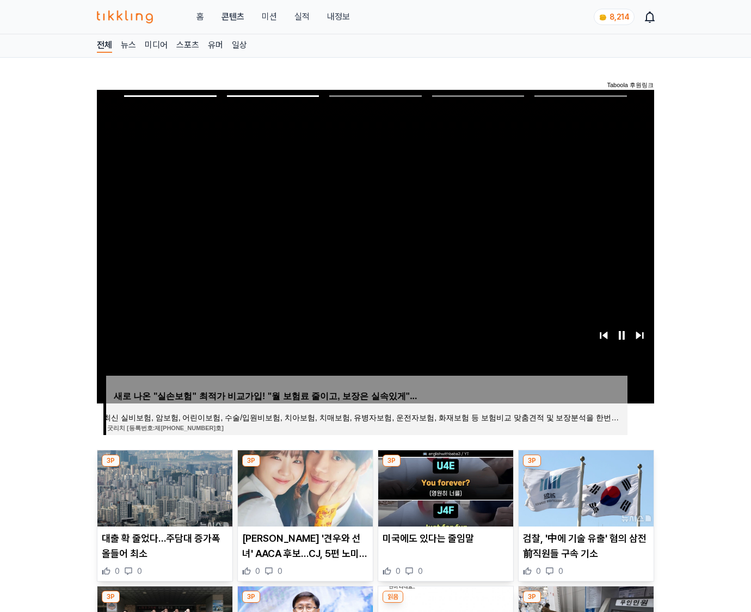
click at [584, 486] on img at bounding box center [586, 488] width 135 height 76
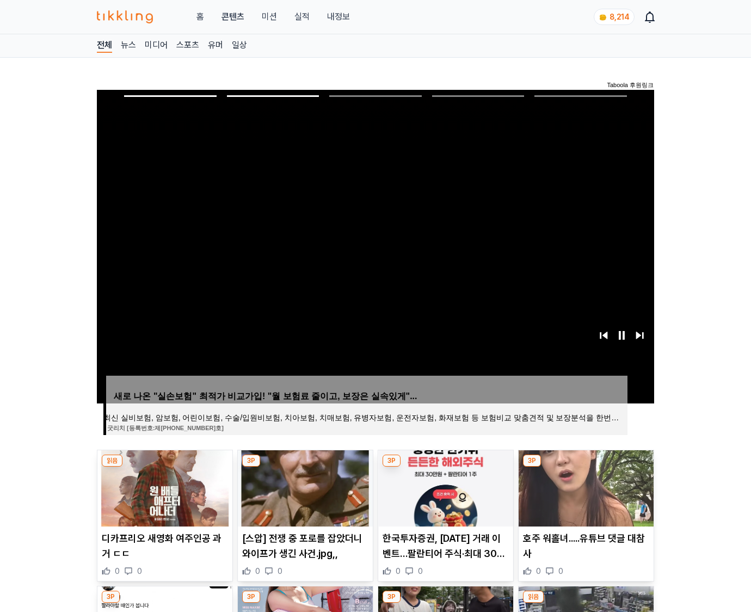
click at [584, 486] on img at bounding box center [586, 488] width 135 height 76
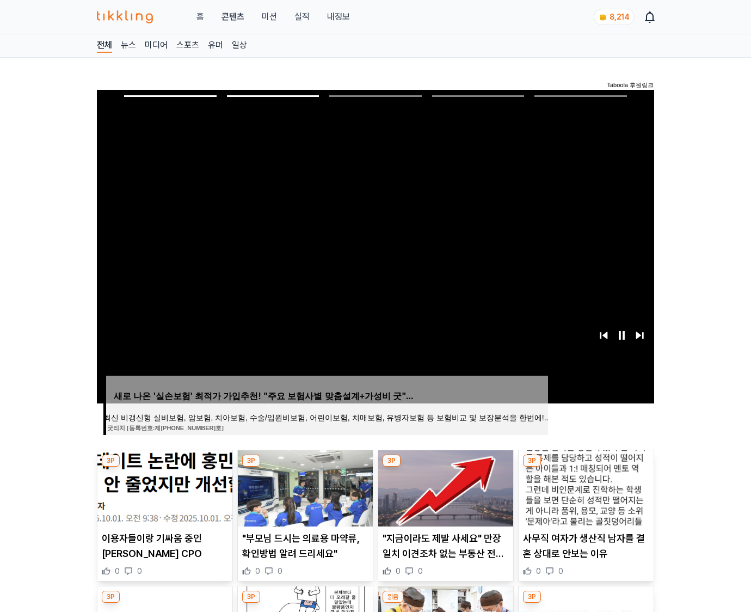
click at [584, 486] on img at bounding box center [586, 488] width 135 height 76
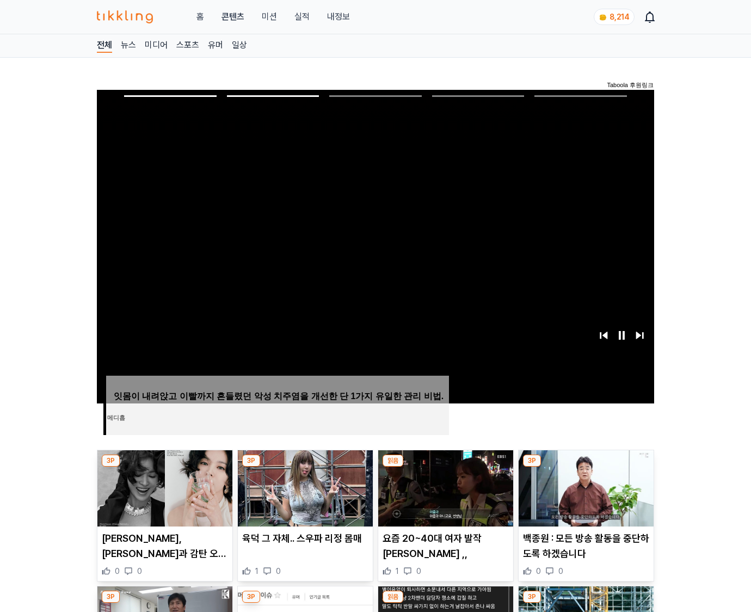
click at [584, 486] on img at bounding box center [586, 488] width 135 height 76
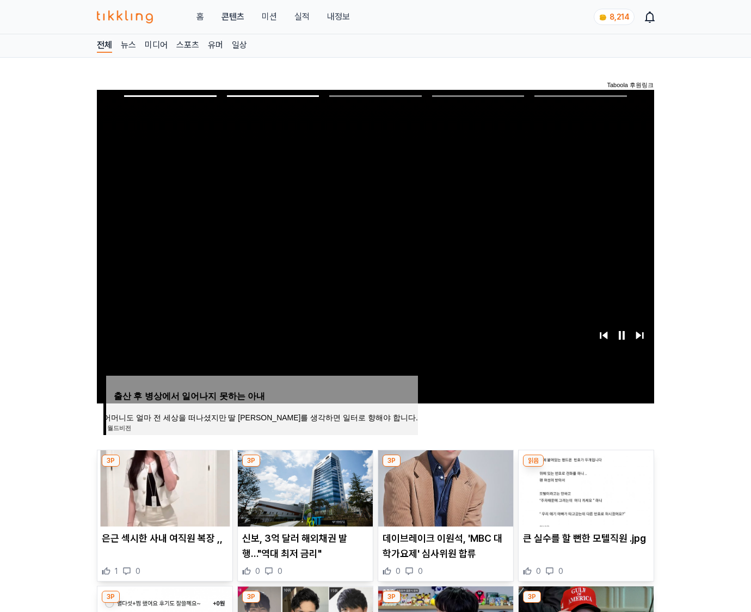
click at [584, 486] on img at bounding box center [586, 488] width 135 height 76
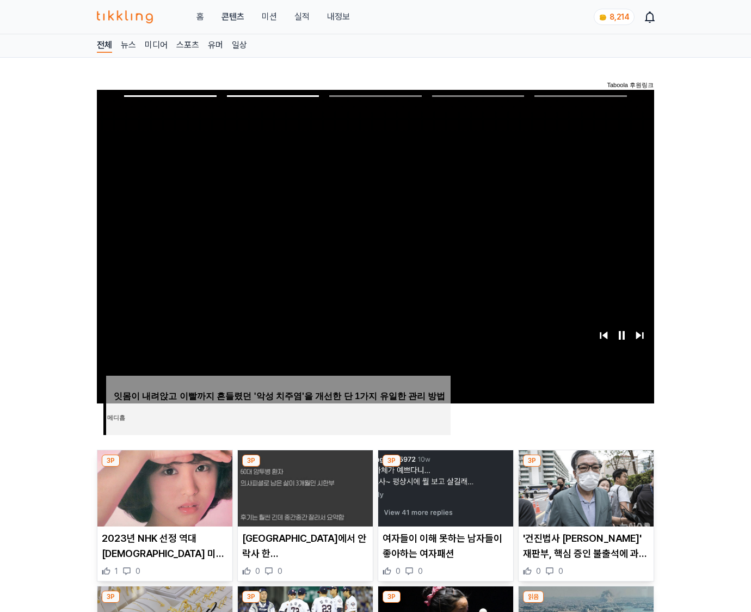
click at [584, 486] on img at bounding box center [586, 488] width 135 height 76
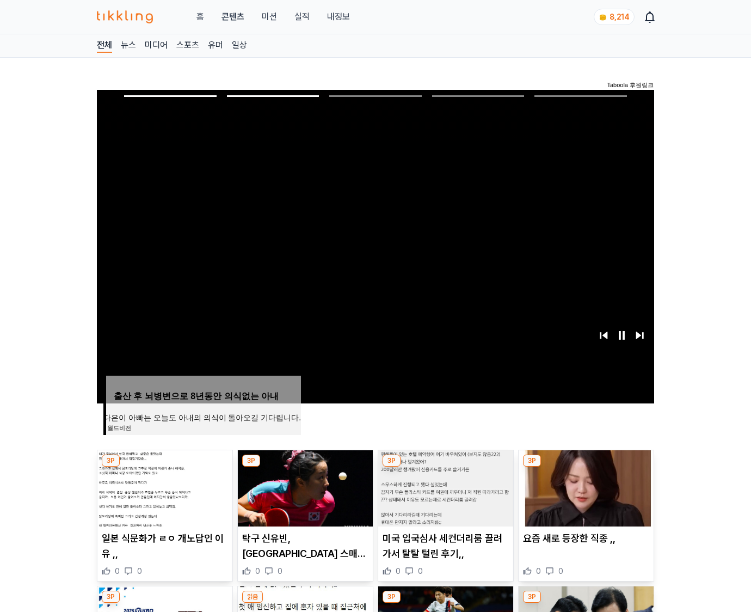
click at [584, 486] on img at bounding box center [586, 488] width 135 height 76
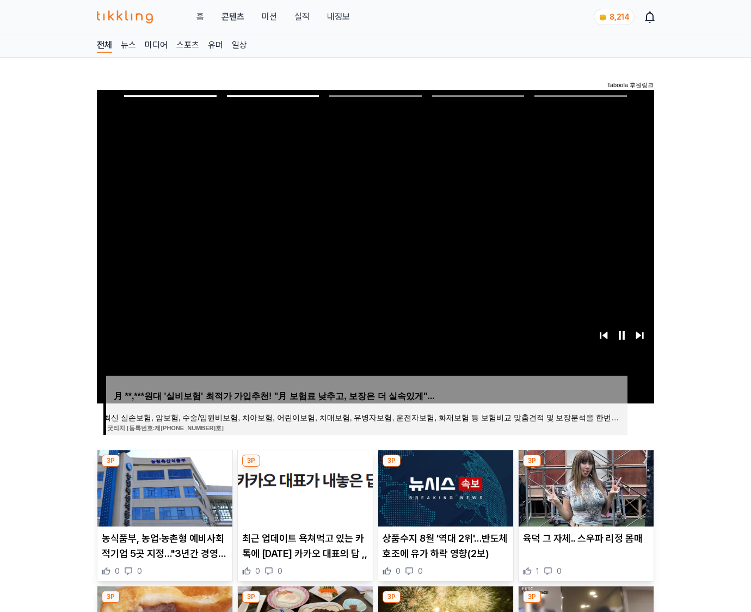
click at [584, 486] on img at bounding box center [586, 488] width 135 height 76
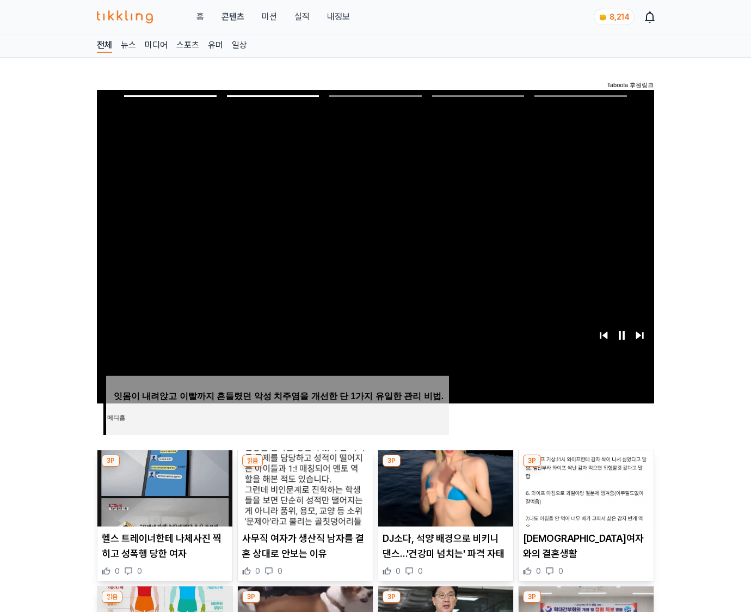
click at [584, 486] on img at bounding box center [586, 488] width 135 height 76
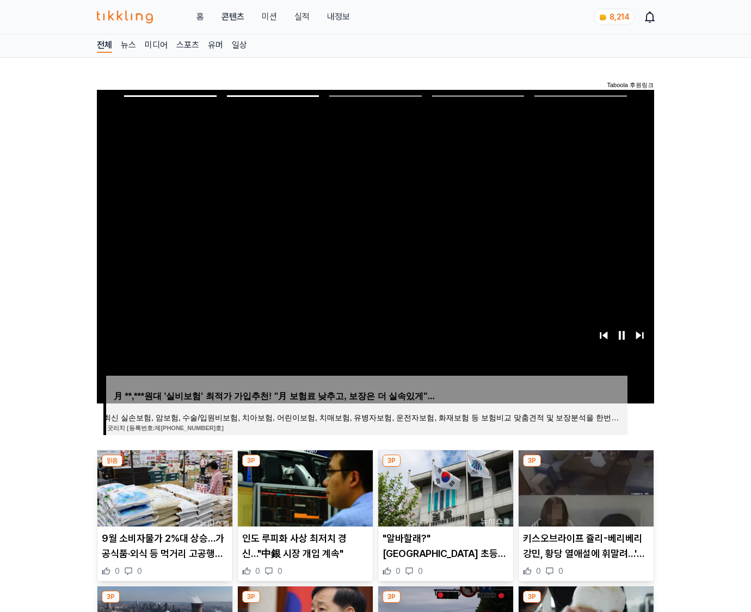
click at [584, 486] on img at bounding box center [586, 488] width 135 height 76
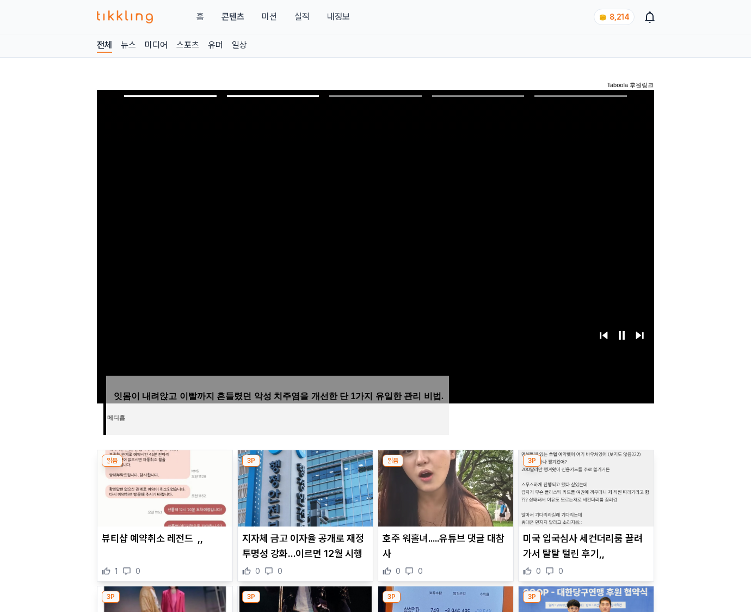
click at [584, 486] on img at bounding box center [586, 488] width 135 height 76
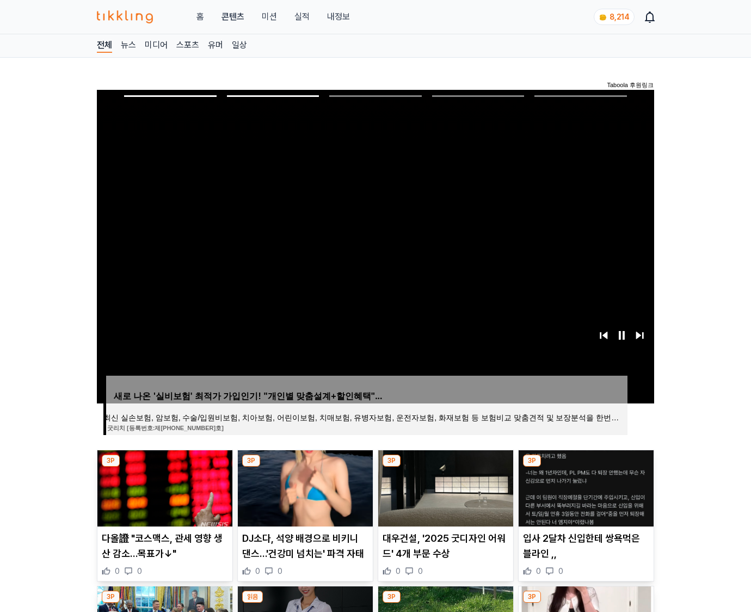
click at [584, 486] on img at bounding box center [586, 488] width 135 height 76
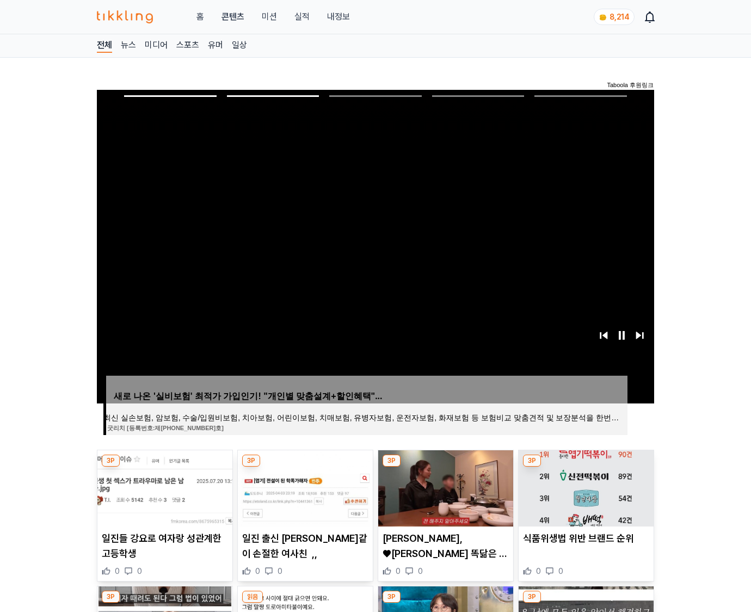
click at [584, 486] on img at bounding box center [586, 488] width 135 height 76
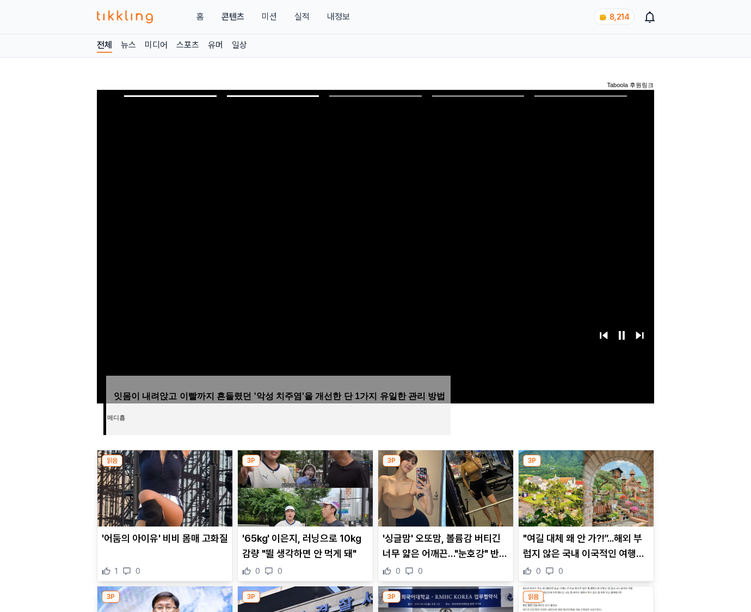
click at [584, 486] on img at bounding box center [586, 488] width 135 height 76
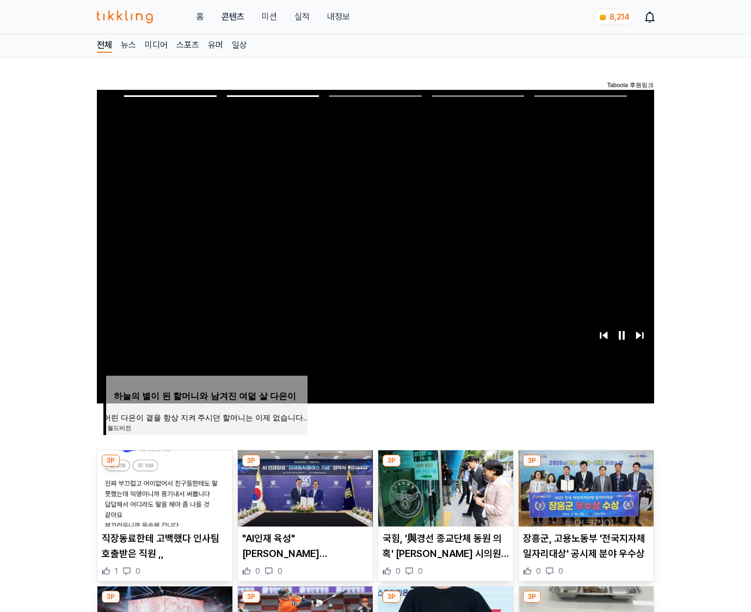
click at [584, 486] on img at bounding box center [586, 488] width 135 height 76
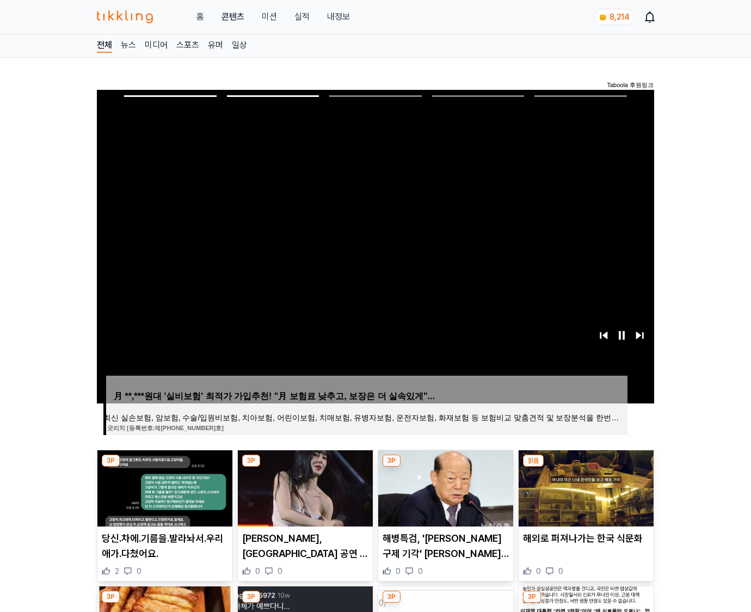
click at [584, 486] on img at bounding box center [586, 488] width 135 height 76
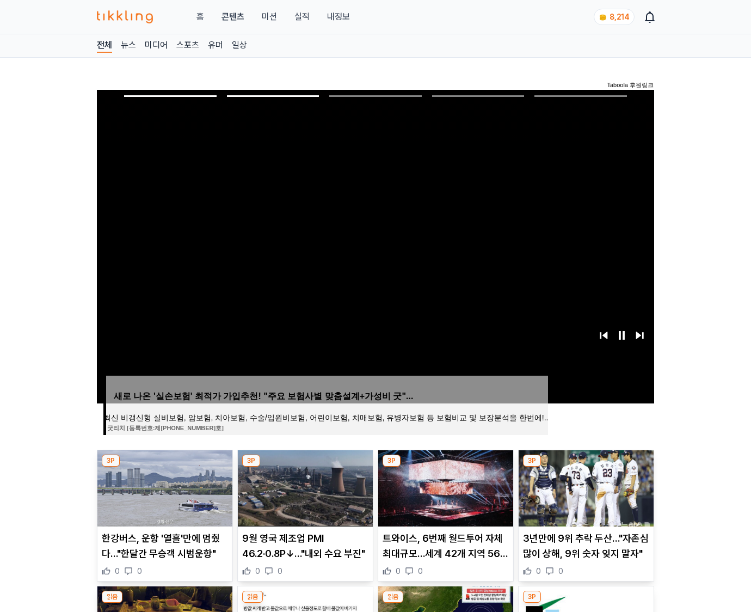
click at [584, 486] on img at bounding box center [586, 488] width 135 height 76
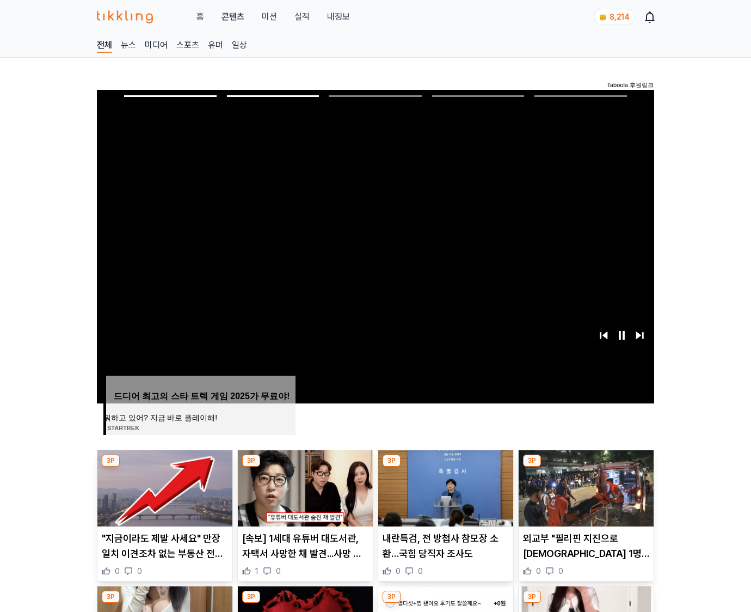
click at [584, 486] on img at bounding box center [586, 488] width 135 height 76
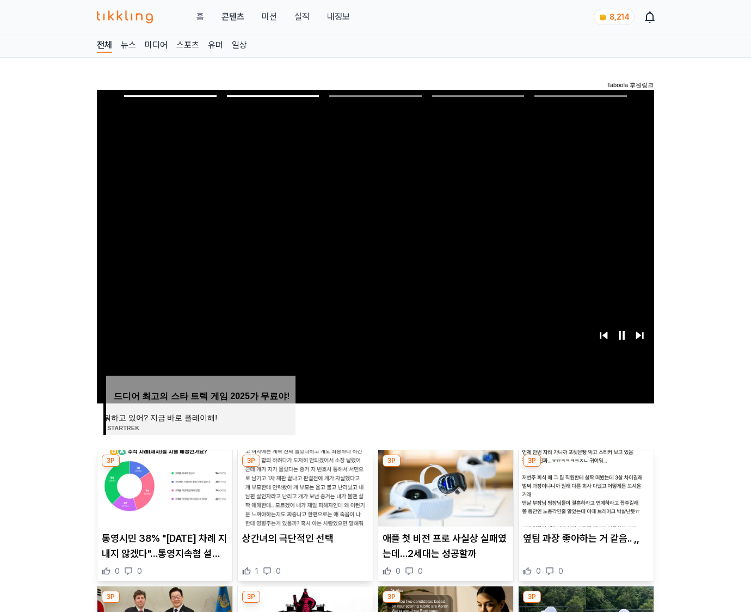
click at [584, 486] on img at bounding box center [586, 488] width 135 height 76
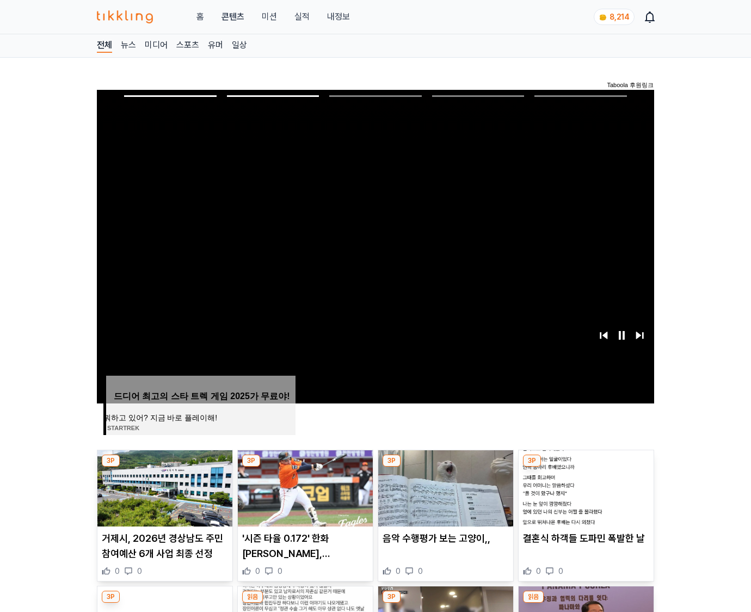
click at [584, 486] on img at bounding box center [586, 488] width 135 height 76
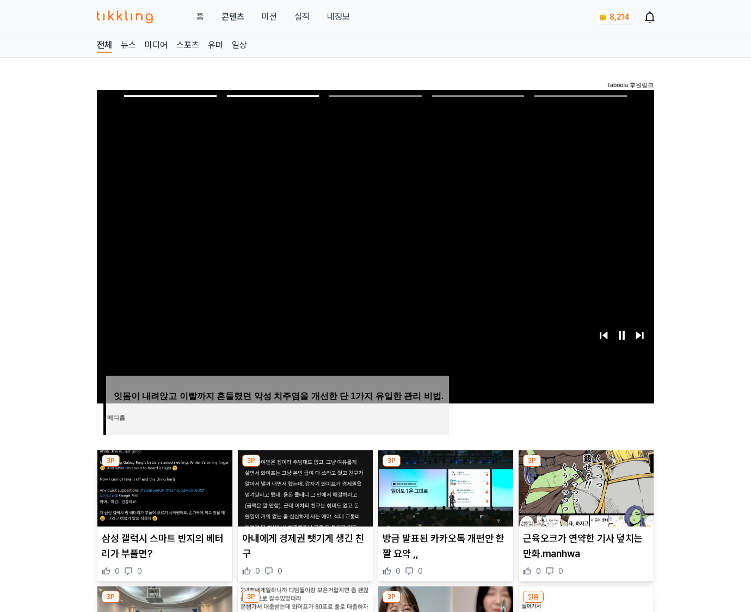
click at [584, 486] on img at bounding box center [586, 488] width 135 height 76
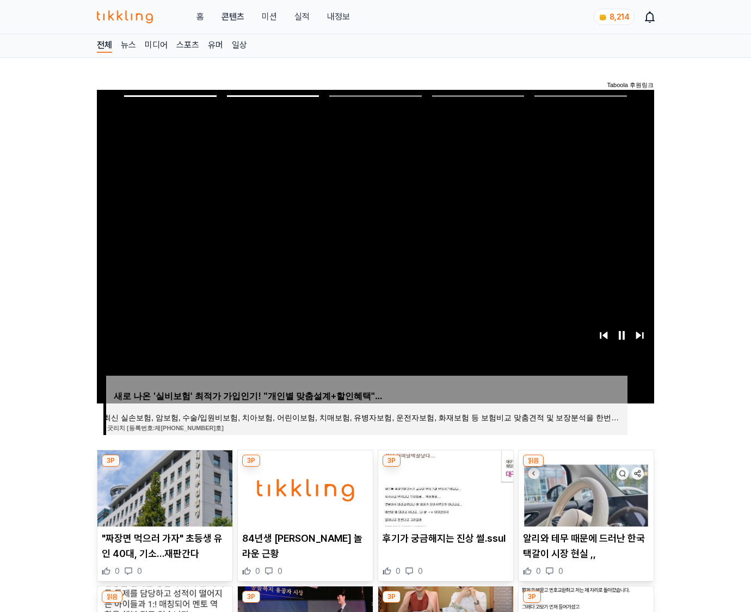
click at [584, 486] on img at bounding box center [586, 488] width 135 height 76
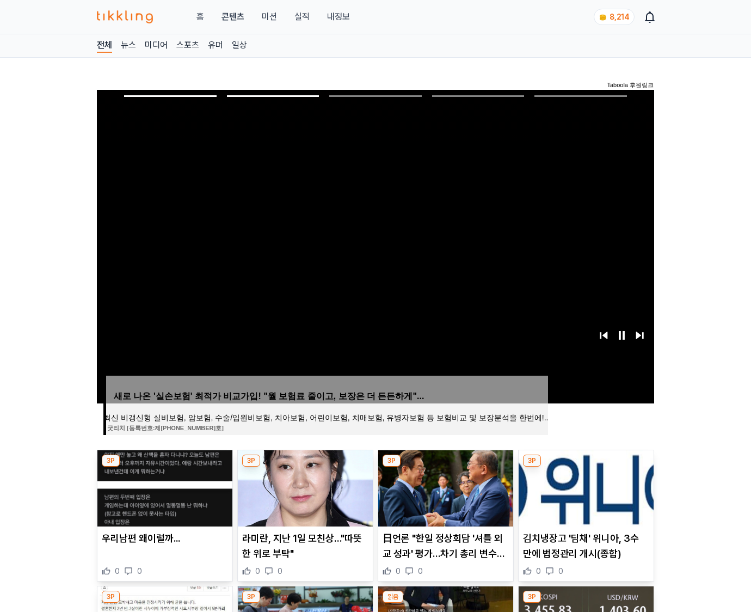
click at [584, 486] on img at bounding box center [586, 488] width 135 height 76
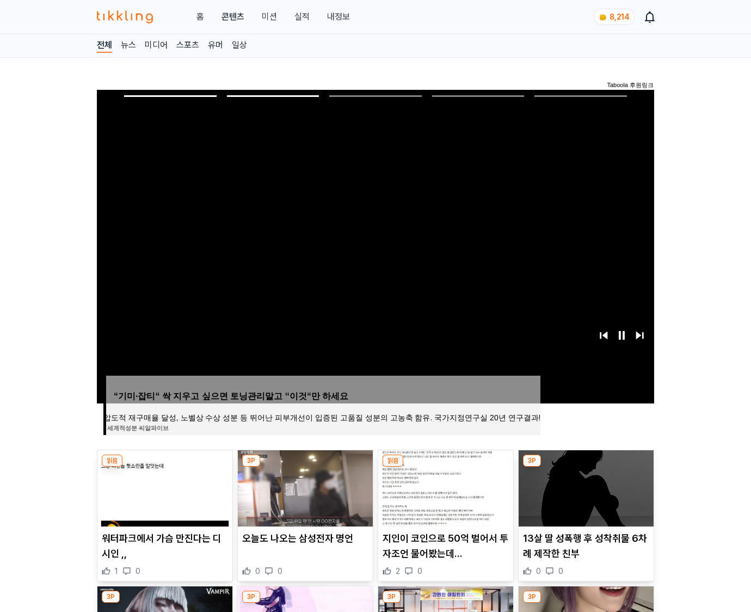
click at [584, 486] on img at bounding box center [586, 488] width 135 height 76
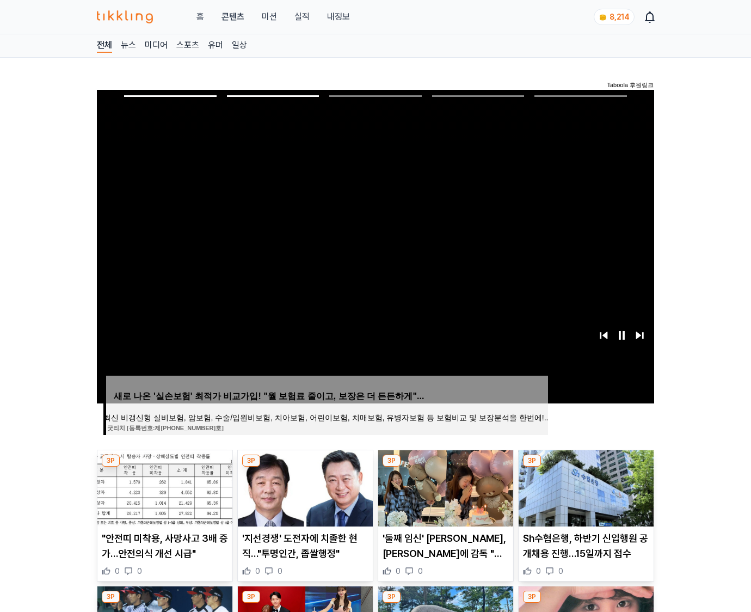
click at [584, 486] on img at bounding box center [586, 488] width 135 height 76
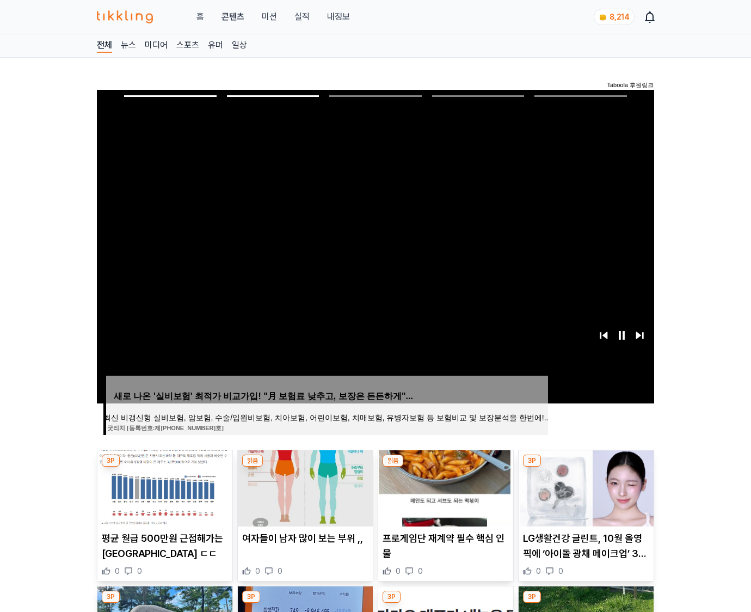
click at [584, 486] on img at bounding box center [586, 488] width 135 height 76
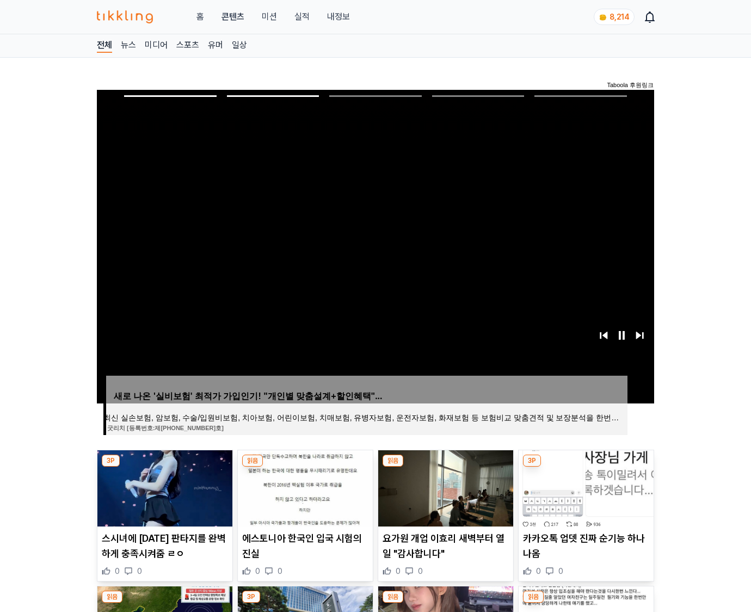
click at [584, 486] on img at bounding box center [586, 488] width 135 height 76
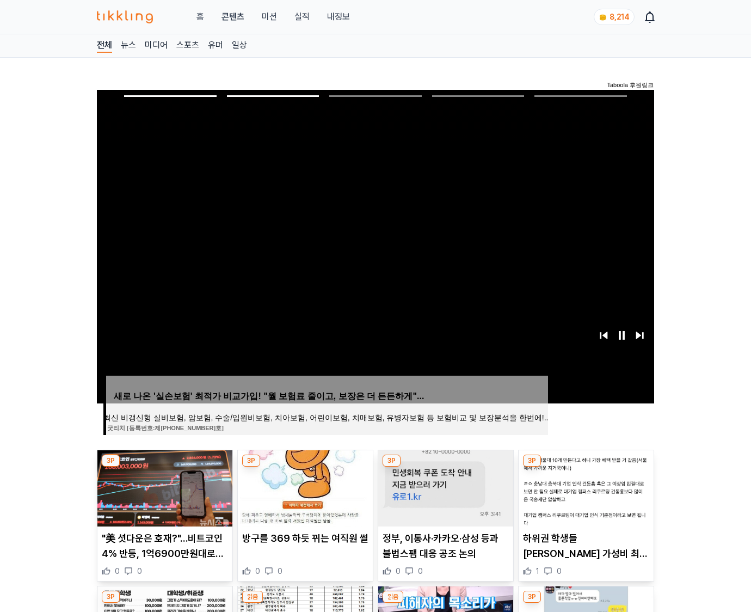
click at [584, 486] on img at bounding box center [586, 488] width 135 height 76
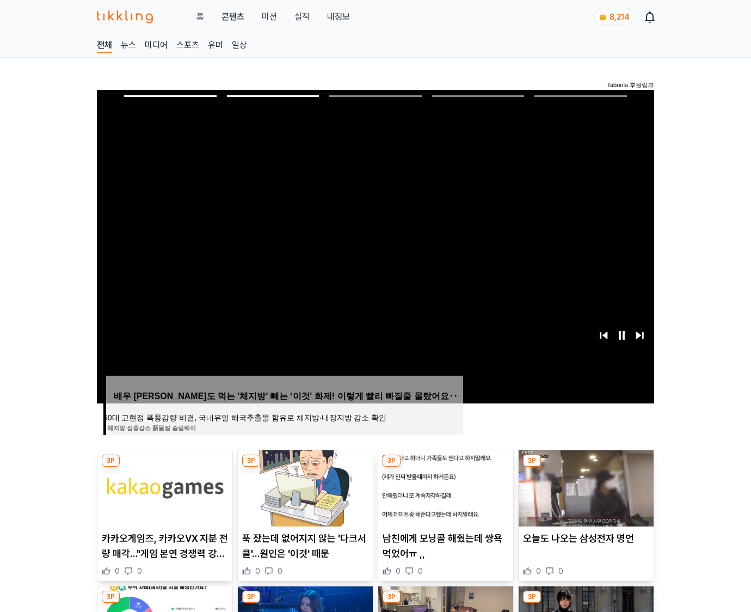
click at [584, 486] on img at bounding box center [586, 488] width 135 height 76
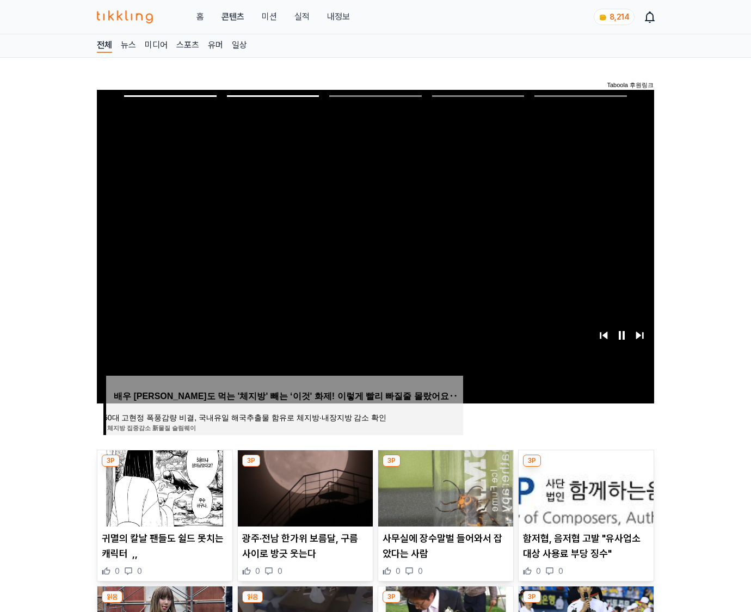
click at [584, 486] on img at bounding box center [586, 488] width 135 height 76
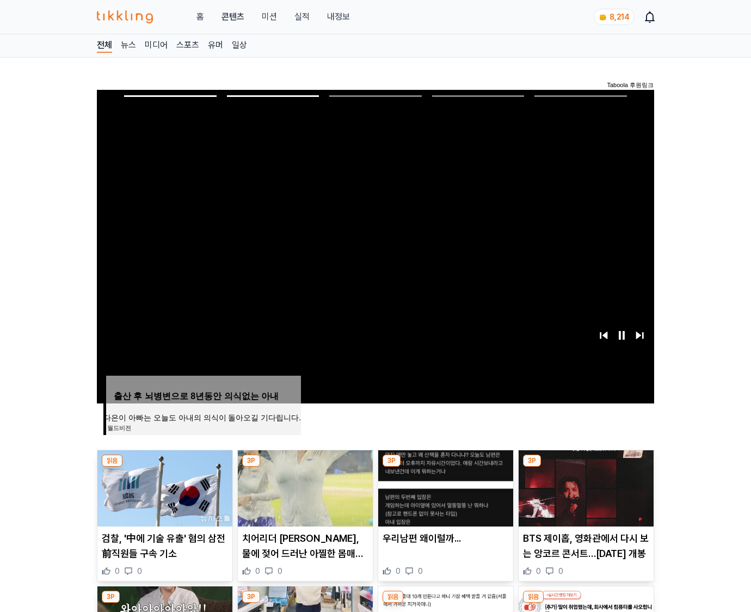
click at [584, 486] on img at bounding box center [586, 488] width 135 height 76
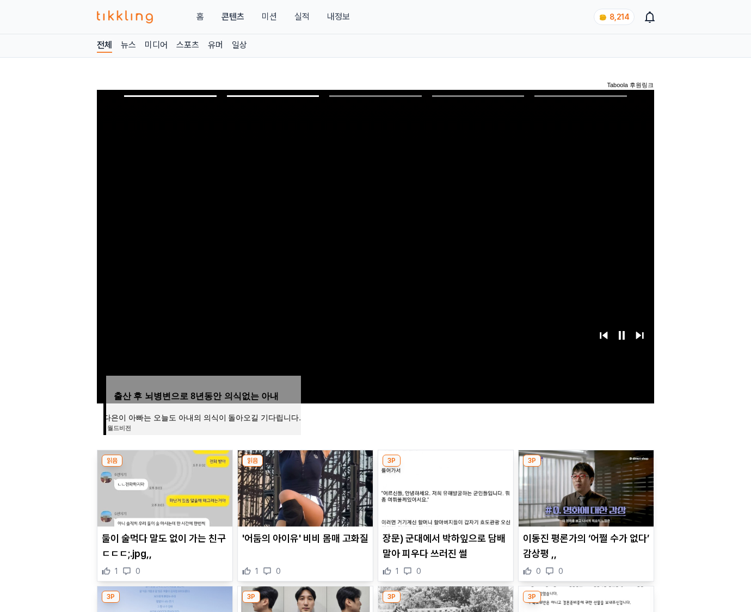
click at [584, 486] on img at bounding box center [586, 488] width 135 height 76
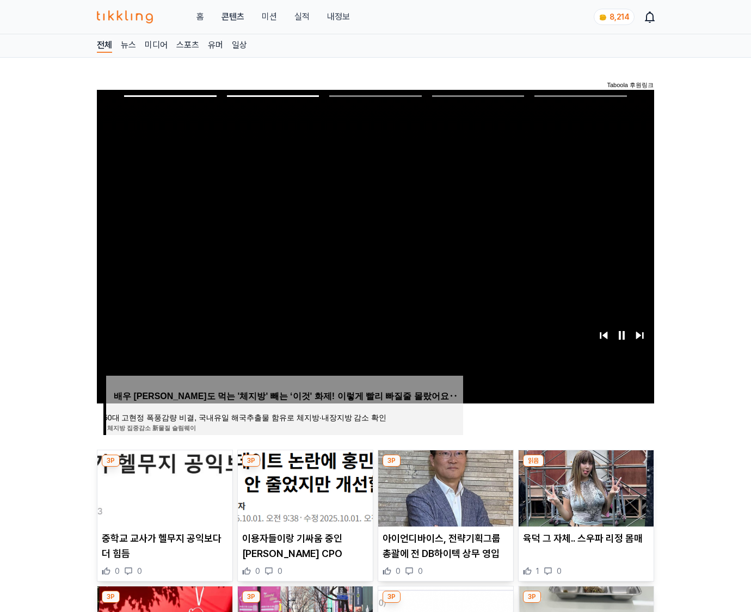
click at [584, 486] on img at bounding box center [586, 488] width 135 height 76
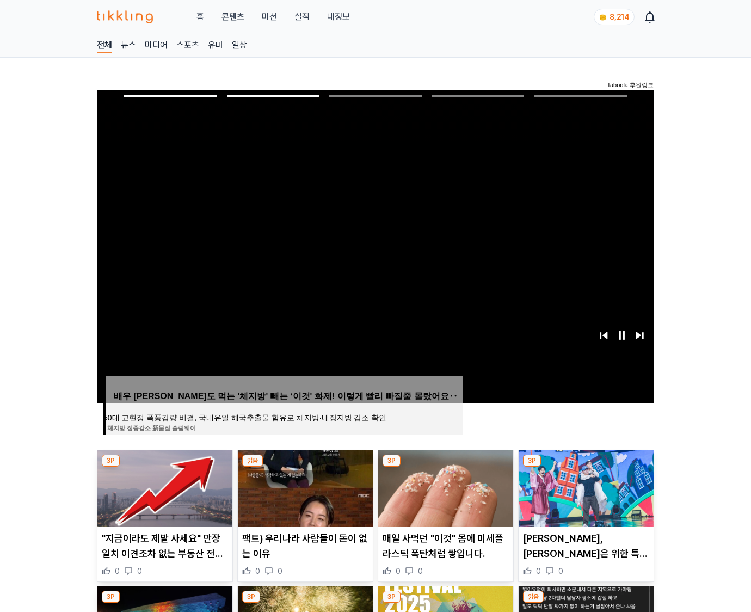
click at [584, 486] on img at bounding box center [586, 488] width 135 height 76
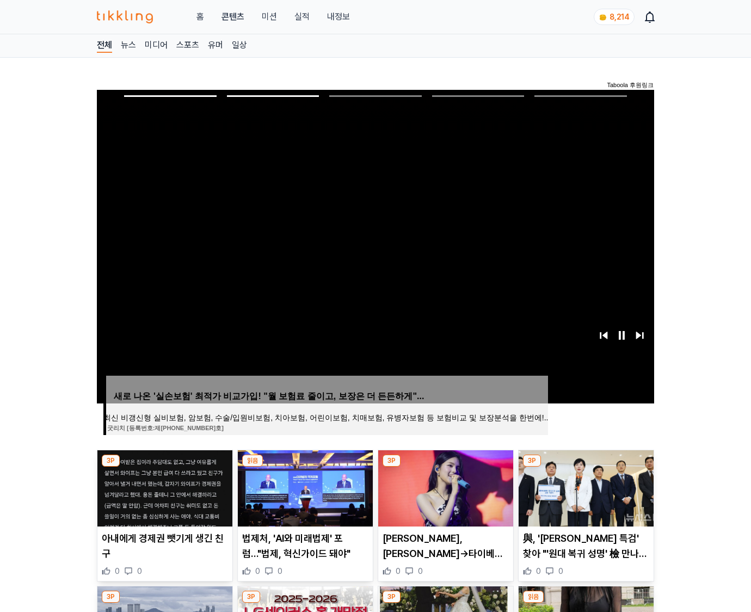
click at [584, 486] on img at bounding box center [586, 488] width 135 height 76
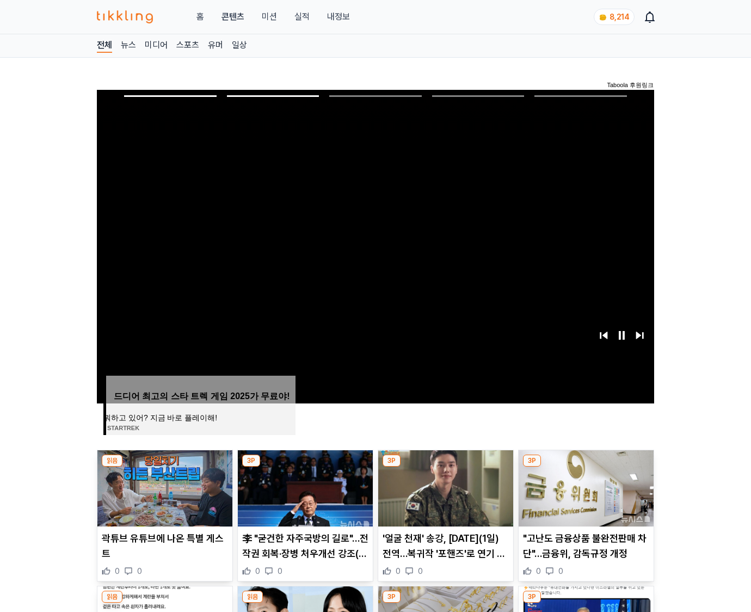
click at [584, 486] on img at bounding box center [586, 488] width 135 height 76
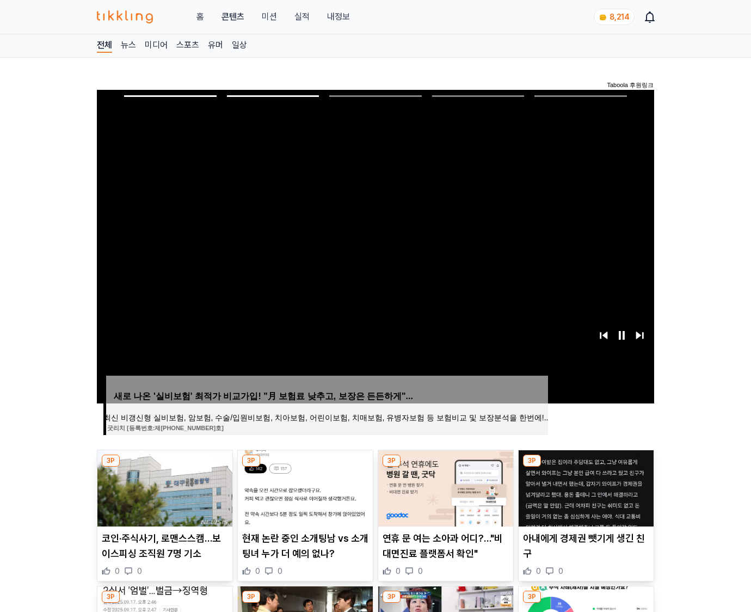
click at [584, 486] on img at bounding box center [586, 488] width 135 height 76
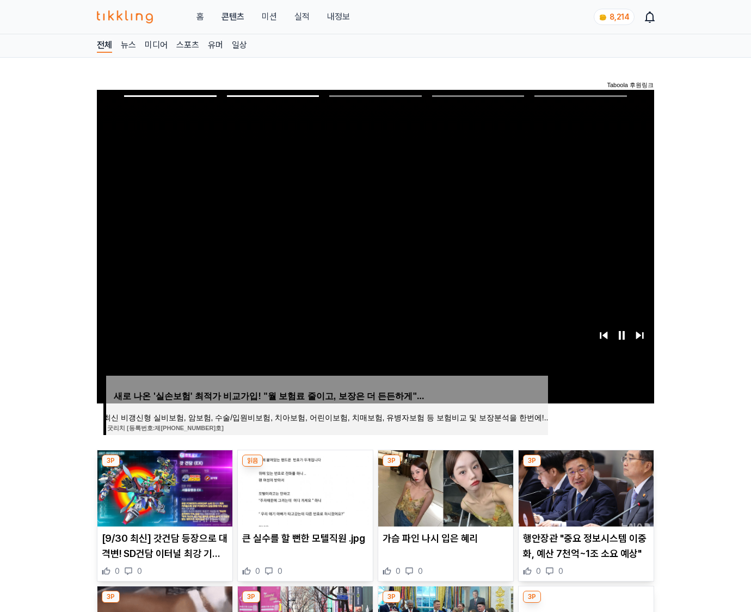
click at [584, 486] on img at bounding box center [586, 488] width 135 height 76
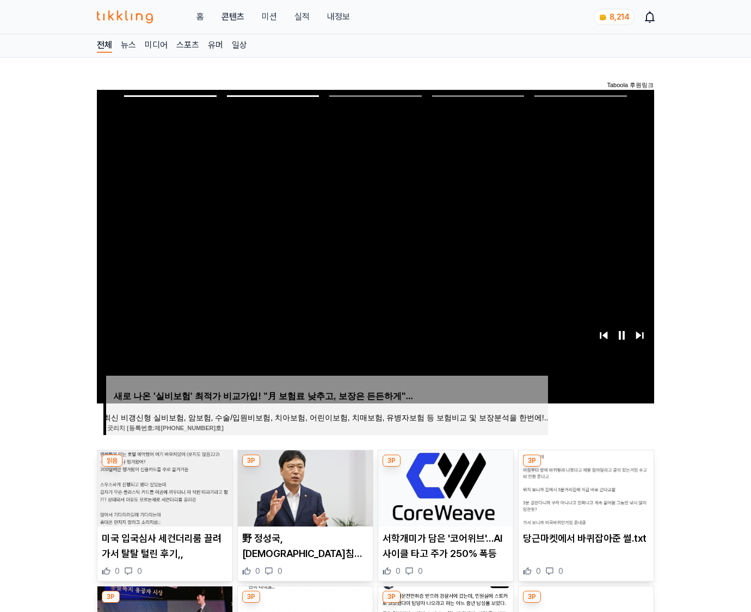
click at [584, 486] on img at bounding box center [586, 488] width 135 height 76
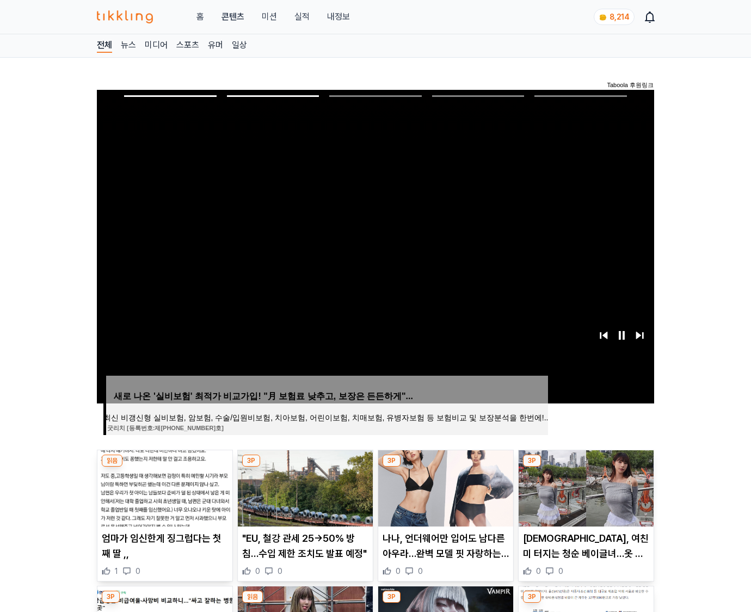
click at [584, 486] on img at bounding box center [586, 488] width 135 height 76
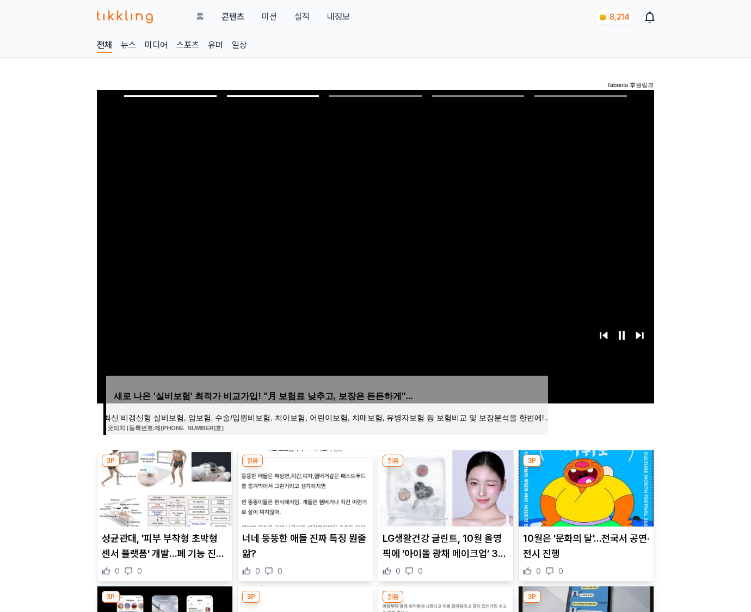
click at [584, 486] on img at bounding box center [586, 488] width 135 height 76
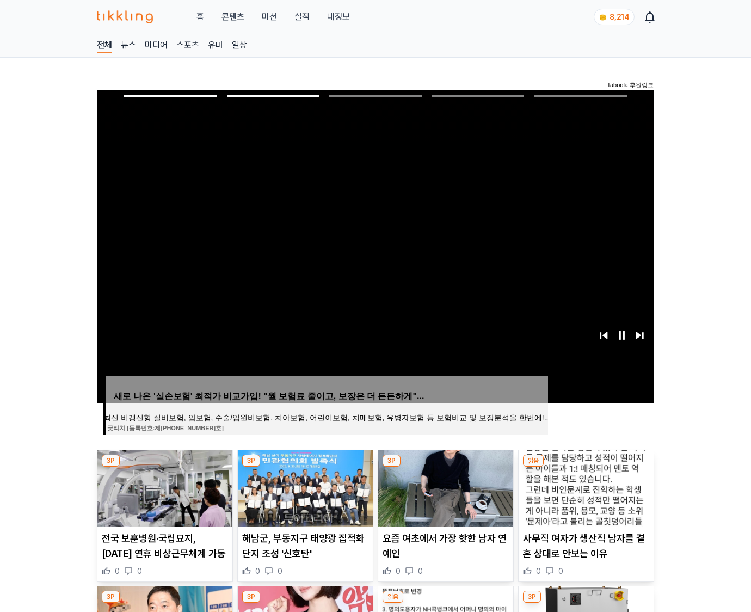
click at [584, 486] on img at bounding box center [586, 488] width 135 height 76
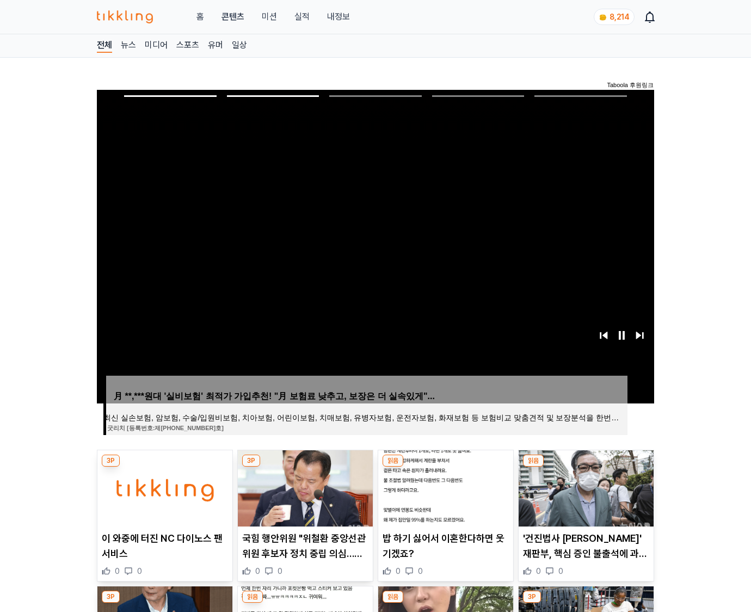
click at [584, 486] on img at bounding box center [586, 488] width 135 height 76
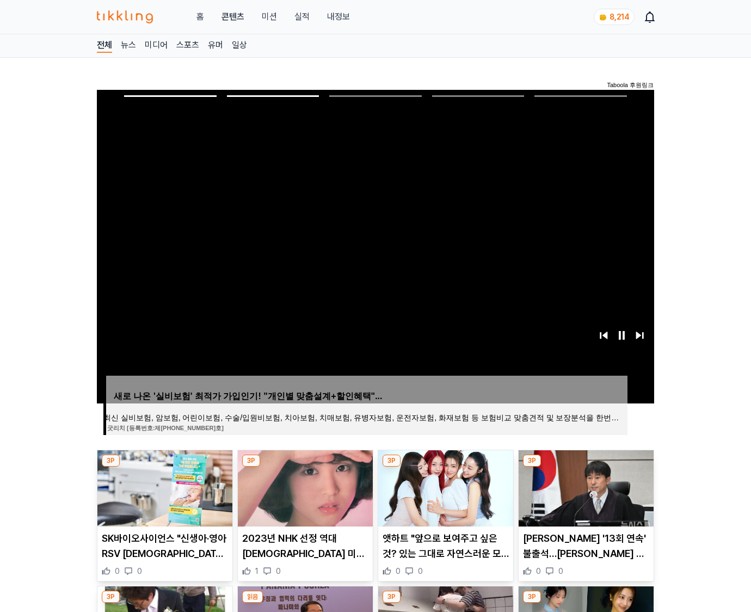
click at [584, 486] on img at bounding box center [586, 488] width 135 height 76
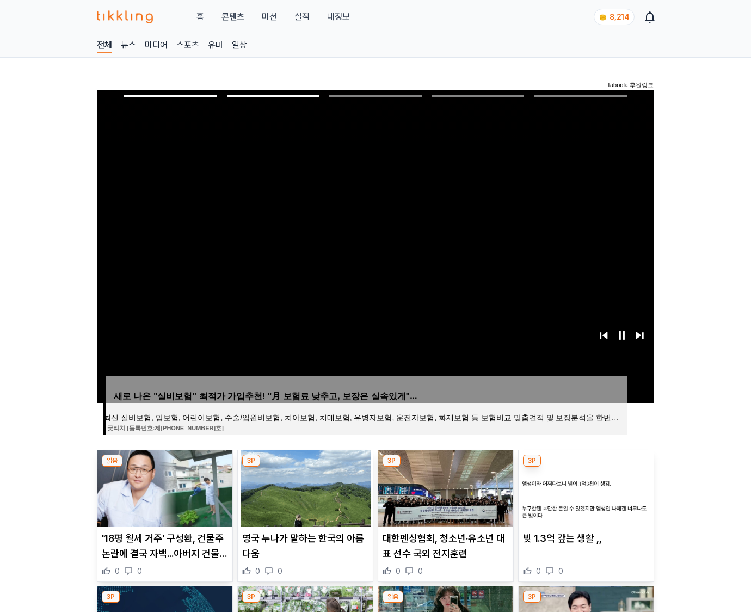
click at [584, 486] on img at bounding box center [586, 488] width 135 height 76
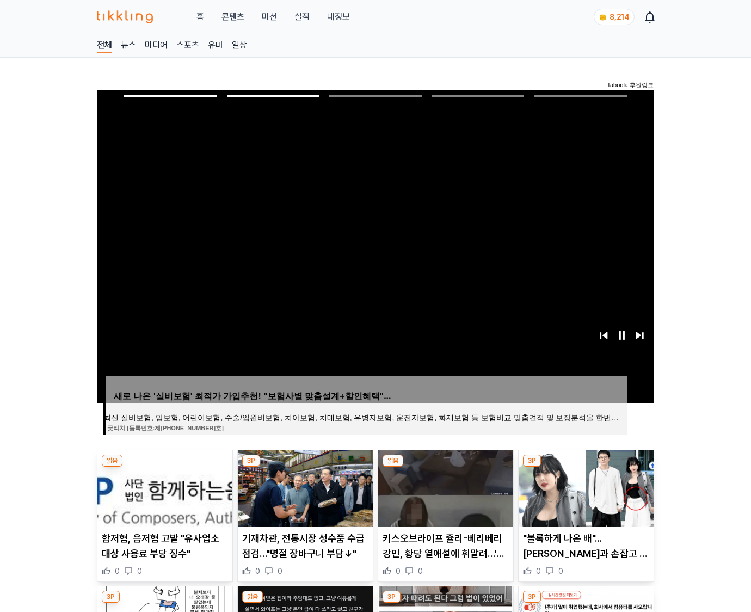
click at [584, 486] on img at bounding box center [586, 488] width 135 height 76
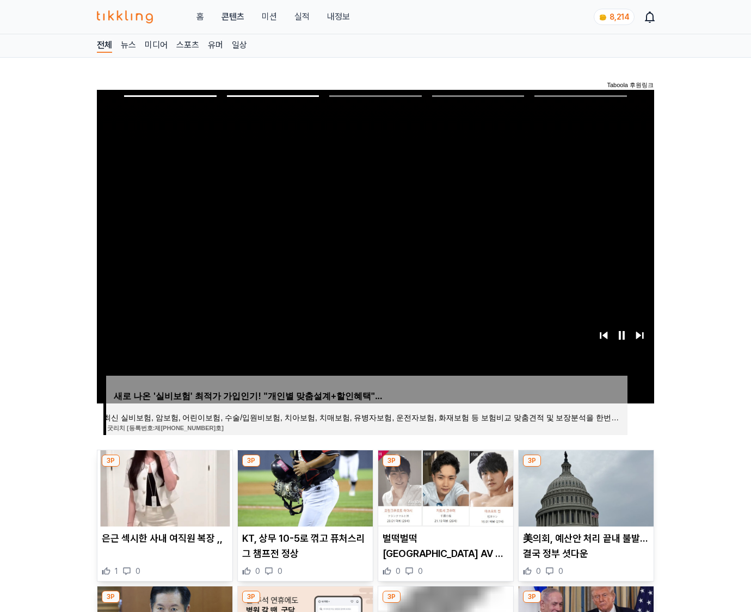
click at [584, 486] on img at bounding box center [586, 488] width 135 height 76
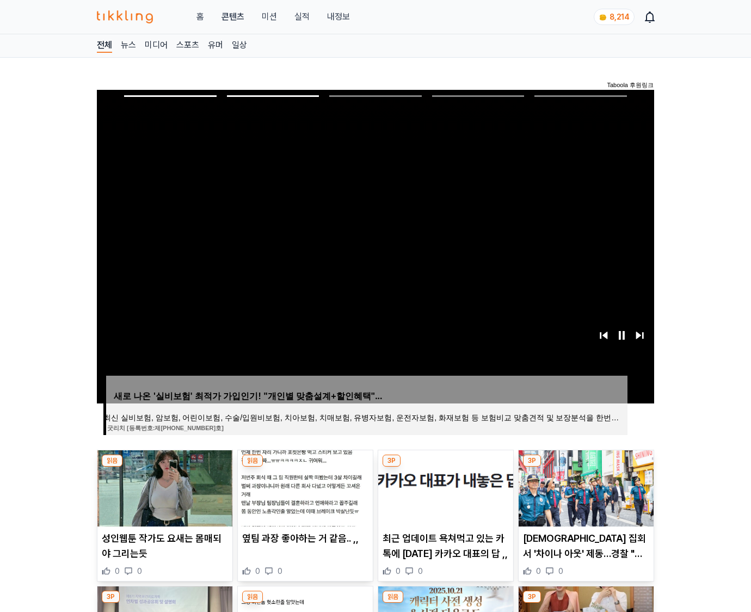
click at [584, 486] on img at bounding box center [586, 488] width 135 height 76
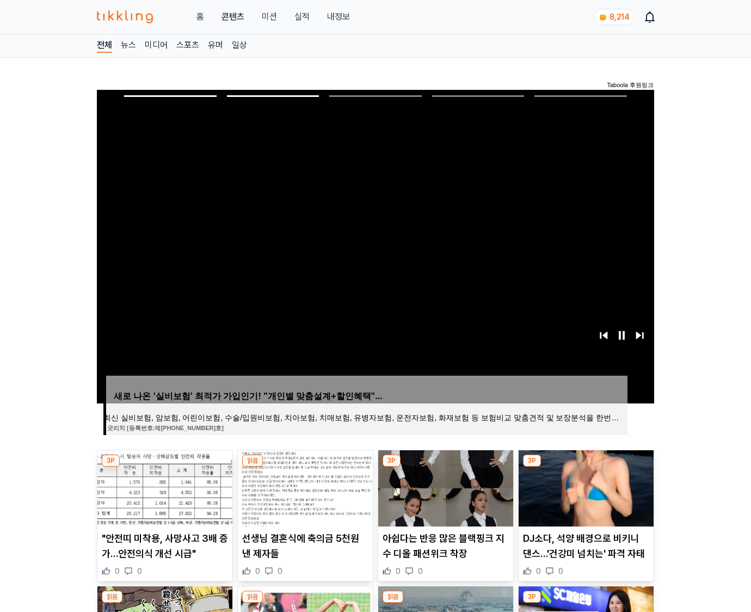
click at [584, 486] on img at bounding box center [586, 488] width 135 height 76
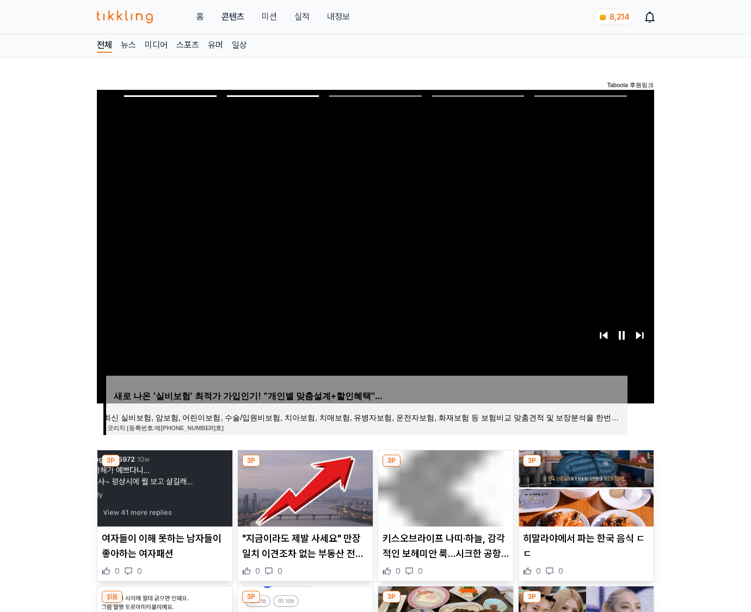
click at [584, 486] on img at bounding box center [586, 488] width 135 height 76
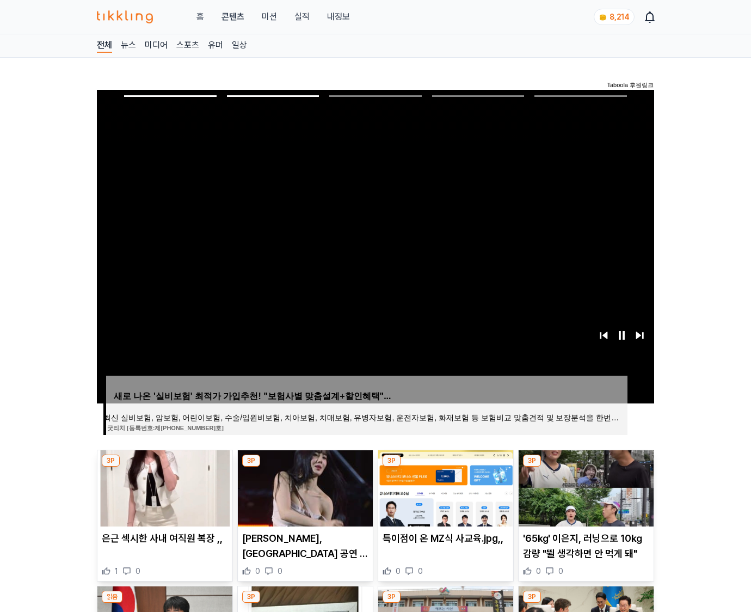
click at [584, 486] on img at bounding box center [586, 488] width 135 height 76
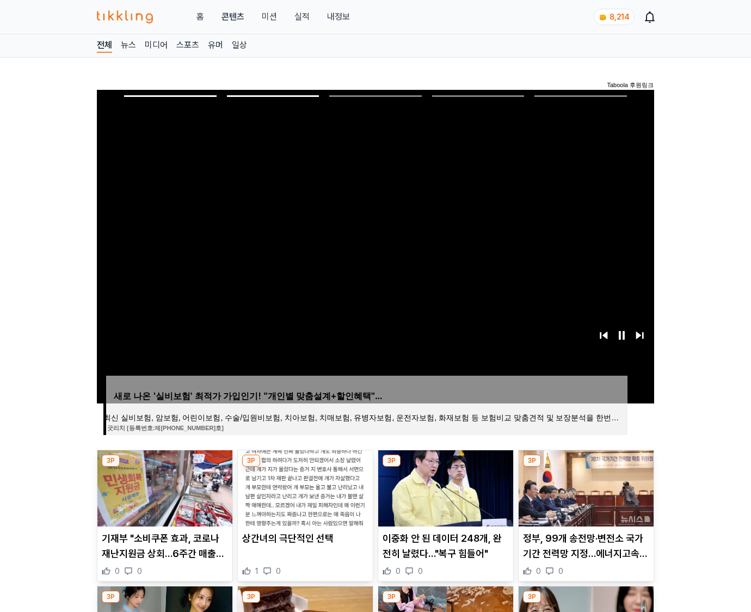
click at [584, 486] on img at bounding box center [586, 488] width 135 height 76
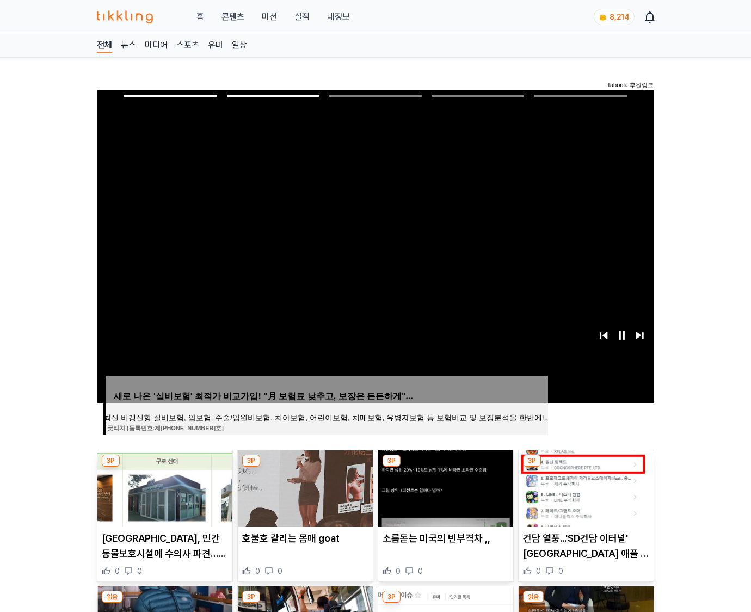
click at [584, 486] on img at bounding box center [586, 488] width 135 height 76
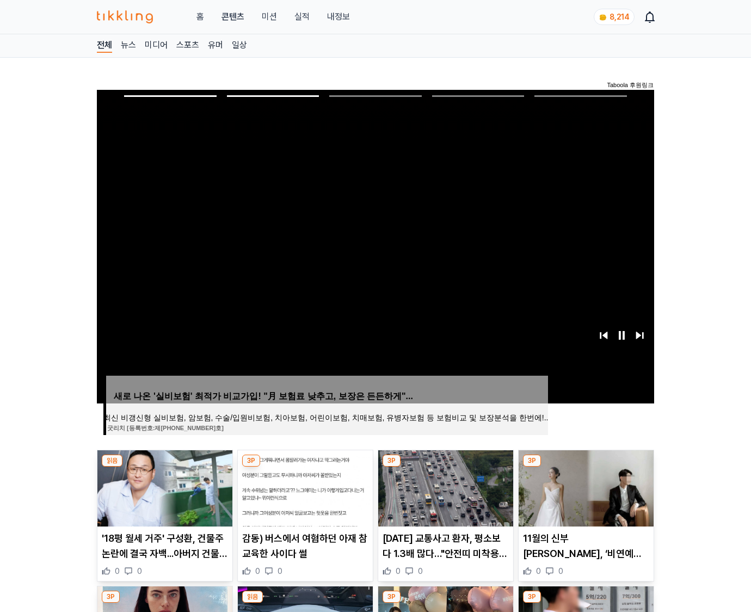
click at [584, 486] on img at bounding box center [586, 488] width 135 height 76
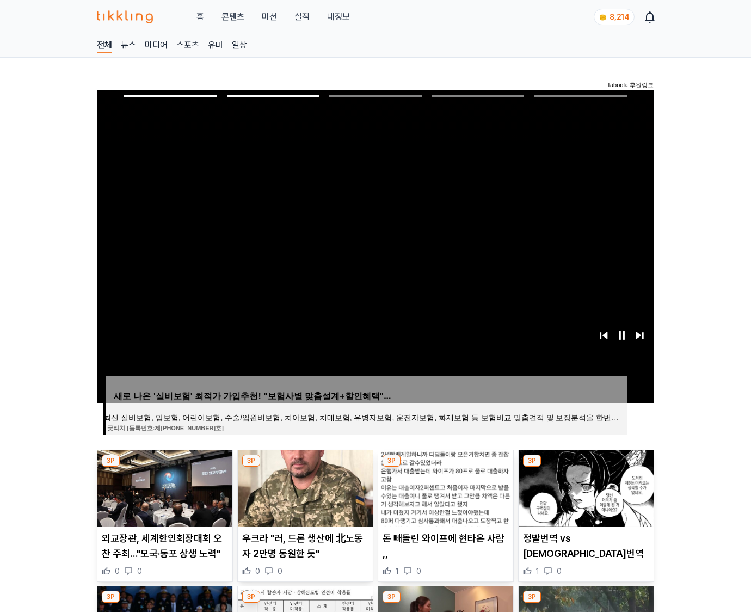
click at [584, 486] on img at bounding box center [586, 488] width 135 height 76
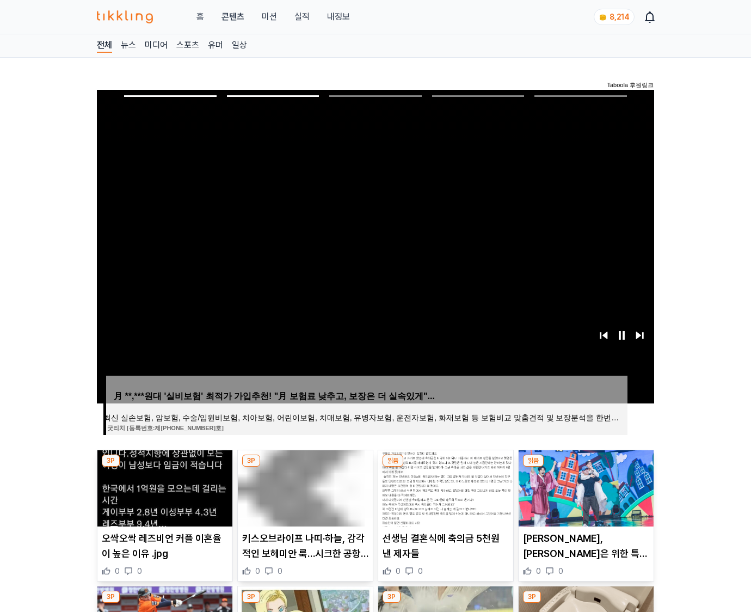
click at [584, 486] on img at bounding box center [586, 488] width 135 height 76
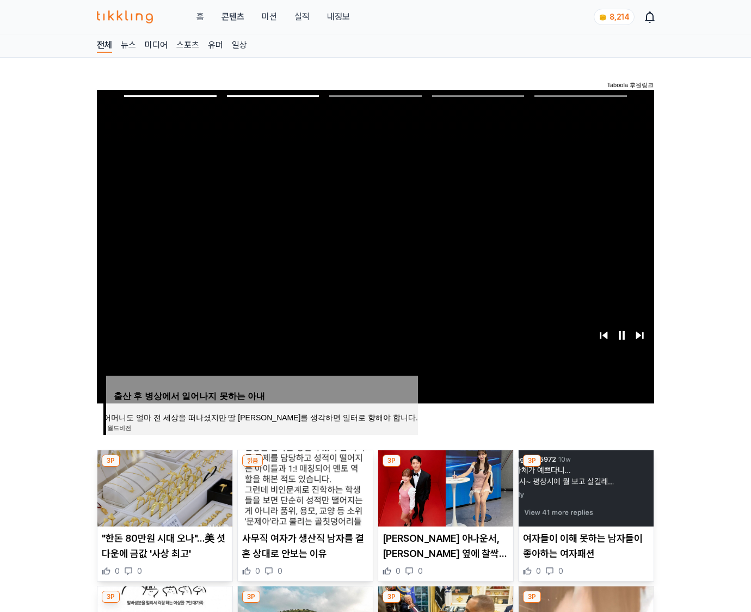
click at [584, 486] on img at bounding box center [586, 488] width 135 height 76
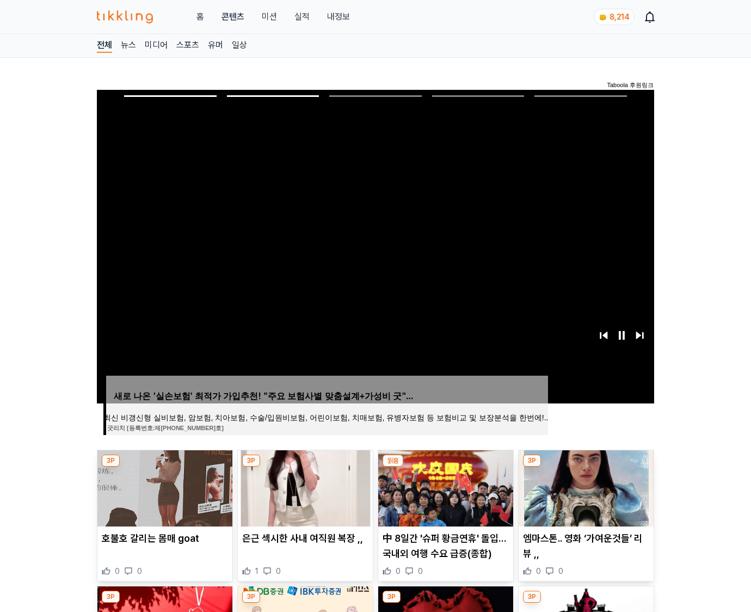
click at [584, 486] on img at bounding box center [586, 488] width 135 height 76
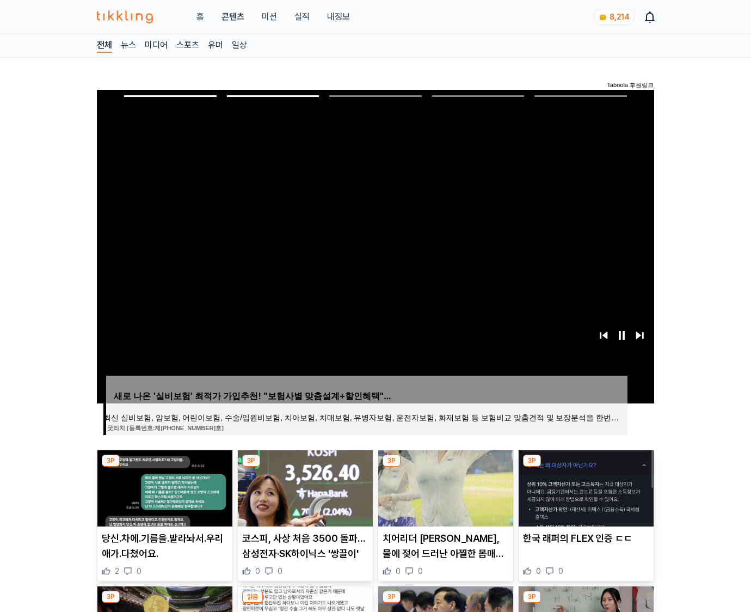
click at [584, 486] on img at bounding box center [586, 488] width 135 height 76
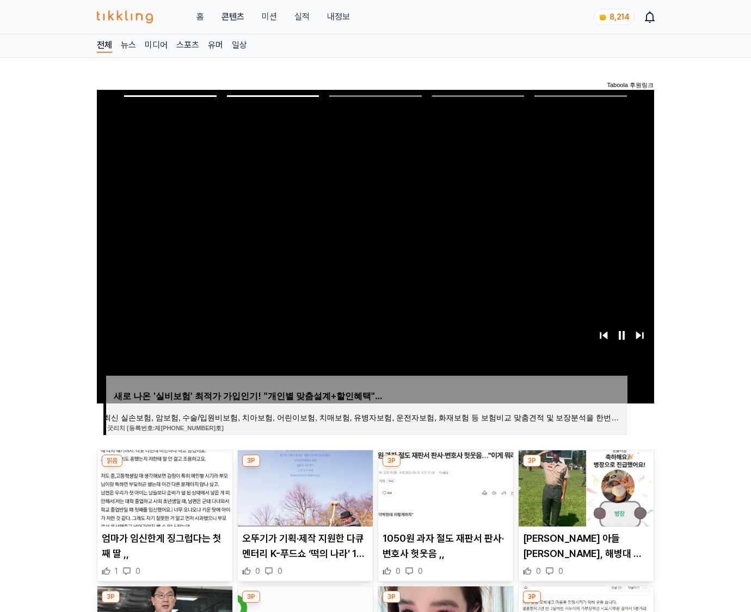
click at [584, 486] on img at bounding box center [586, 488] width 135 height 76
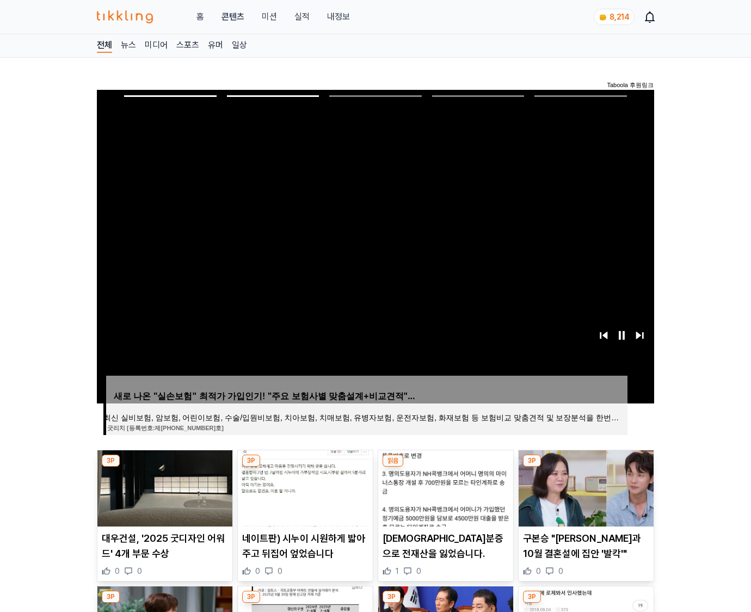
click at [584, 486] on img at bounding box center [586, 488] width 135 height 76
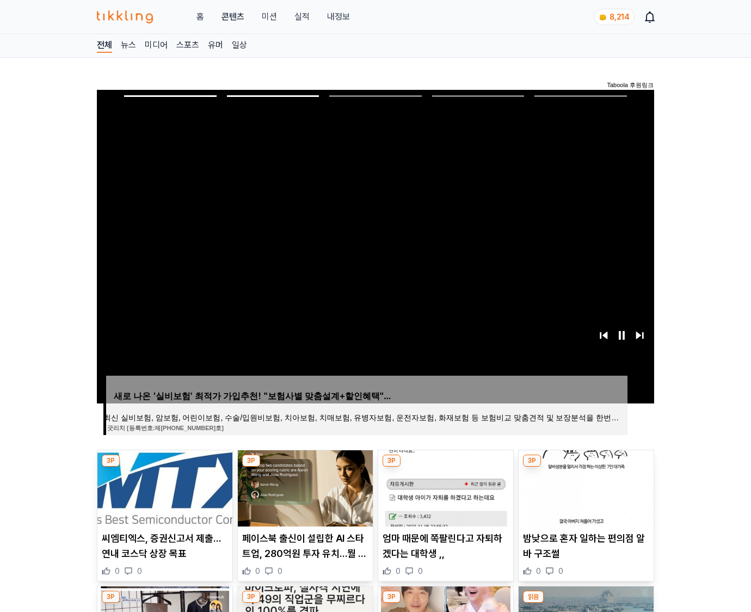
click at [584, 486] on img at bounding box center [586, 488] width 135 height 76
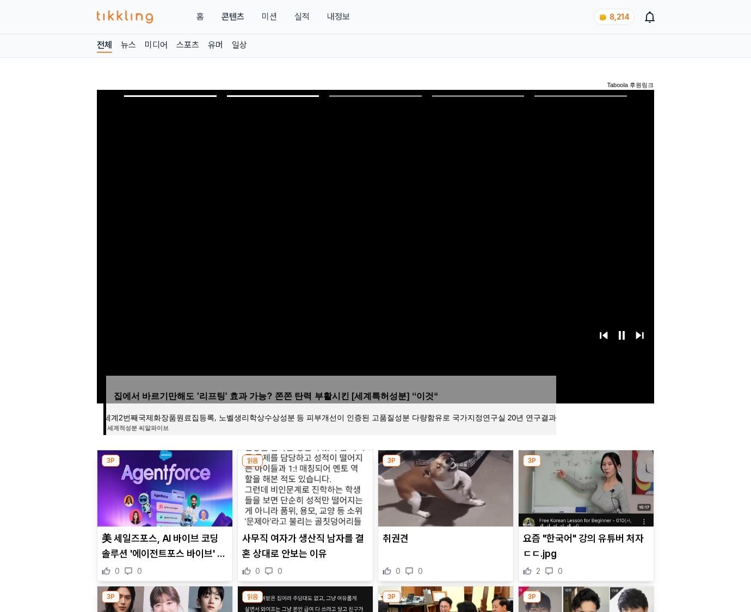
click at [584, 486] on img at bounding box center [586, 488] width 135 height 76
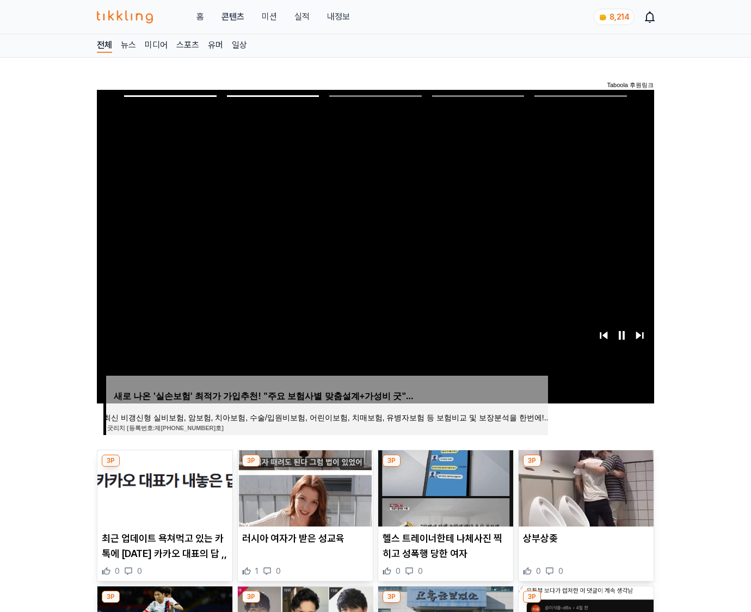
click at [584, 486] on img at bounding box center [586, 488] width 135 height 76
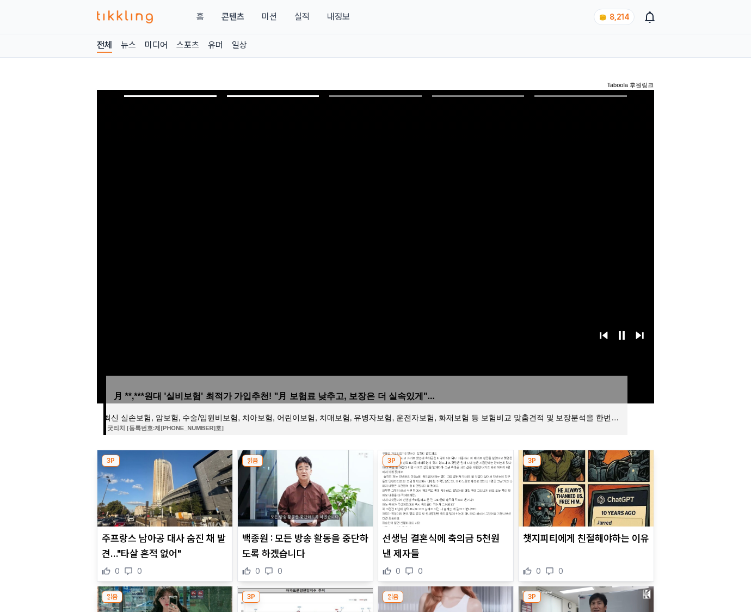
click at [584, 486] on img at bounding box center [586, 488] width 135 height 76
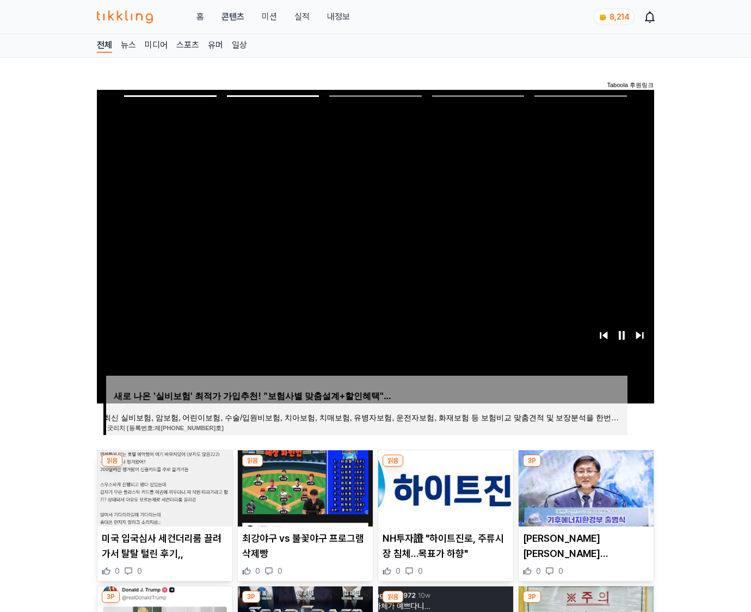
click at [584, 486] on img at bounding box center [586, 488] width 135 height 76
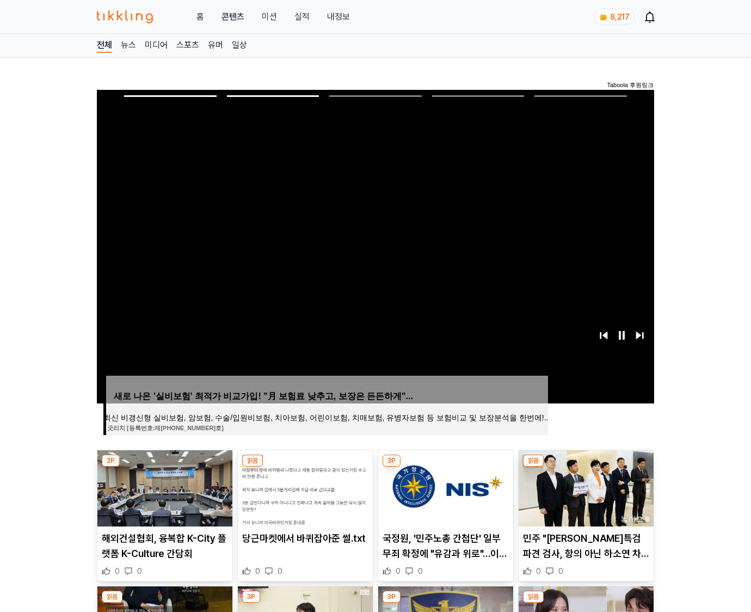
click at [584, 486] on img at bounding box center [586, 488] width 135 height 76
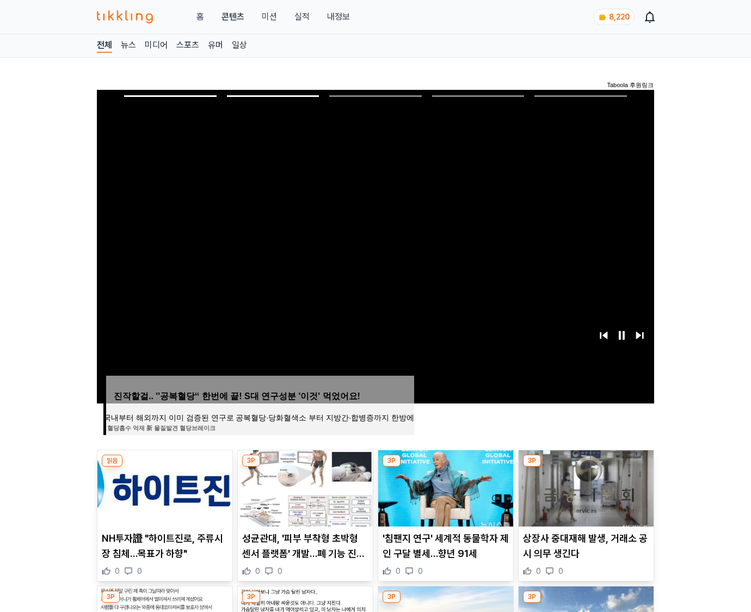
click at [584, 486] on img at bounding box center [586, 488] width 135 height 76
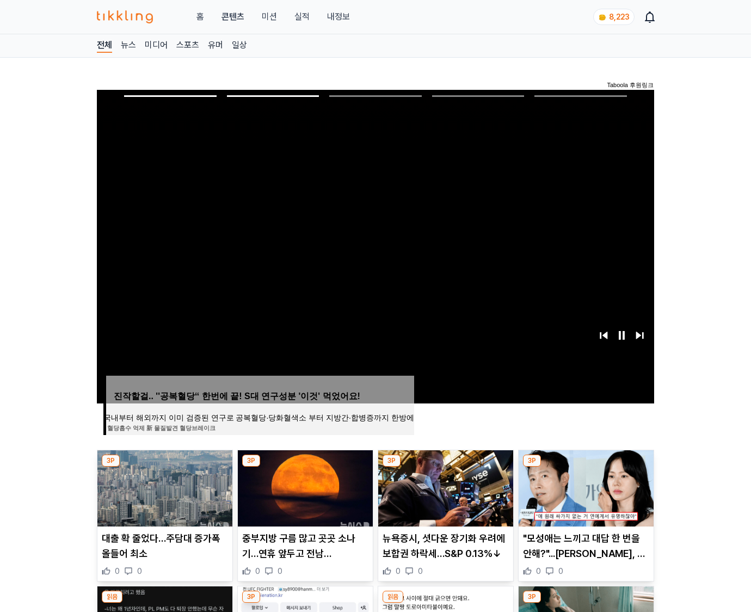
click at [584, 486] on img at bounding box center [586, 488] width 135 height 76
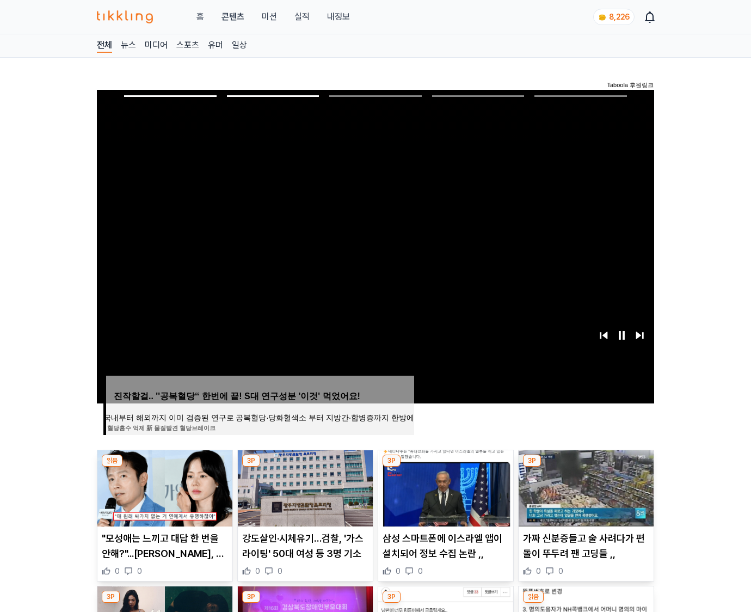
click at [584, 486] on img at bounding box center [586, 488] width 135 height 76
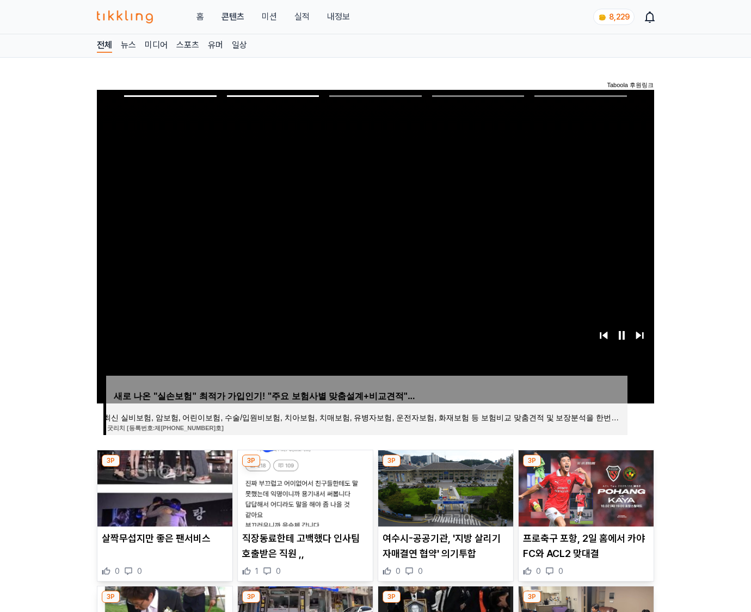
click at [584, 486] on img at bounding box center [586, 488] width 135 height 76
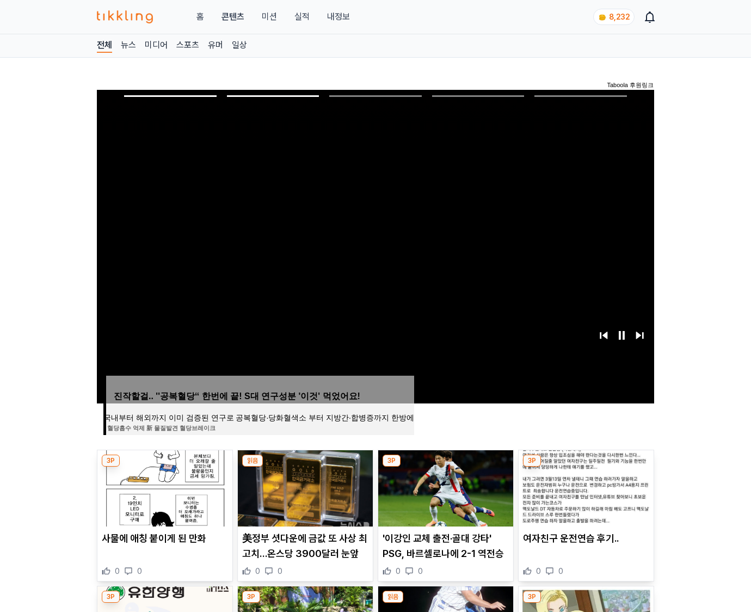
click at [584, 486] on img at bounding box center [586, 488] width 135 height 76
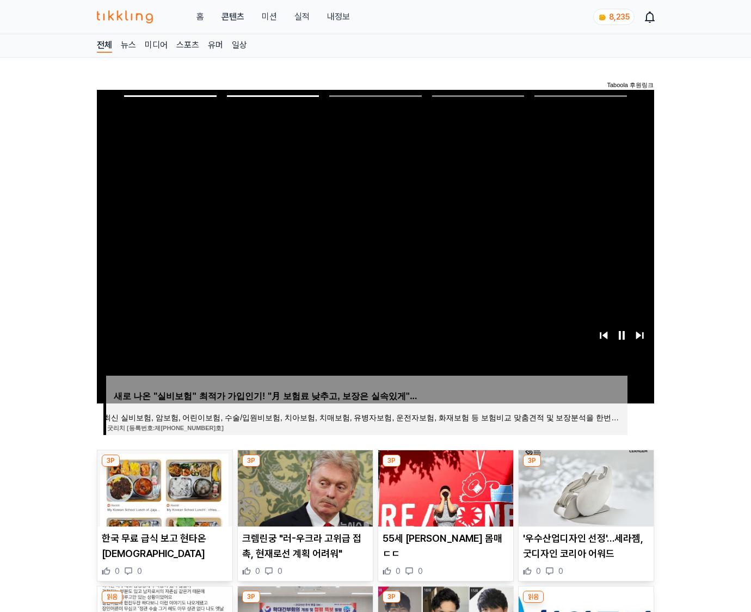
click at [584, 486] on img at bounding box center [586, 488] width 135 height 76
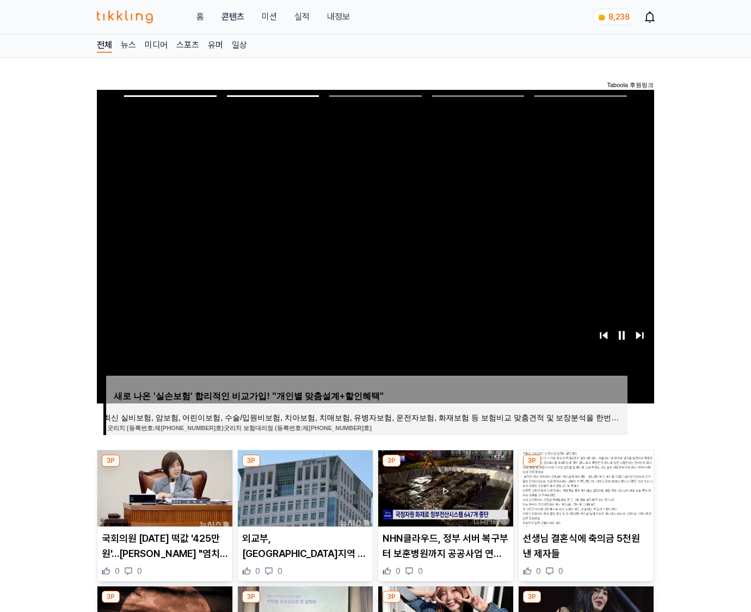
click at [584, 486] on img at bounding box center [586, 488] width 135 height 76
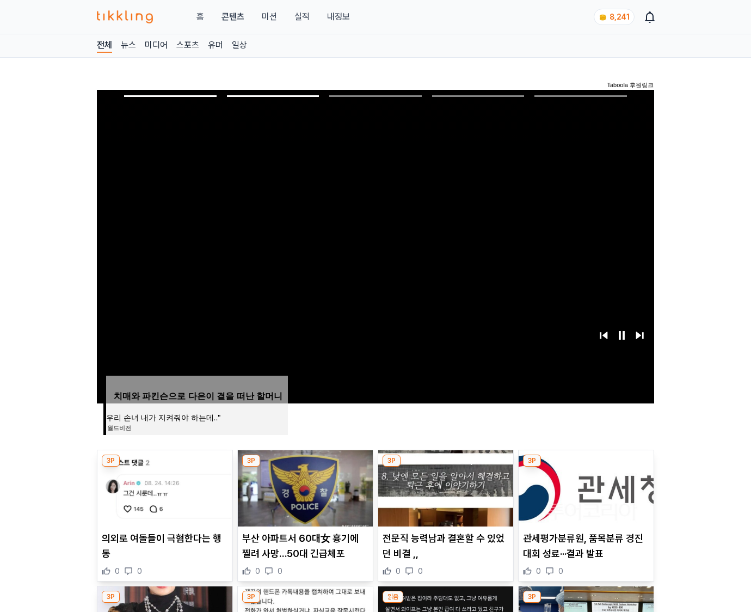
click at [584, 486] on img at bounding box center [586, 488] width 135 height 76
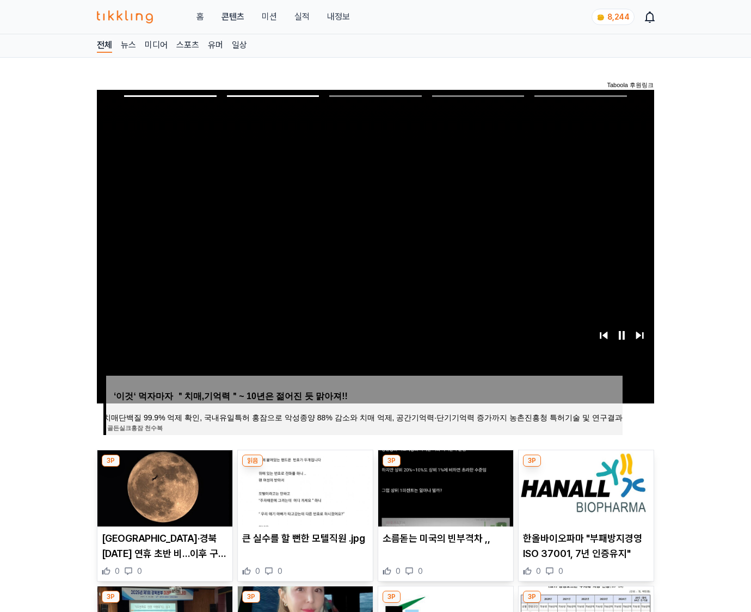
click at [584, 486] on img at bounding box center [586, 488] width 135 height 76
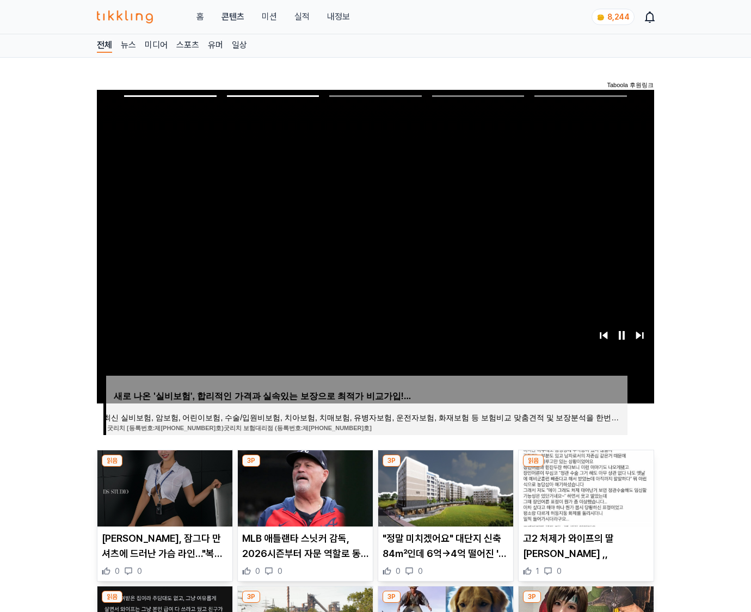
click at [584, 486] on img at bounding box center [586, 488] width 135 height 76
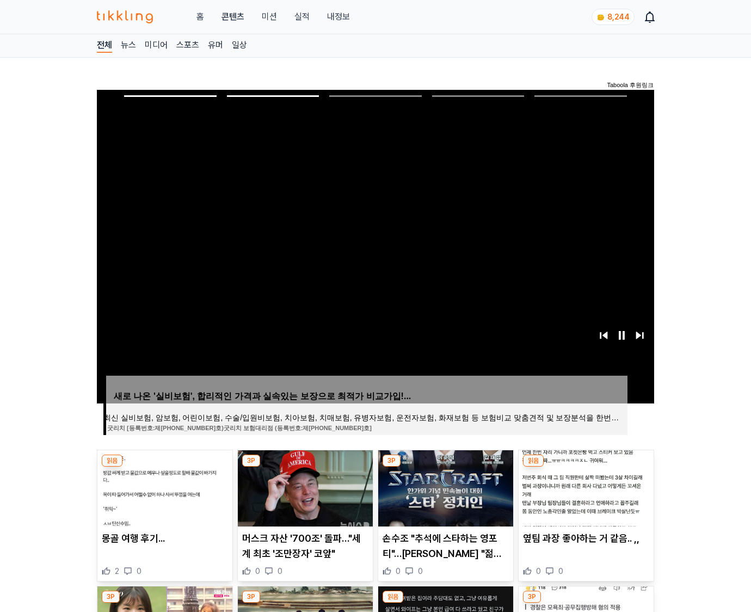
click at [584, 486] on img at bounding box center [586, 488] width 135 height 76
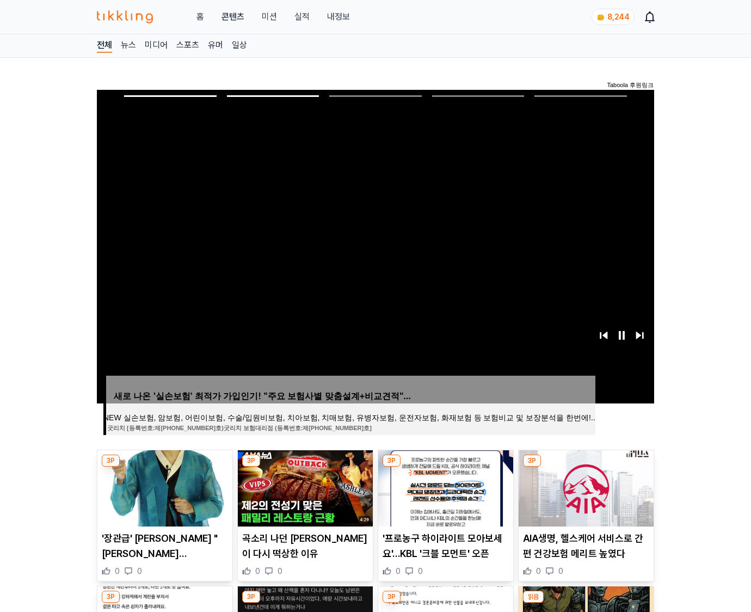
click at [584, 486] on img at bounding box center [586, 488] width 135 height 76
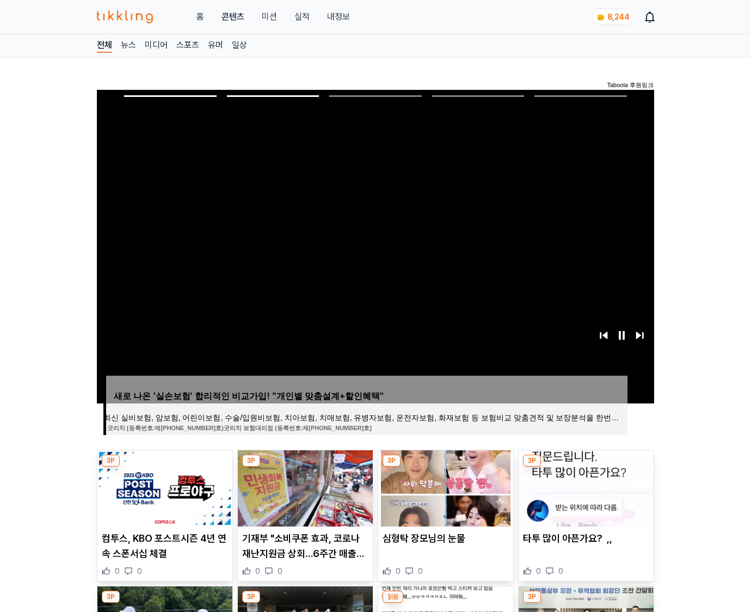
click at [584, 486] on img at bounding box center [586, 488] width 135 height 76
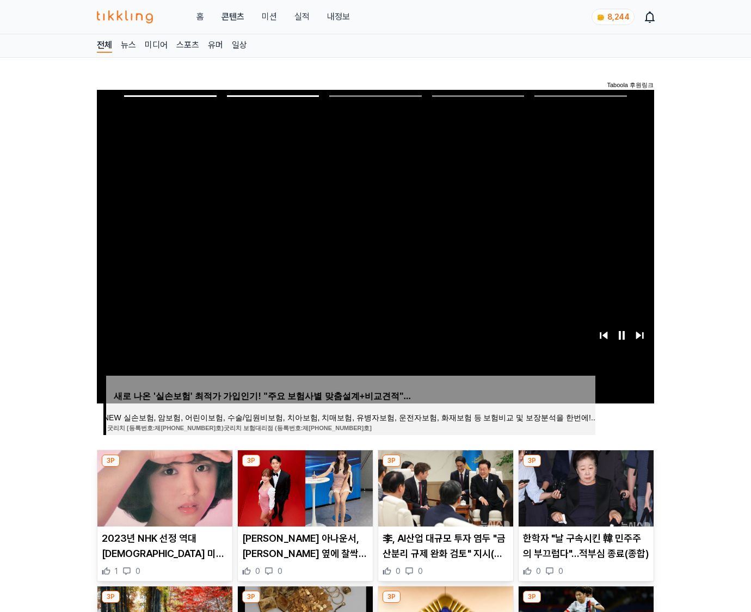
click at [584, 486] on img at bounding box center [586, 488] width 135 height 76
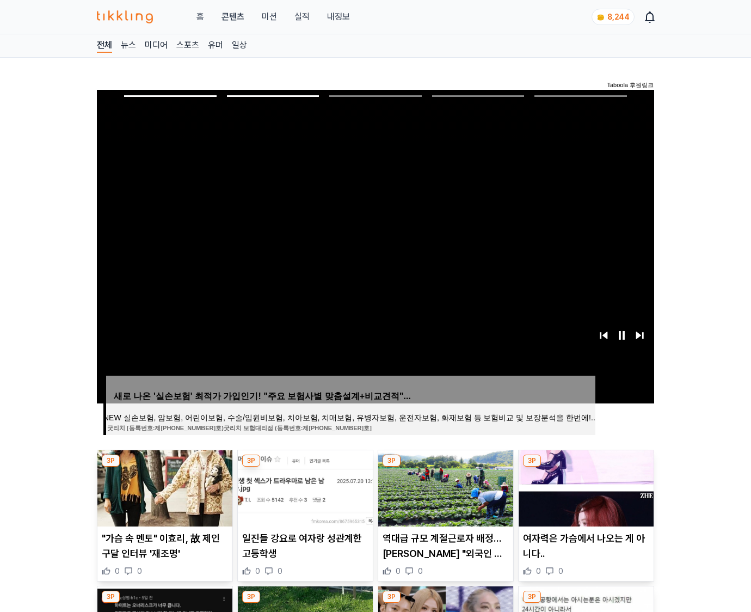
click at [584, 486] on img at bounding box center [586, 488] width 135 height 76
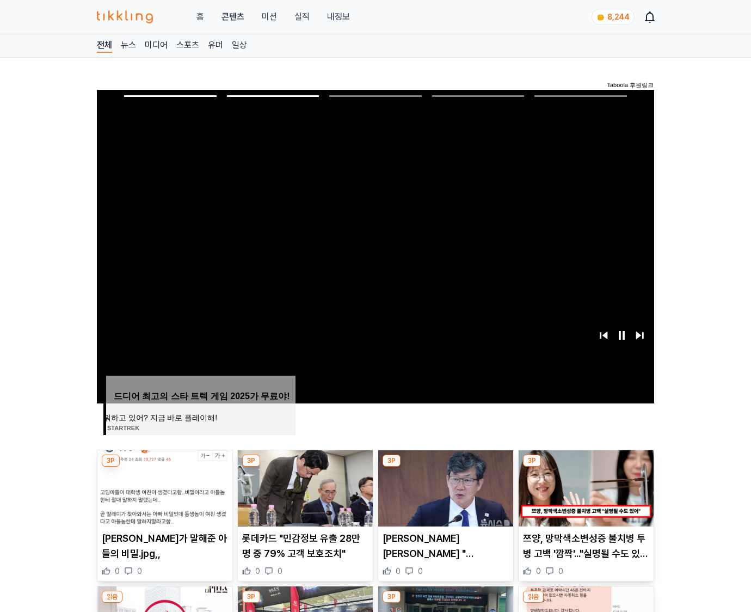
click at [584, 486] on img at bounding box center [586, 488] width 135 height 76
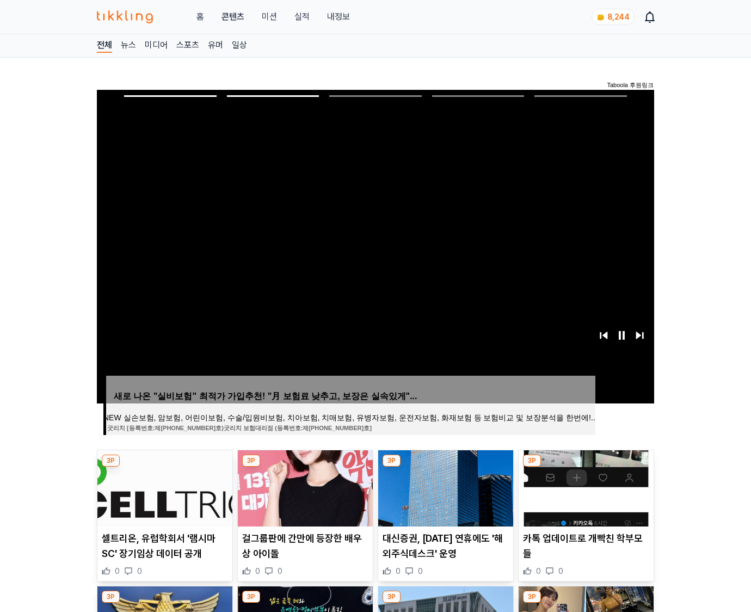
click at [584, 486] on img at bounding box center [586, 488] width 135 height 76
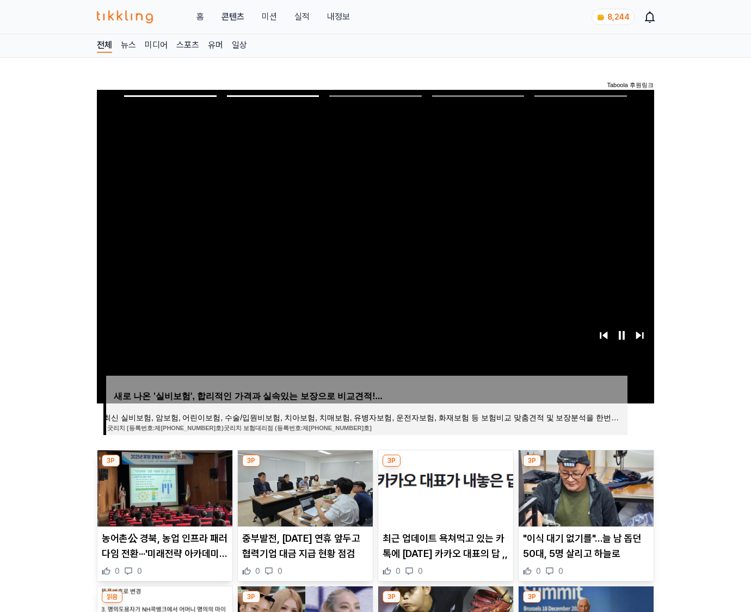
click at [584, 486] on img at bounding box center [586, 488] width 135 height 76
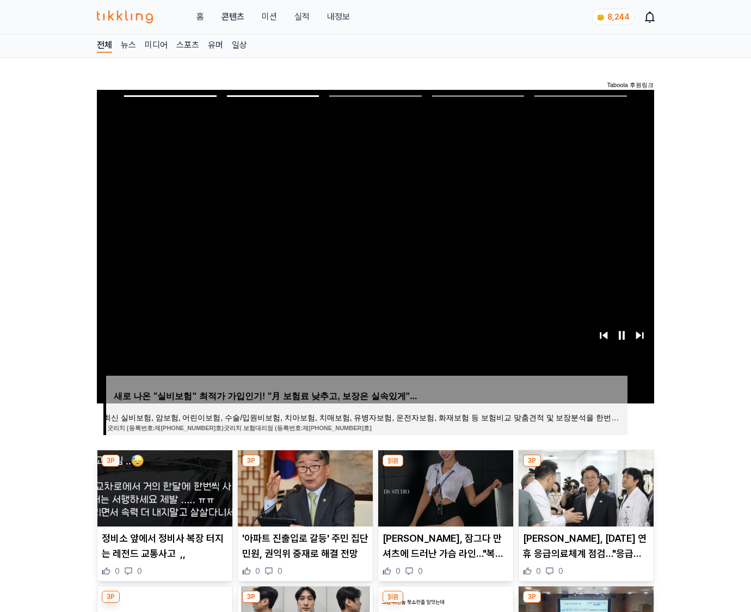
click at [584, 486] on img at bounding box center [586, 488] width 135 height 76
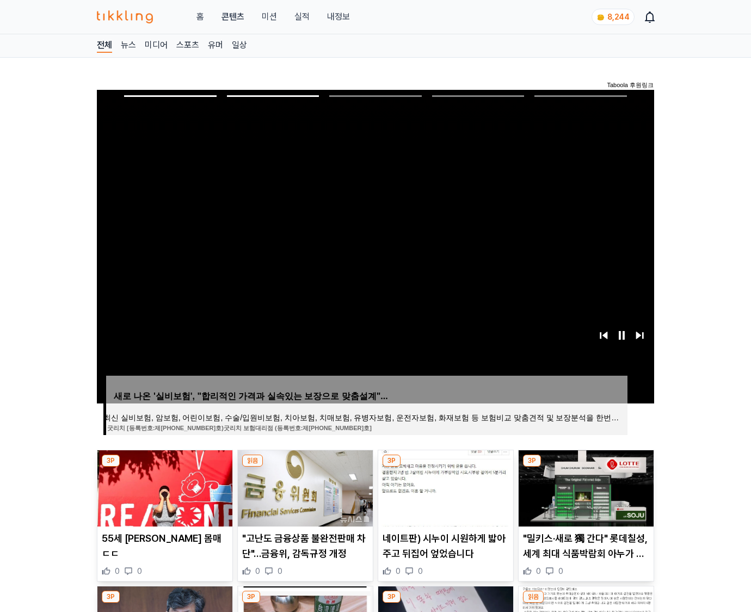
click at [584, 486] on img at bounding box center [586, 488] width 135 height 76
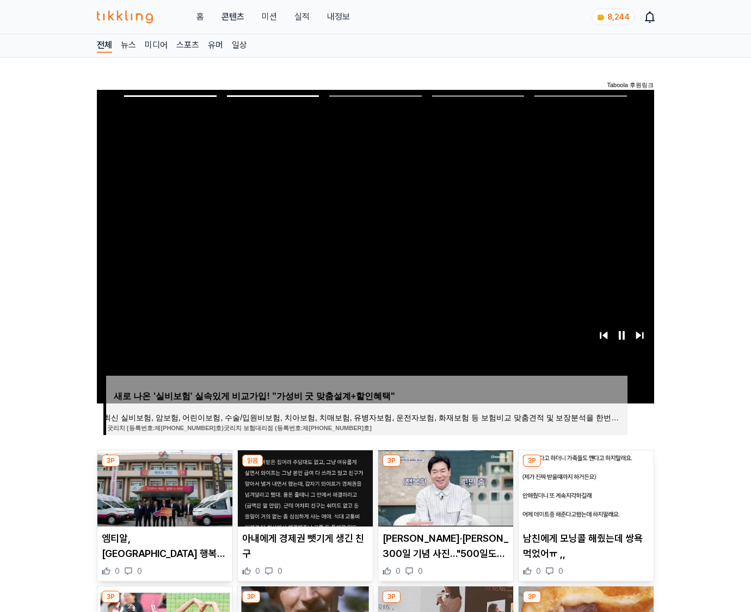
click at [584, 486] on img at bounding box center [586, 488] width 135 height 76
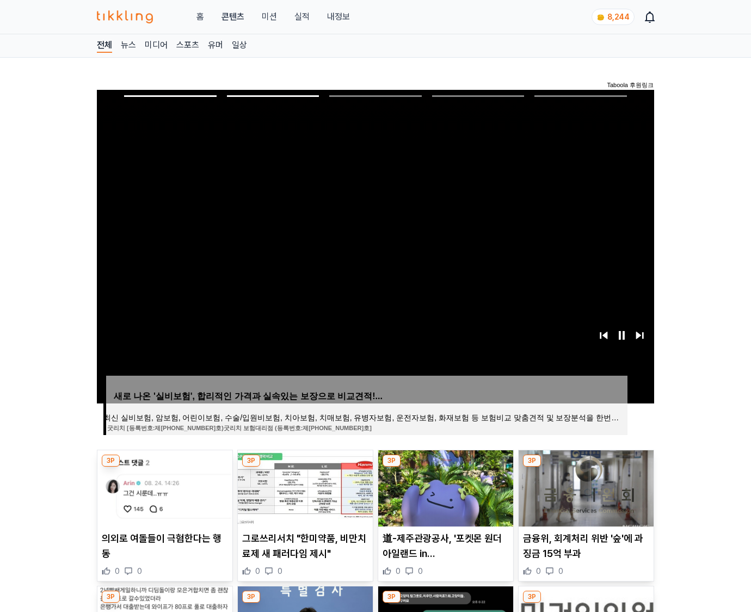
click at [584, 486] on img at bounding box center [586, 488] width 135 height 76
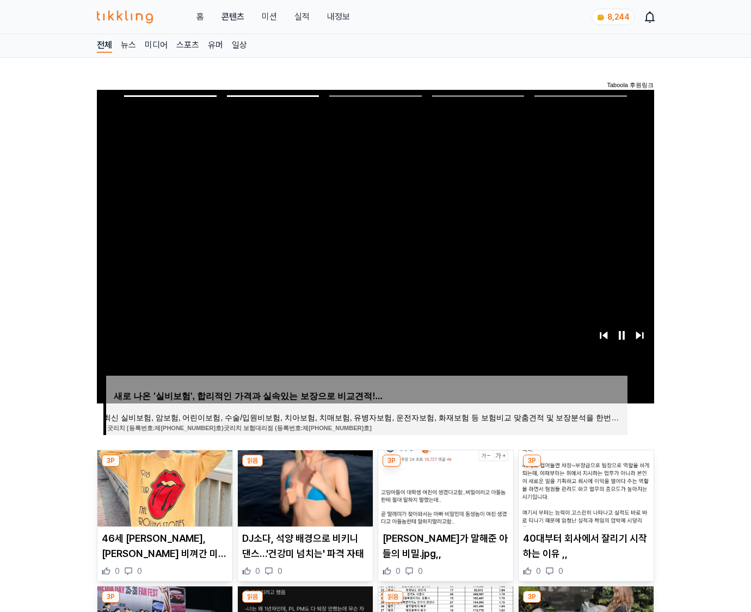
click at [584, 486] on img at bounding box center [586, 488] width 135 height 76
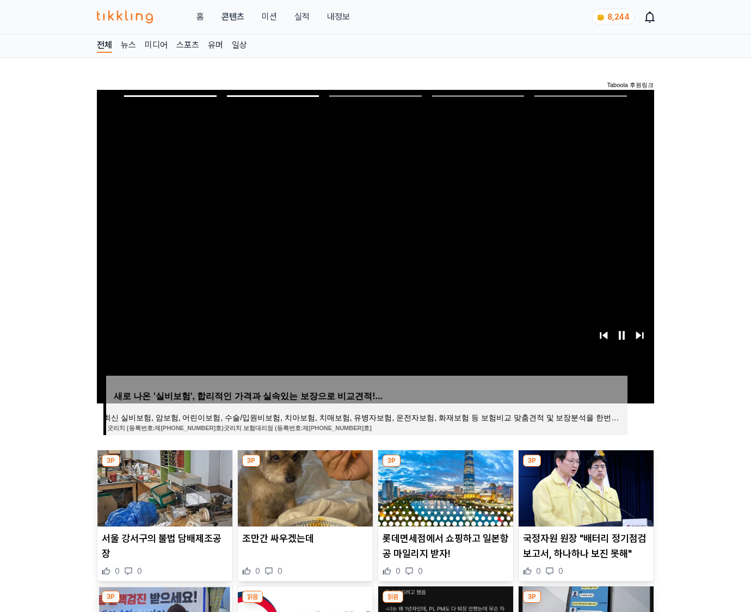
click at [584, 486] on img at bounding box center [586, 488] width 135 height 76
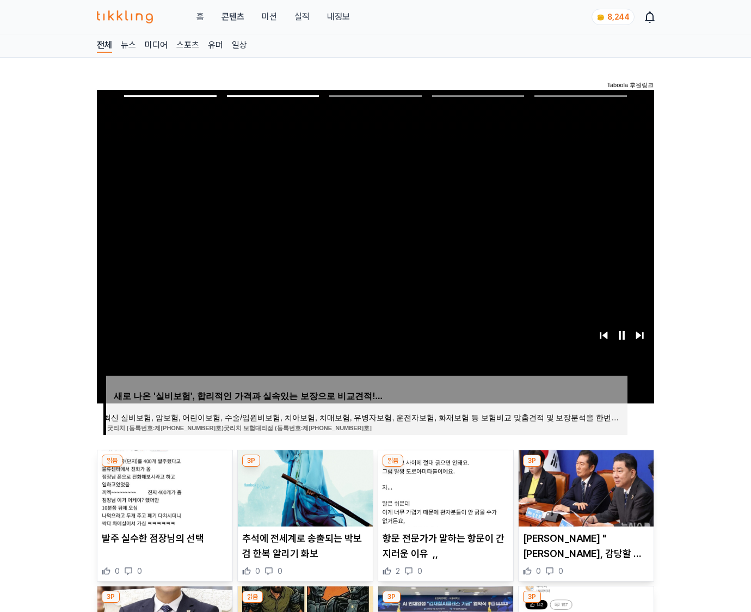
click at [584, 486] on img at bounding box center [586, 488] width 135 height 76
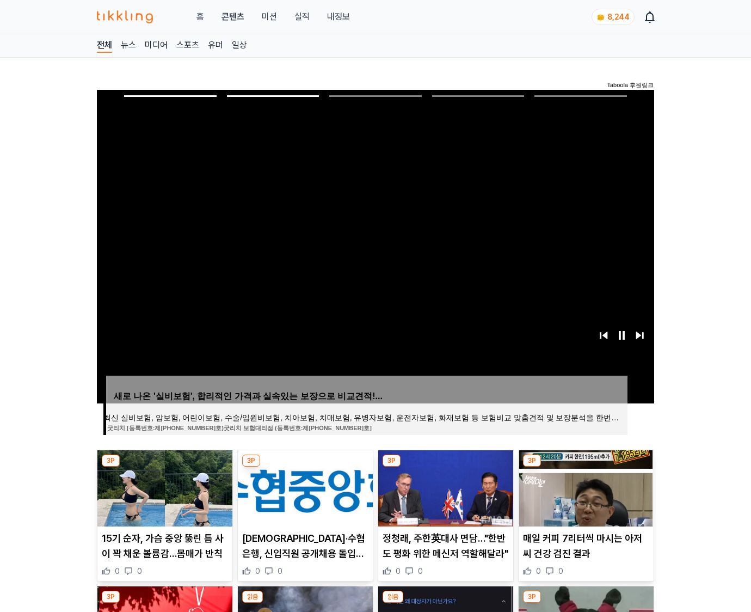
click at [584, 486] on img at bounding box center [586, 488] width 135 height 76
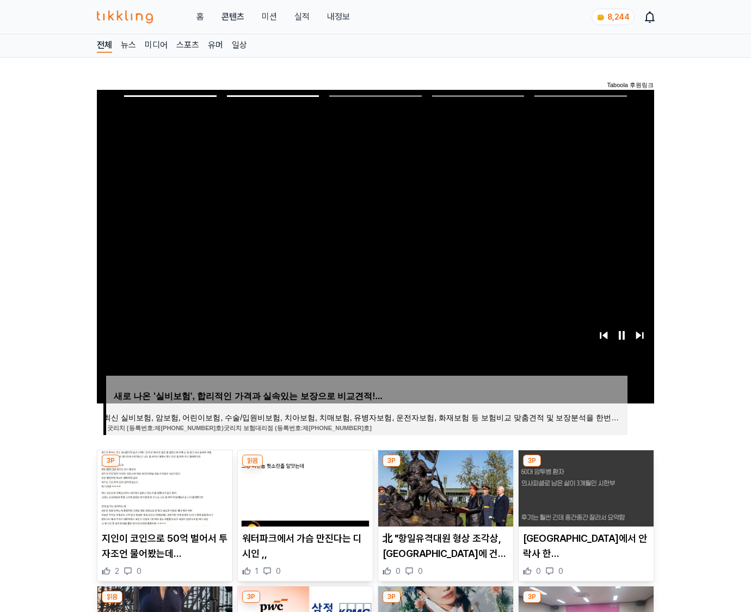
click at [584, 486] on img at bounding box center [586, 488] width 135 height 76
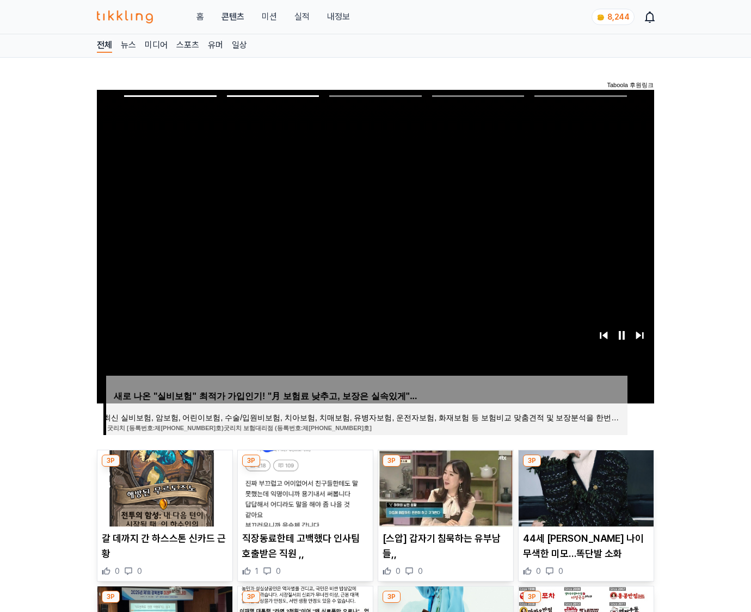
click at [584, 486] on img at bounding box center [586, 488] width 135 height 76
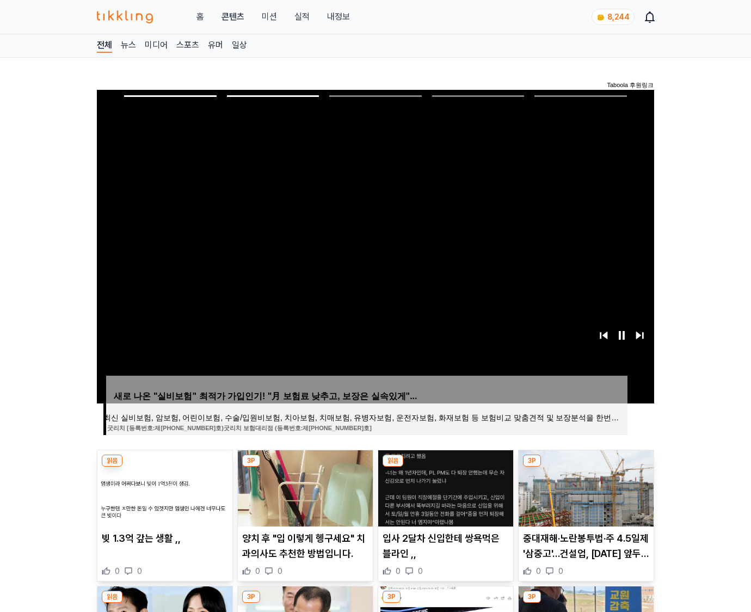
click at [584, 486] on img at bounding box center [586, 488] width 135 height 76
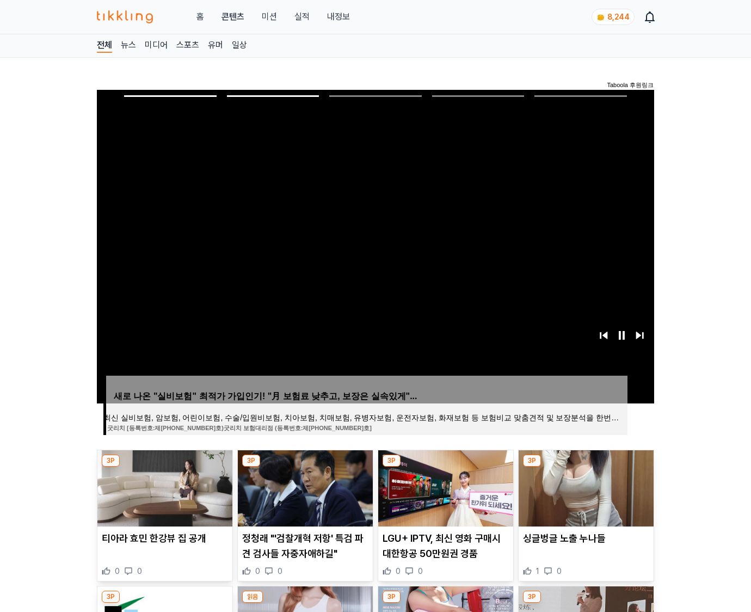
click at [584, 486] on img at bounding box center [586, 488] width 135 height 76
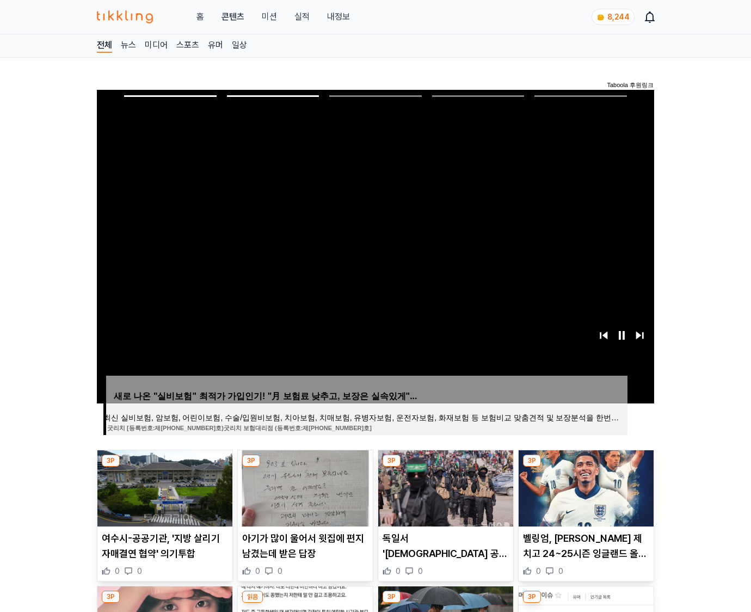
click at [584, 486] on img at bounding box center [586, 488] width 135 height 76
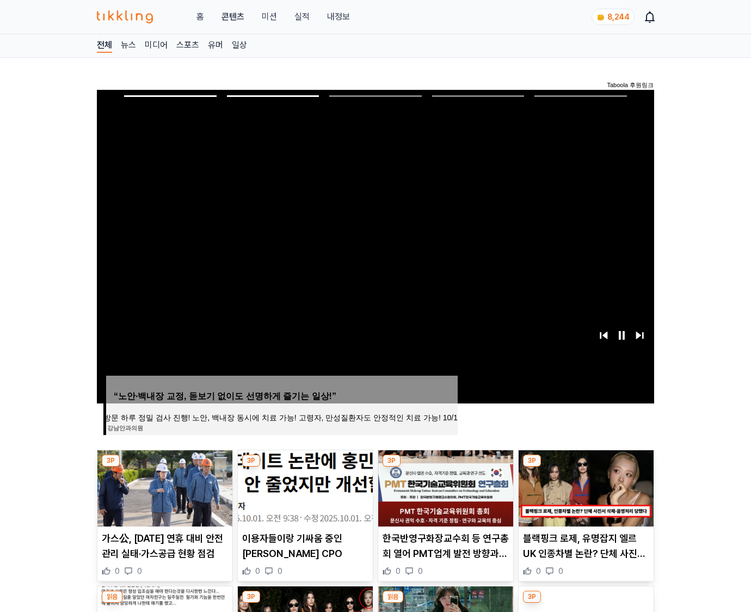
click at [584, 486] on img at bounding box center [586, 488] width 135 height 76
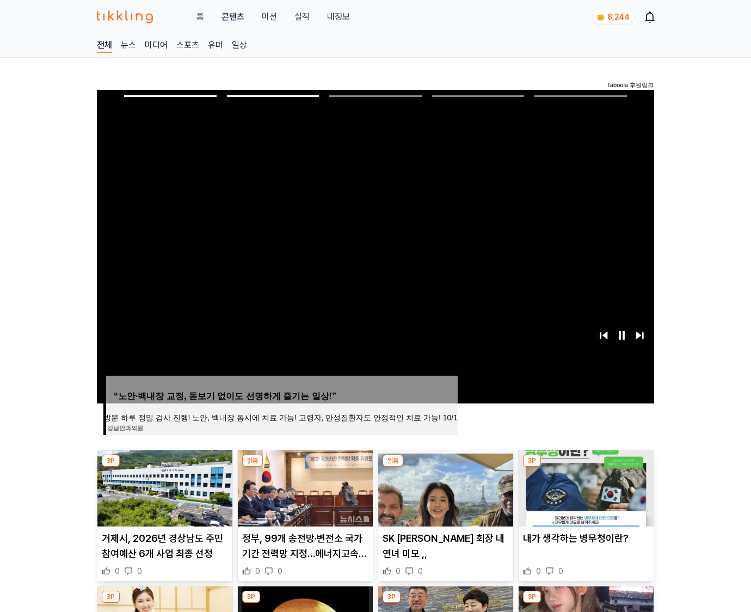
click at [584, 486] on img at bounding box center [586, 488] width 135 height 76
